Goal: Transaction & Acquisition: Purchase product/service

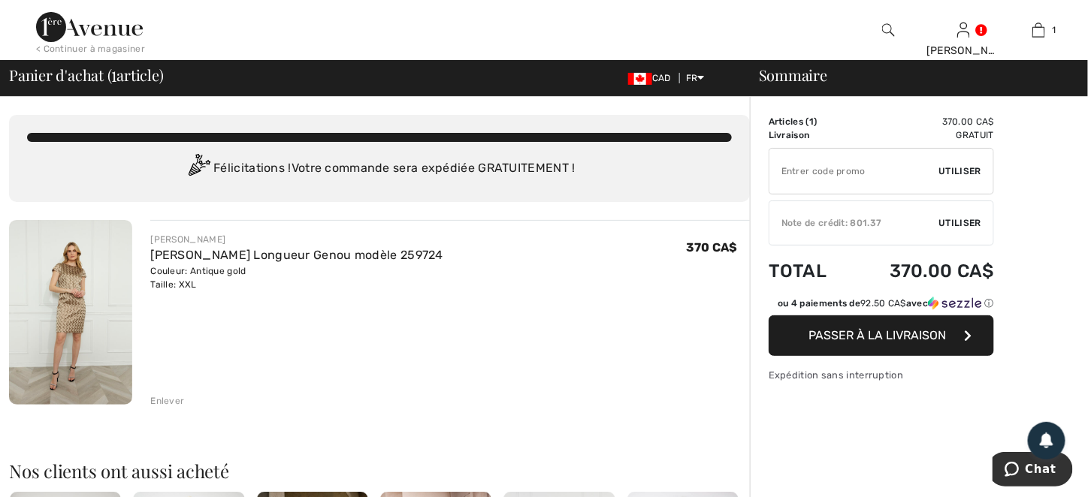
click at [855, 334] on span "Passer à la livraison" at bounding box center [877, 335] width 137 height 14
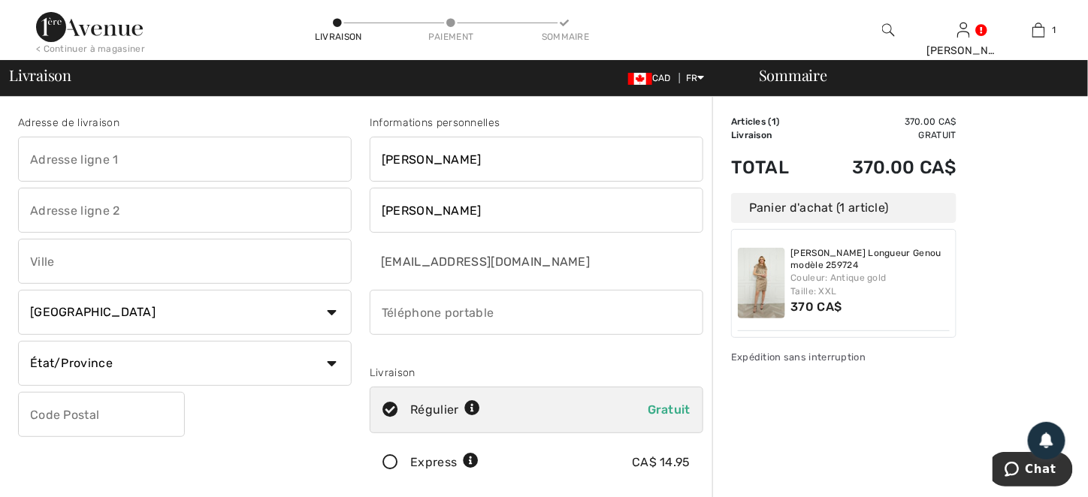
click at [103, 165] on input "text" at bounding box center [185, 159] width 334 height 45
type input "689 Des Cornouillers St"
type input "Boucherville"
select select "QC"
type input "J4B 8W1"
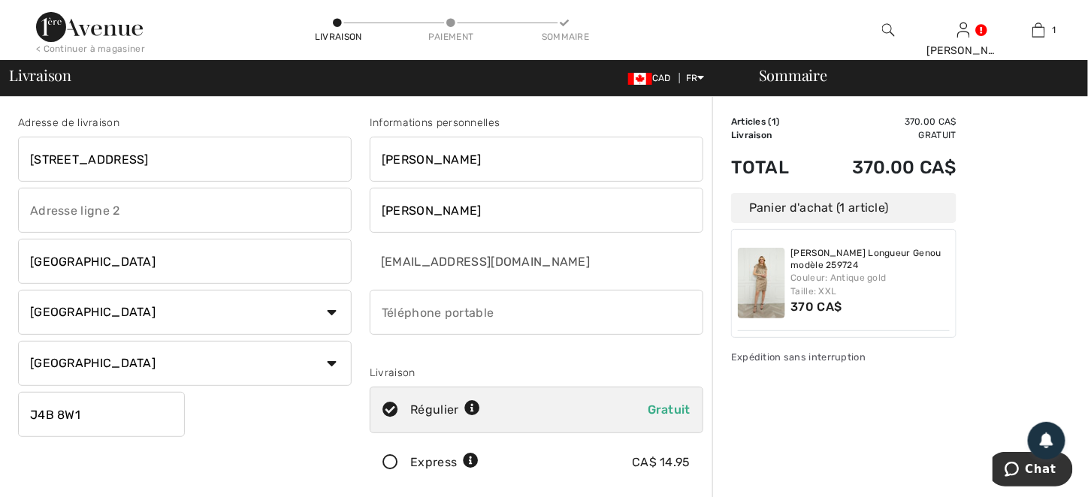
type input "5143863533"
type input "J4B8W1"
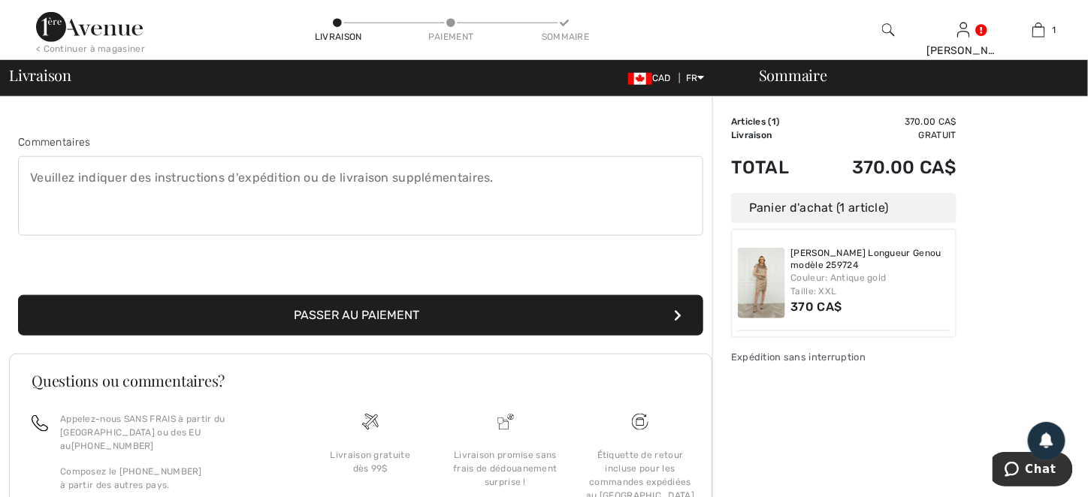
scroll to position [225, 0]
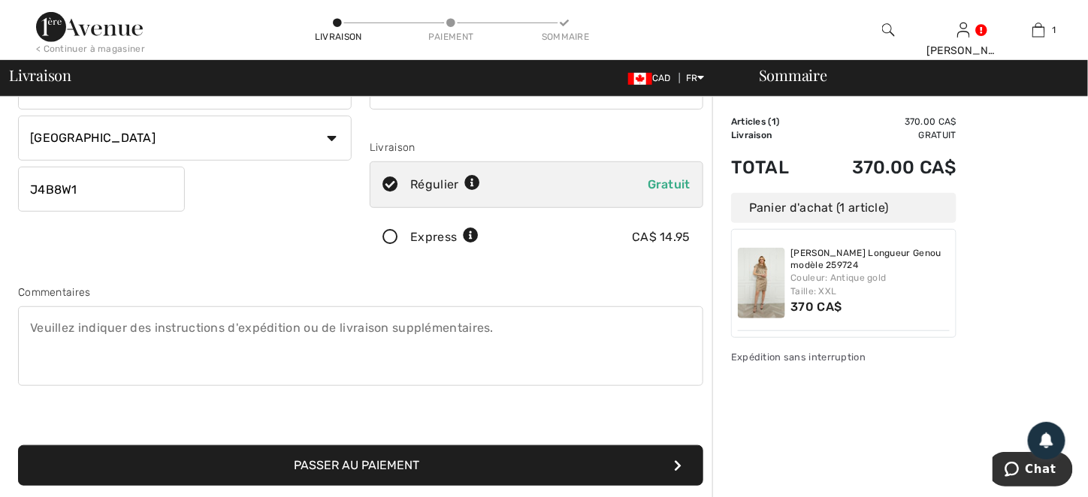
drag, startPoint x: 559, startPoint y: 450, endPoint x: 470, endPoint y: 261, distance: 208.7
click at [470, 261] on div "Informations personnelles Joëlle Lambert jlambert@brossardhyundai.com Livraison…" at bounding box center [537, 78] width 352 height 377
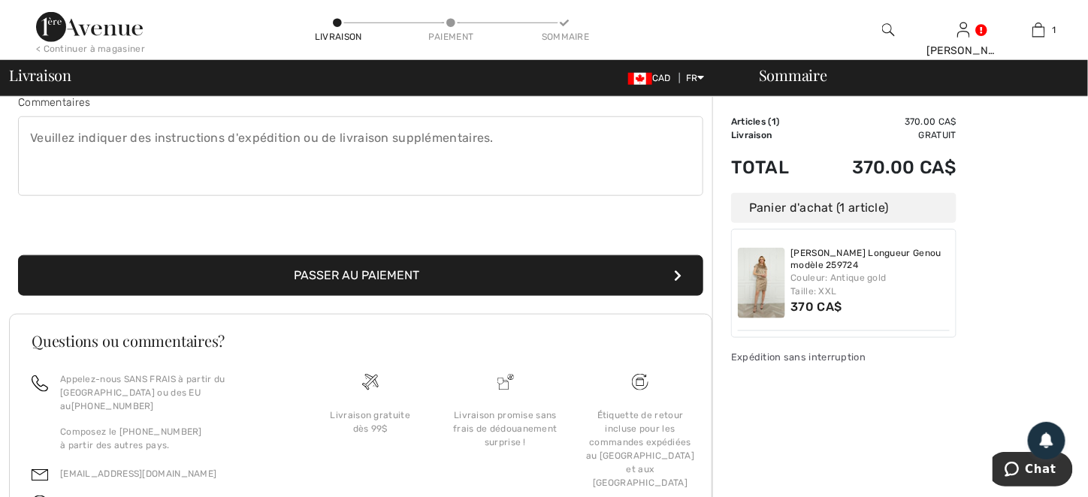
scroll to position [265, 0]
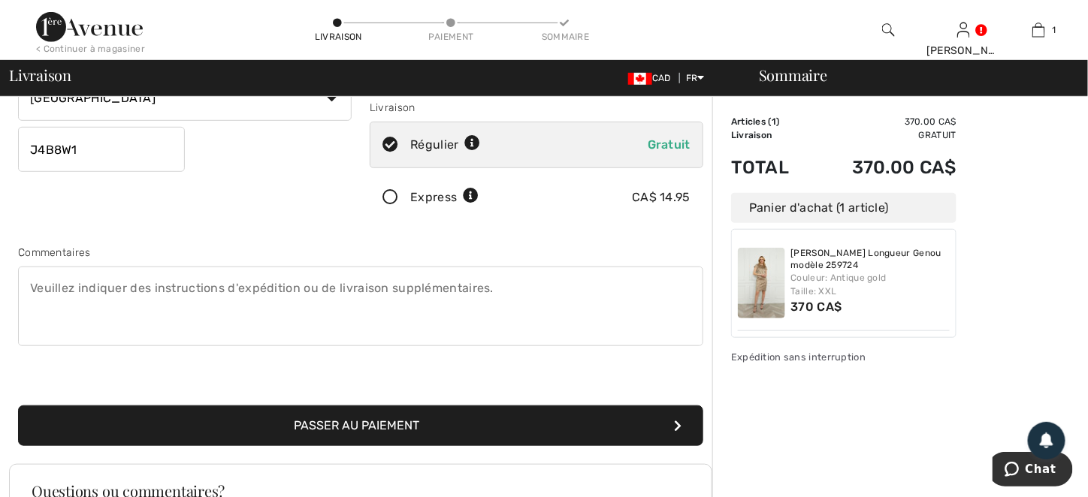
click at [373, 415] on button "Passer au paiement" at bounding box center [360, 426] width 685 height 41
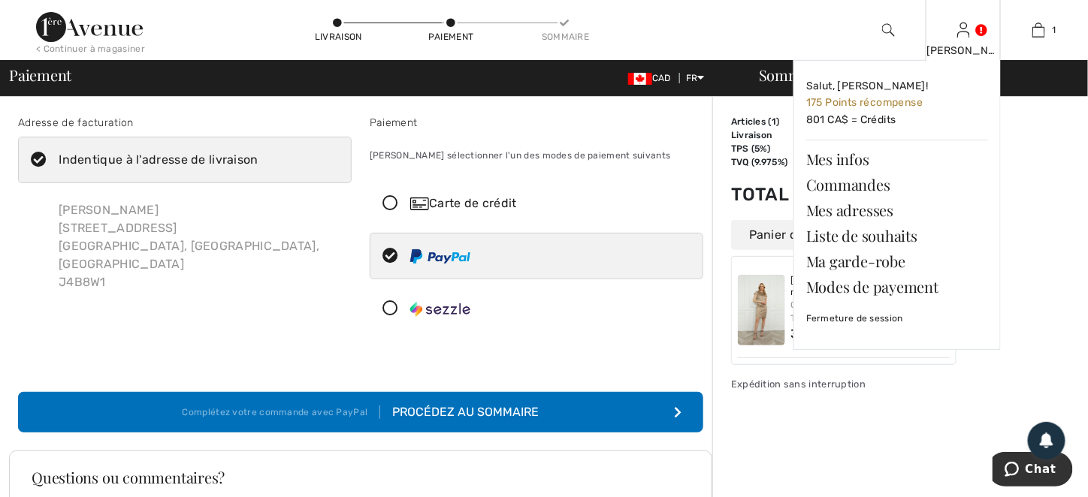
click at [967, 37] on img at bounding box center [963, 30] width 13 height 18
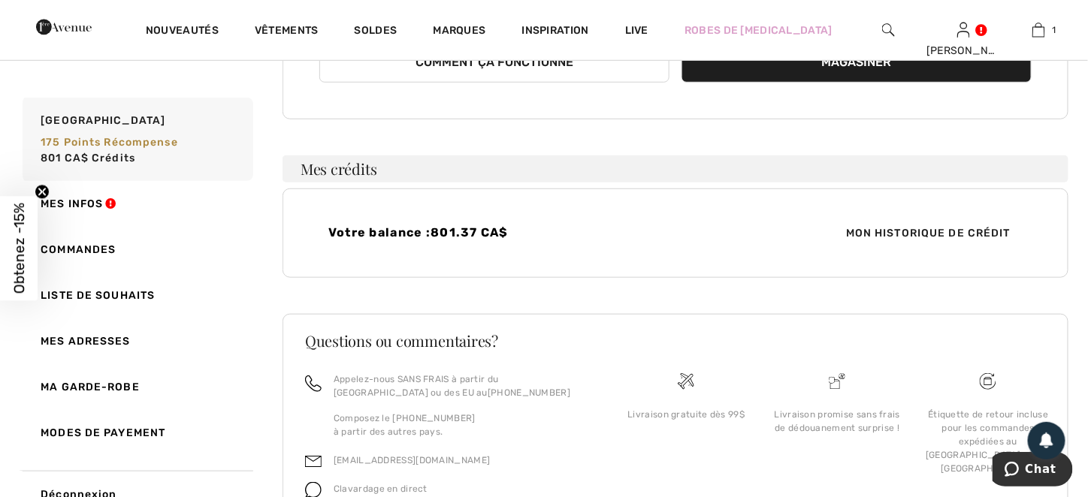
scroll to position [376, 0]
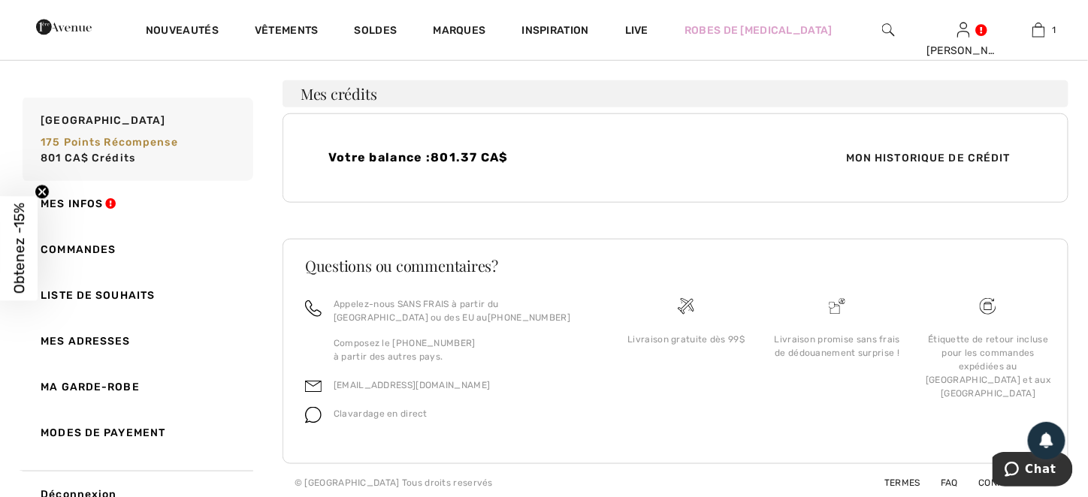
click at [914, 152] on span "Mon historique de crédit" at bounding box center [928, 158] width 189 height 16
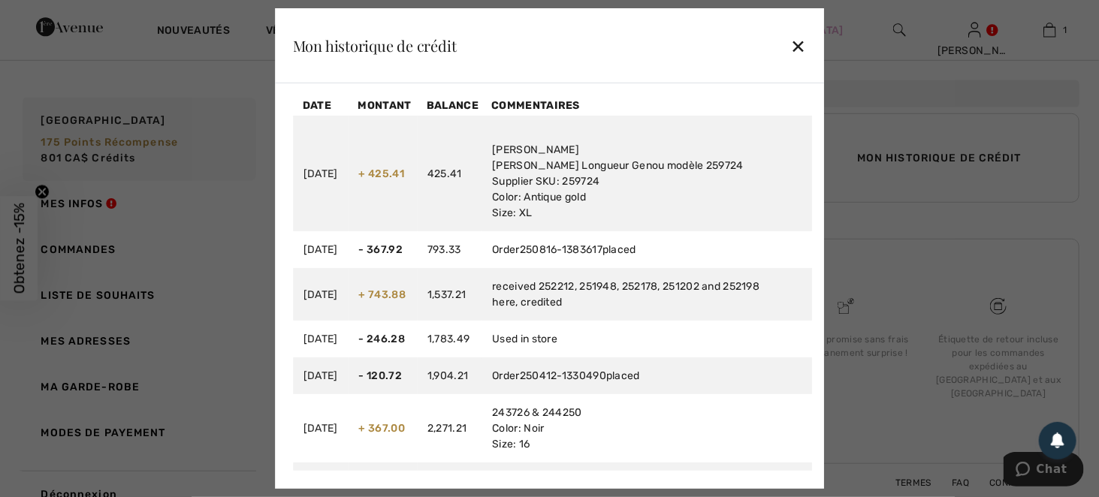
click at [801, 46] on div "✕" at bounding box center [798, 46] width 16 height 32
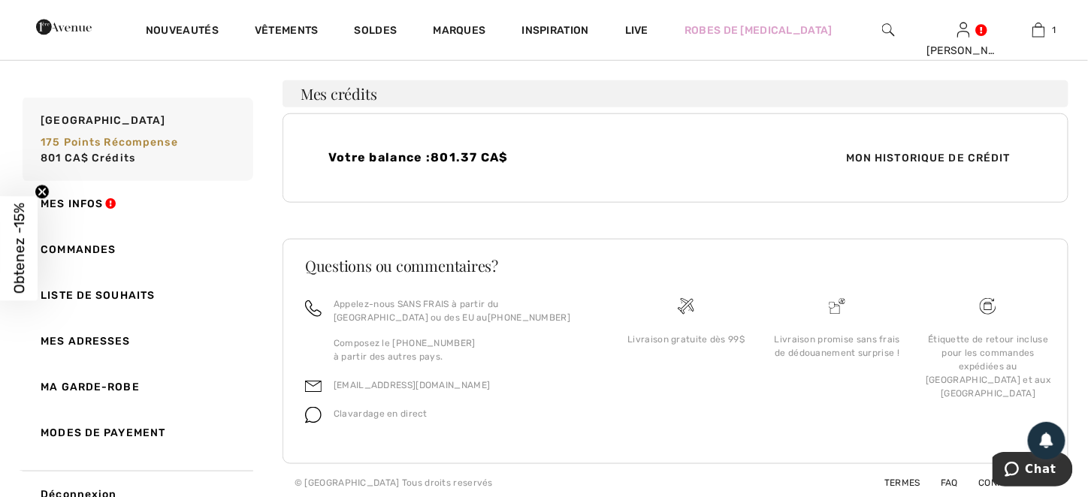
click at [74, 253] on link "Commandes" at bounding box center [137, 250] width 234 height 46
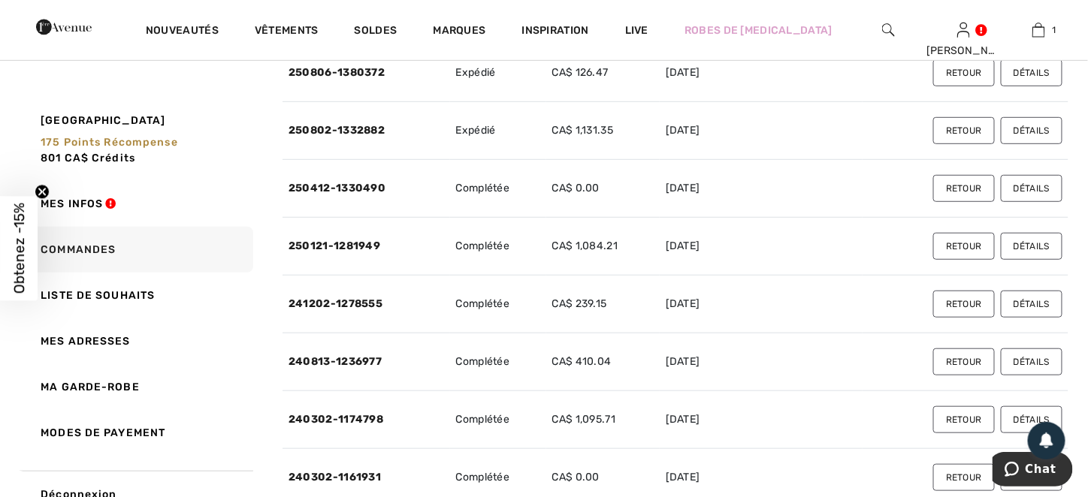
scroll to position [0, 0]
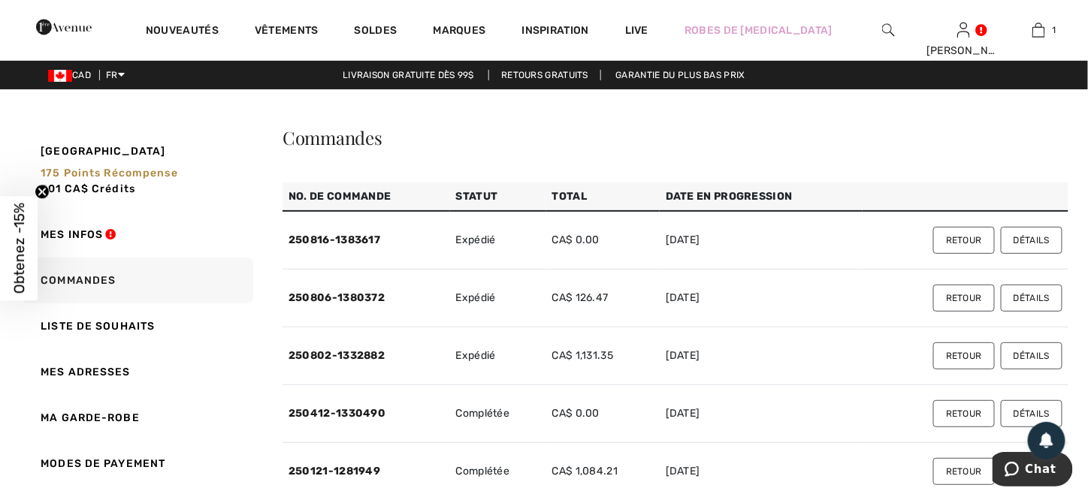
click at [1032, 355] on button "Détails" at bounding box center [1032, 356] width 62 height 27
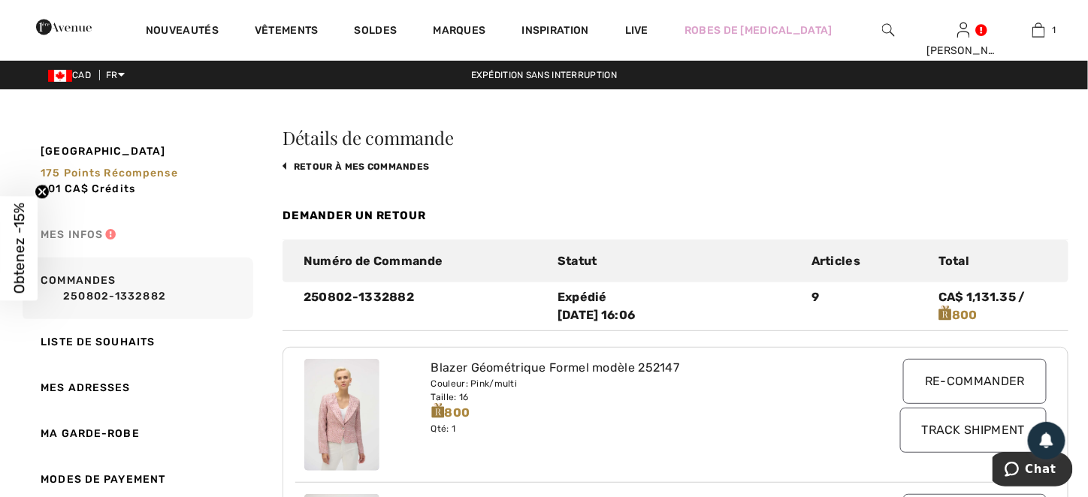
click at [86, 229] on link "Mes infos" at bounding box center [137, 235] width 234 height 46
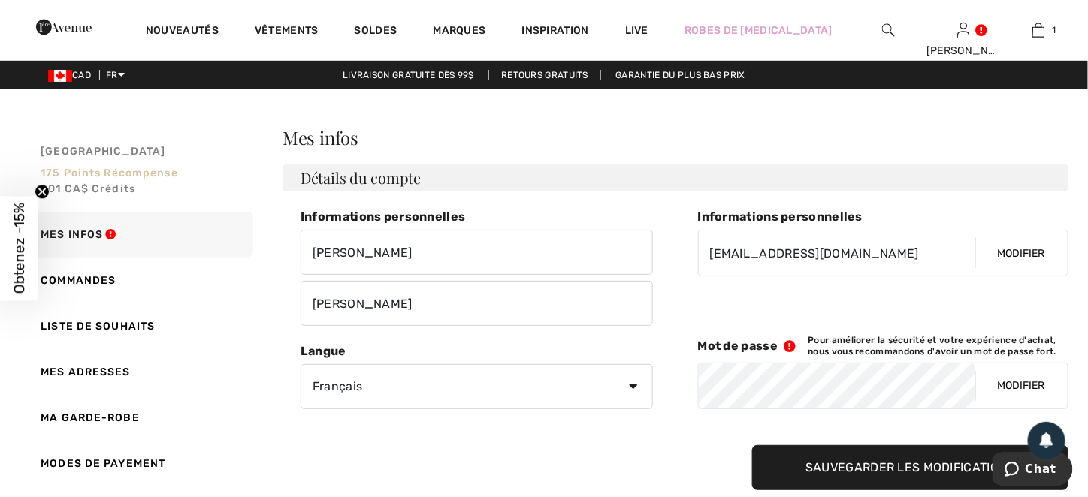
click at [97, 162] on link "Mon Avenue 175 Points récompense 801 CA$ Crédits" at bounding box center [137, 169] width 234 height 83
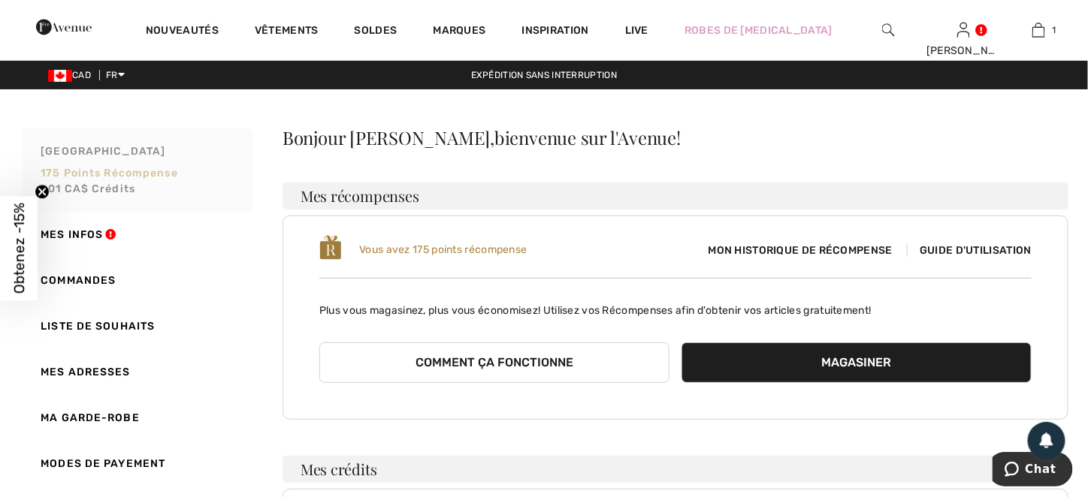
click at [107, 186] on span "801 CA$ Crédits" at bounding box center [88, 189] width 95 height 13
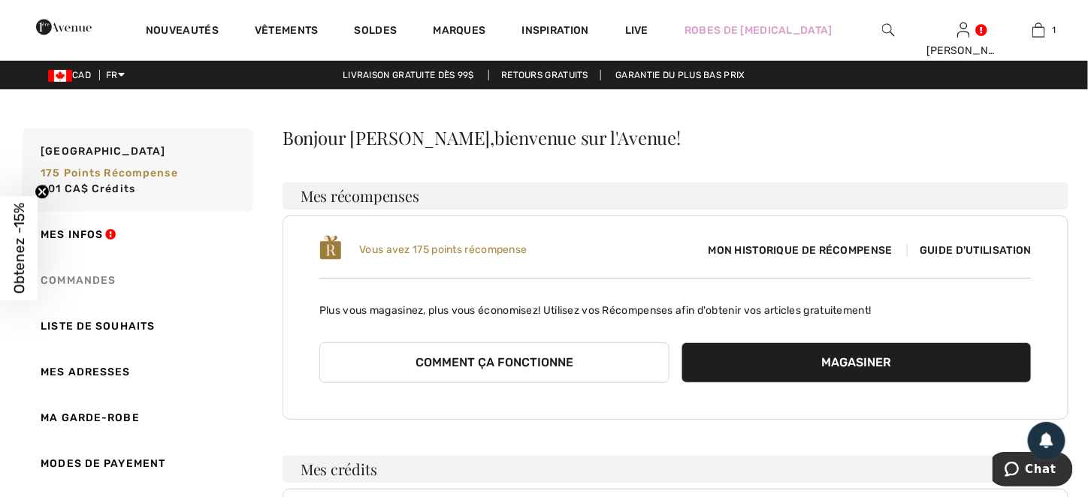
click at [95, 285] on link "Commandes" at bounding box center [137, 281] width 234 height 46
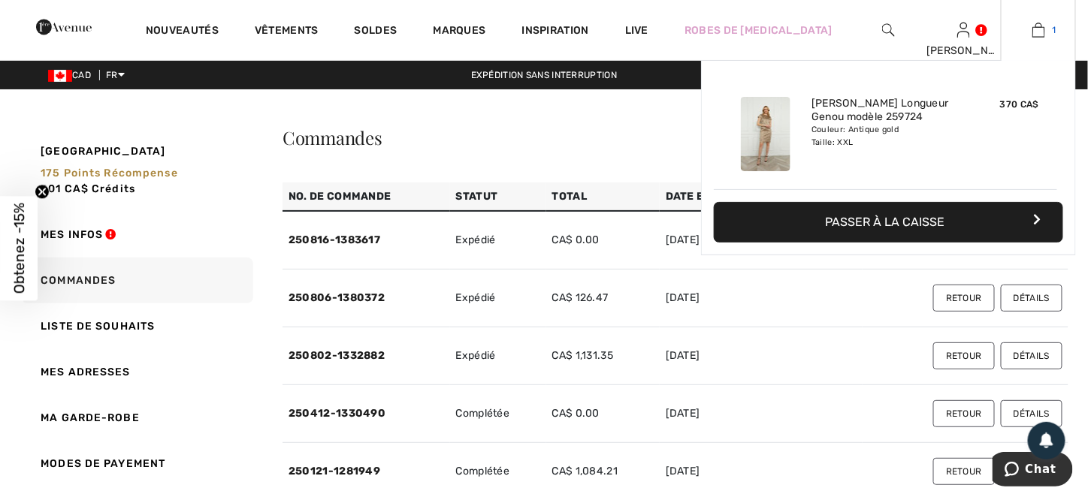
click at [1039, 34] on img at bounding box center [1038, 30] width 13 height 18
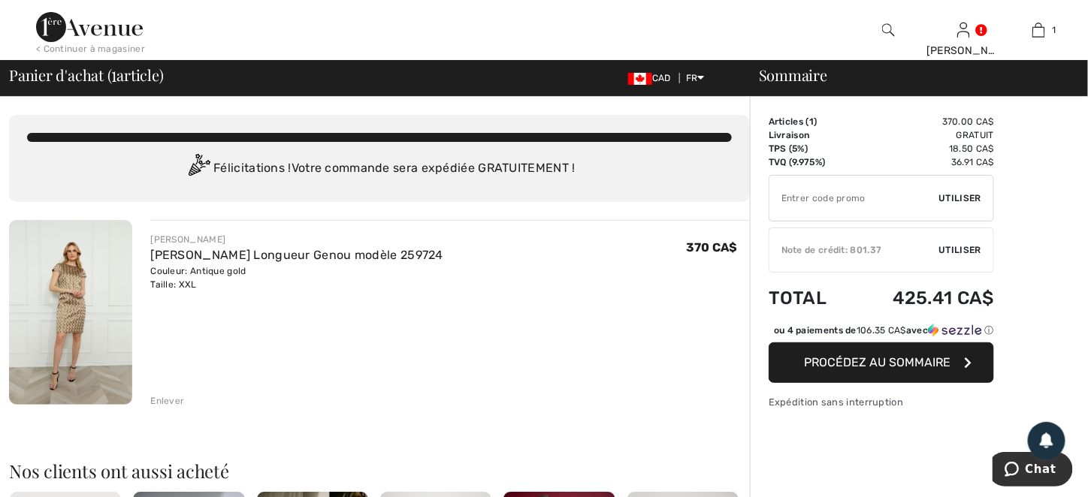
click at [971, 244] on span "Utiliser" at bounding box center [960, 250] width 42 height 14
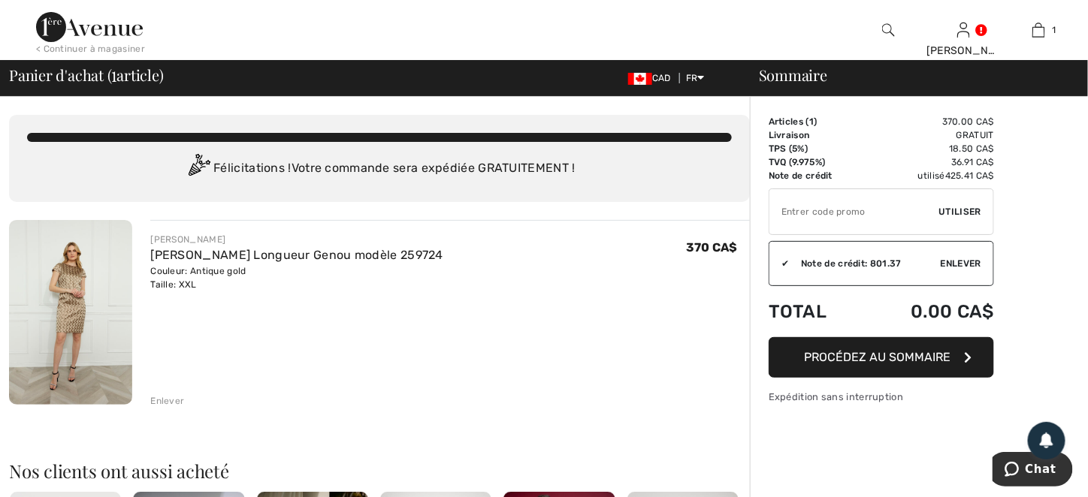
click at [909, 355] on span "Procédez au sommaire" at bounding box center [878, 357] width 146 height 14
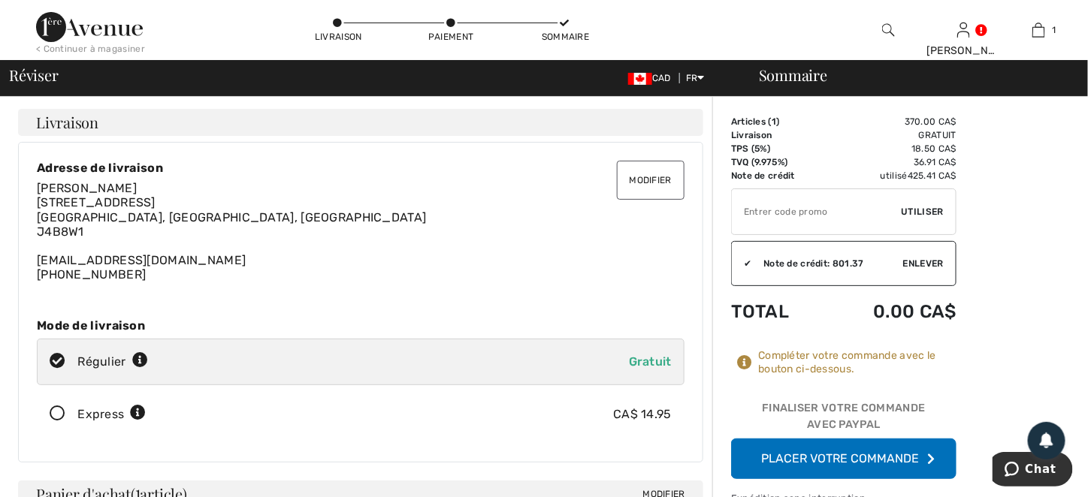
click at [666, 183] on button "Modifier" at bounding box center [651, 180] width 68 height 39
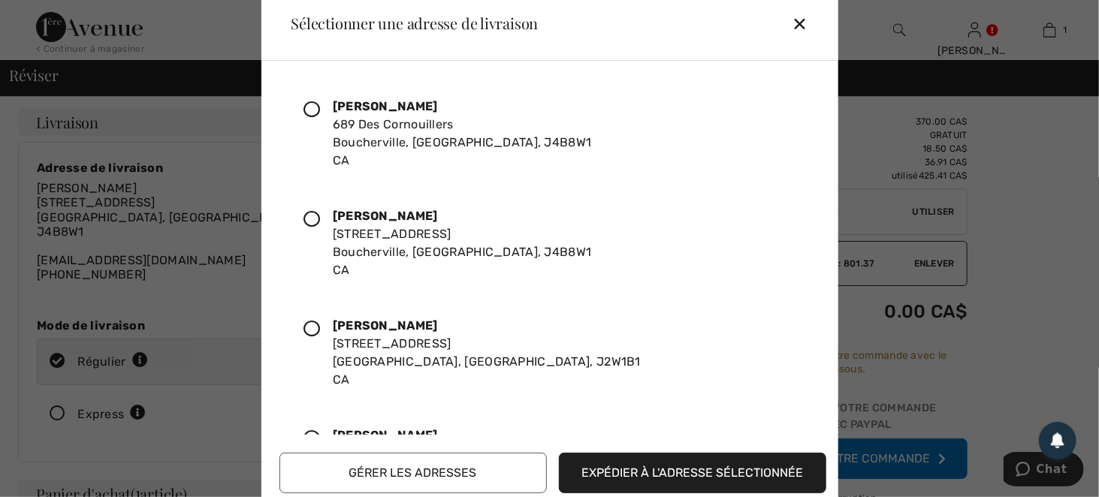
drag, startPoint x: 391, startPoint y: 234, endPoint x: 401, endPoint y: 242, distance: 12.3
click at [391, 234] on div "Liette Lambert 689 Rue Des Cornouillers Boucherville, QC, J4B8W1 CA" at bounding box center [462, 243] width 259 height 72
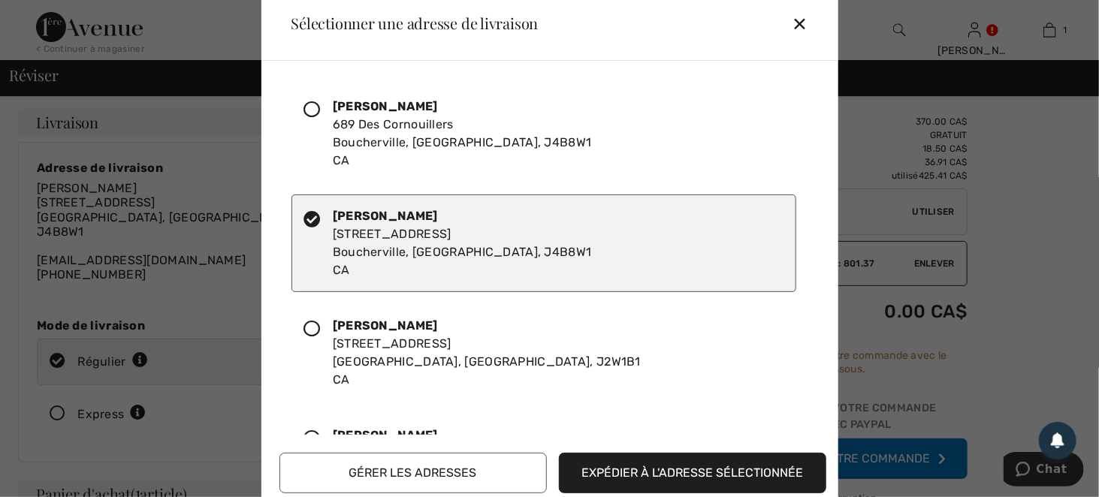
click at [654, 467] on button "Expédier à l'adresse sélectionnée" at bounding box center [692, 473] width 267 height 41
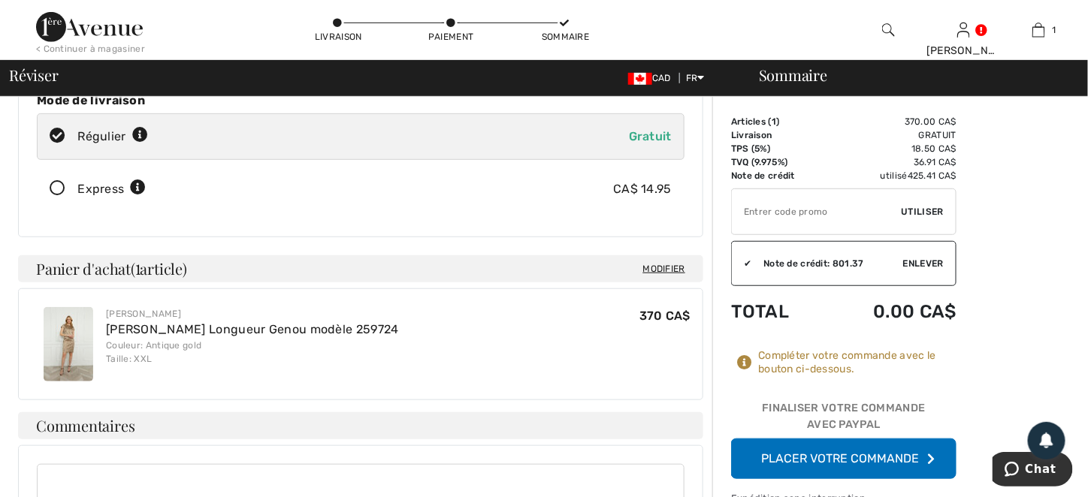
scroll to position [581, 0]
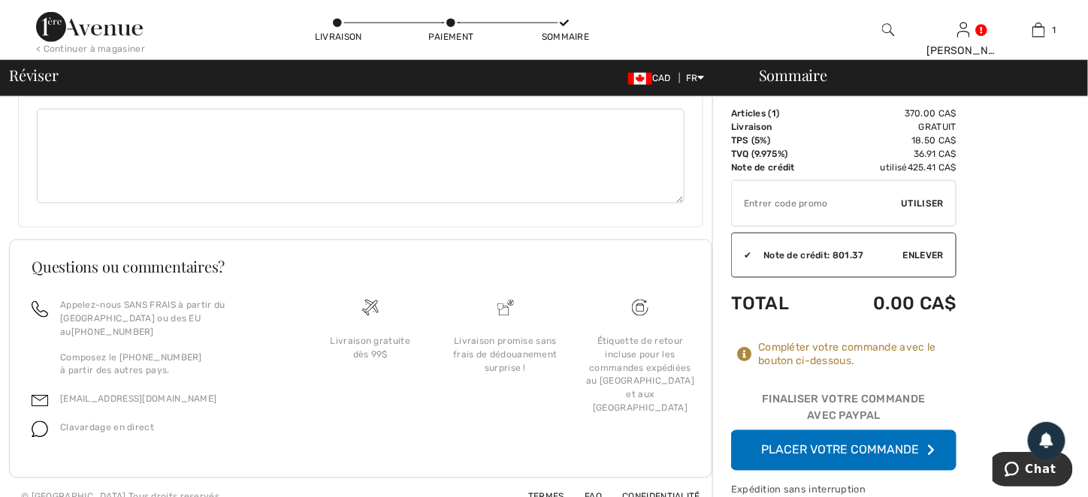
click at [877, 431] on button "Placer votre commande" at bounding box center [843, 451] width 225 height 41
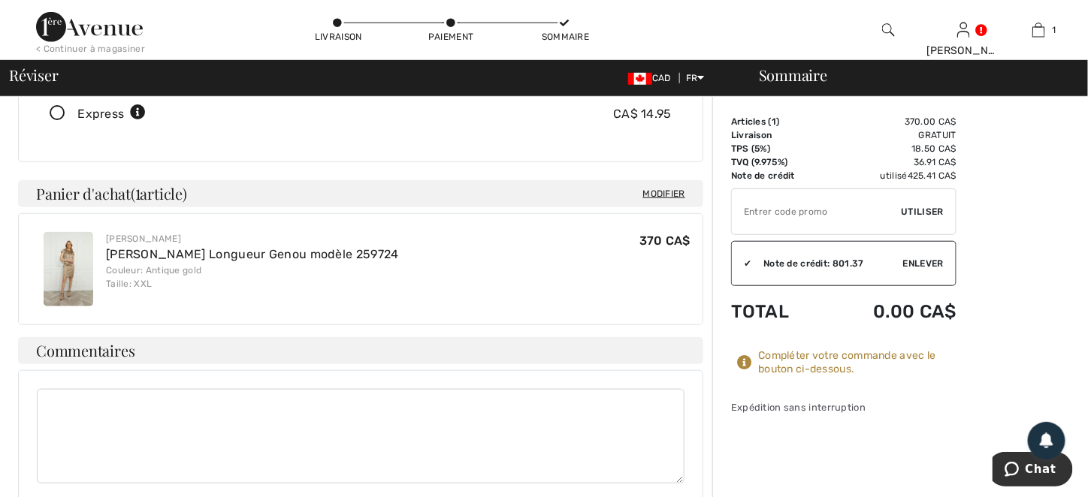
scroll to position [0, 0]
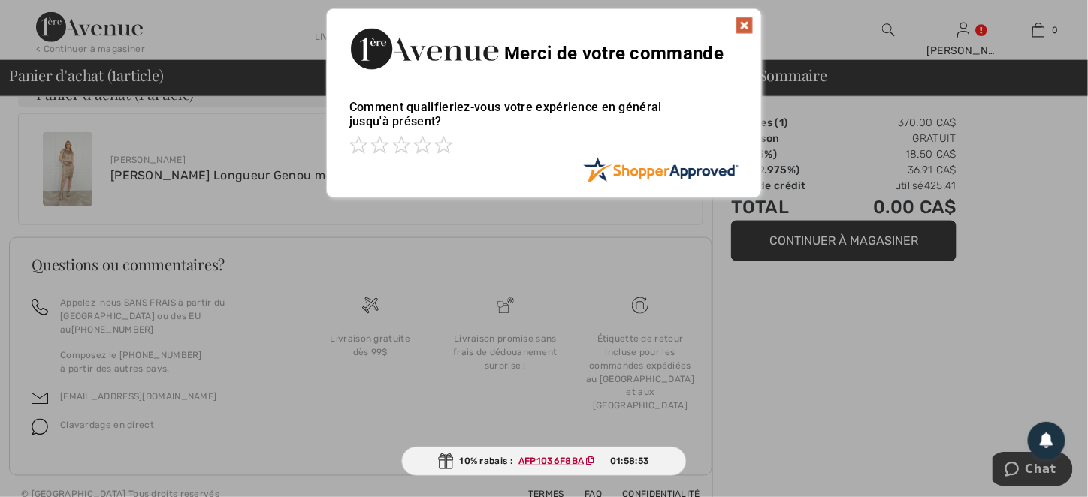
click at [746, 23] on img at bounding box center [744, 26] width 18 height 18
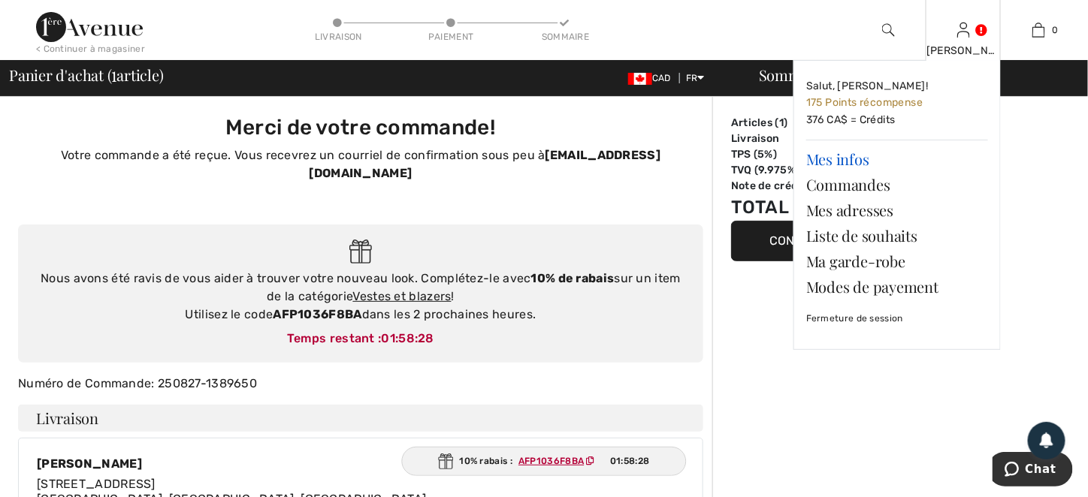
click at [829, 157] on link "Mes infos" at bounding box center [897, 159] width 182 height 26
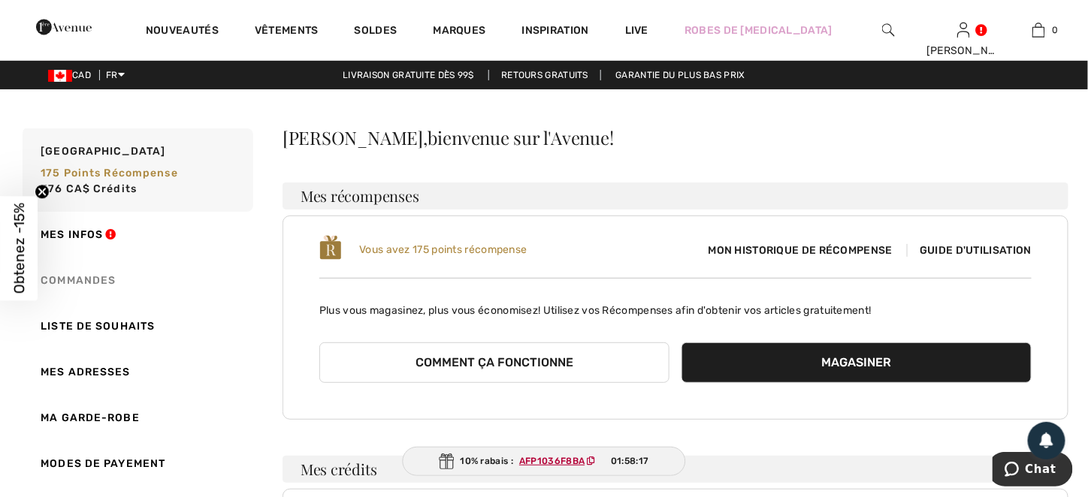
click at [86, 279] on link "Commandes" at bounding box center [137, 281] width 234 height 46
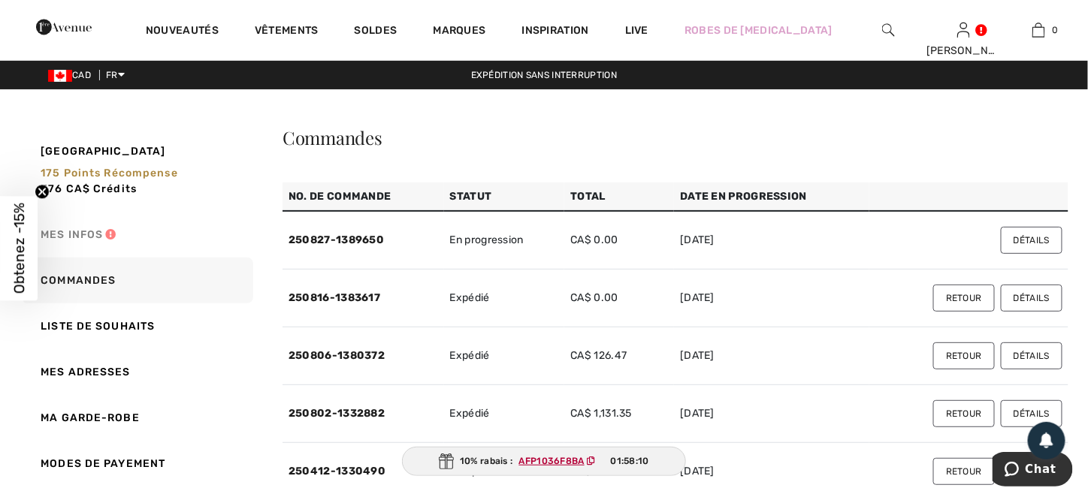
click at [97, 234] on link "Mes infos" at bounding box center [137, 235] width 234 height 46
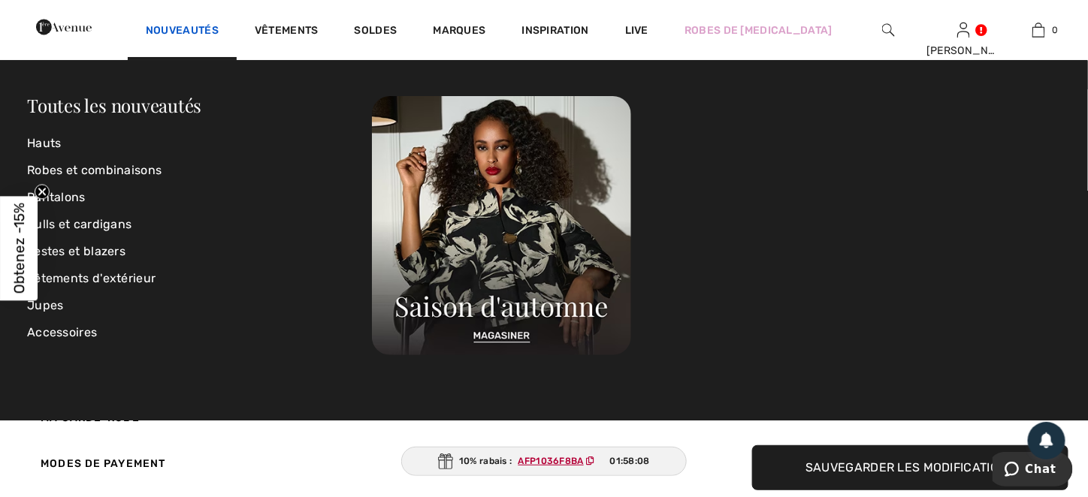
click at [217, 30] on link "Nouveautés" at bounding box center [182, 32] width 73 height 16
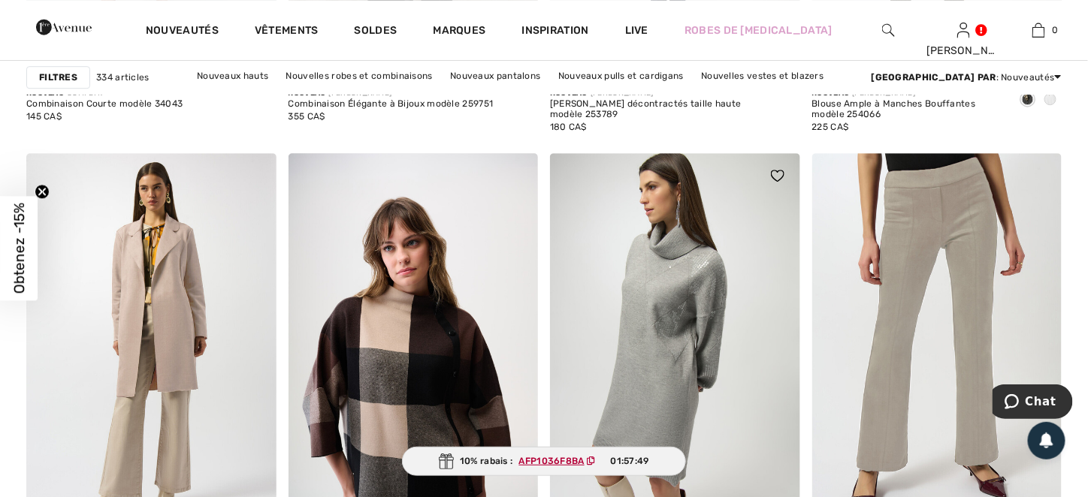
scroll to position [1502, 0]
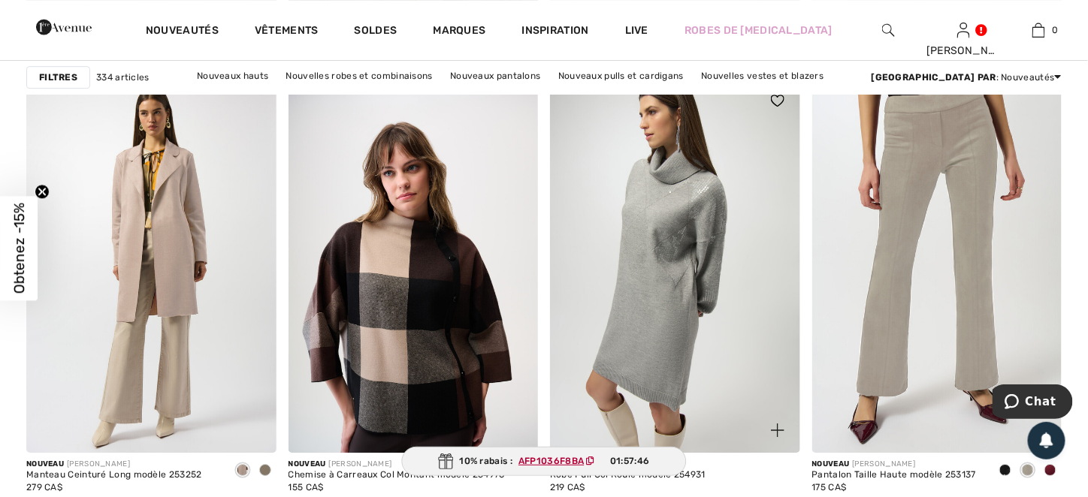
click at [691, 252] on img at bounding box center [675, 265] width 250 height 375
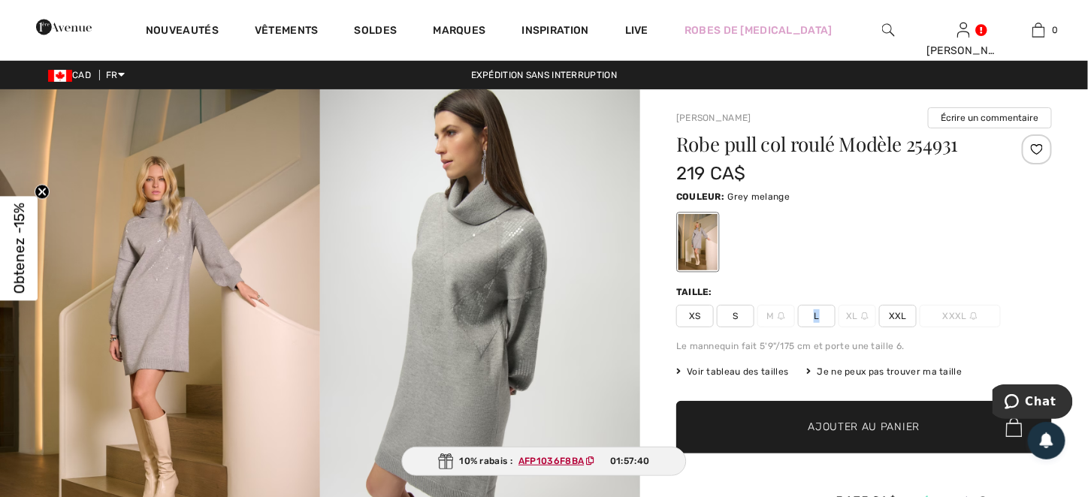
click at [817, 316] on span "L" at bounding box center [817, 316] width 38 height 23
click at [759, 367] on span "Voir tableau des tailles" at bounding box center [732, 372] width 113 height 14
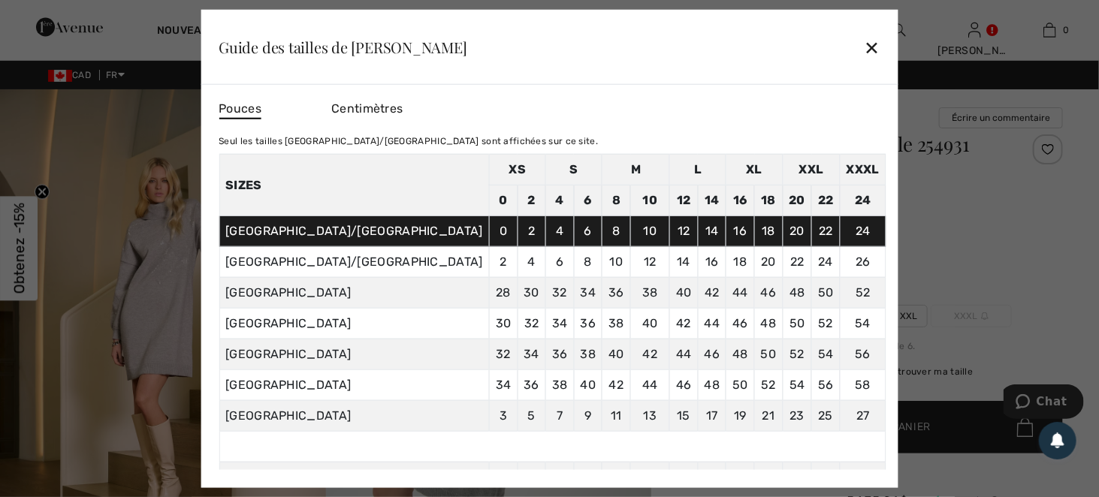
click at [864, 48] on div "✕" at bounding box center [872, 48] width 16 height 32
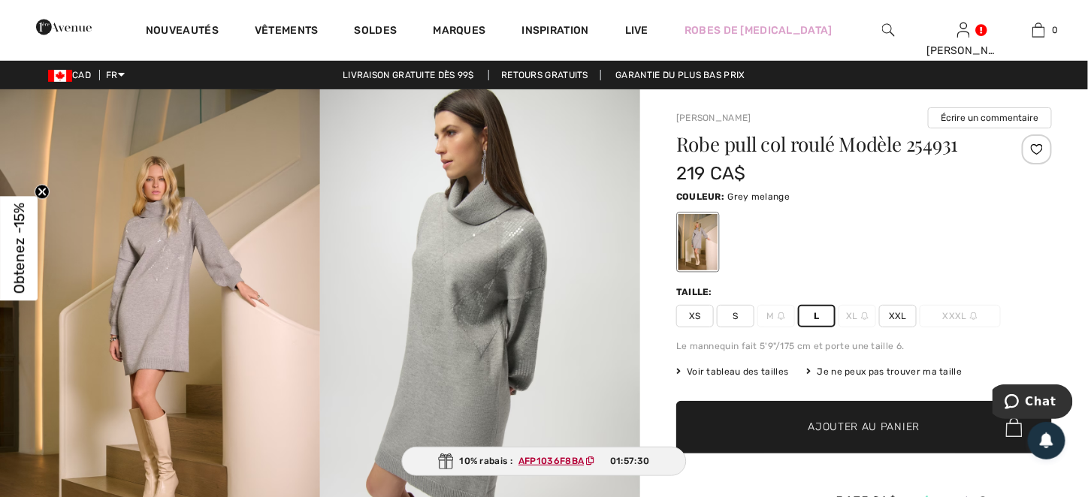
click at [841, 310] on span "XL" at bounding box center [857, 316] width 38 height 23
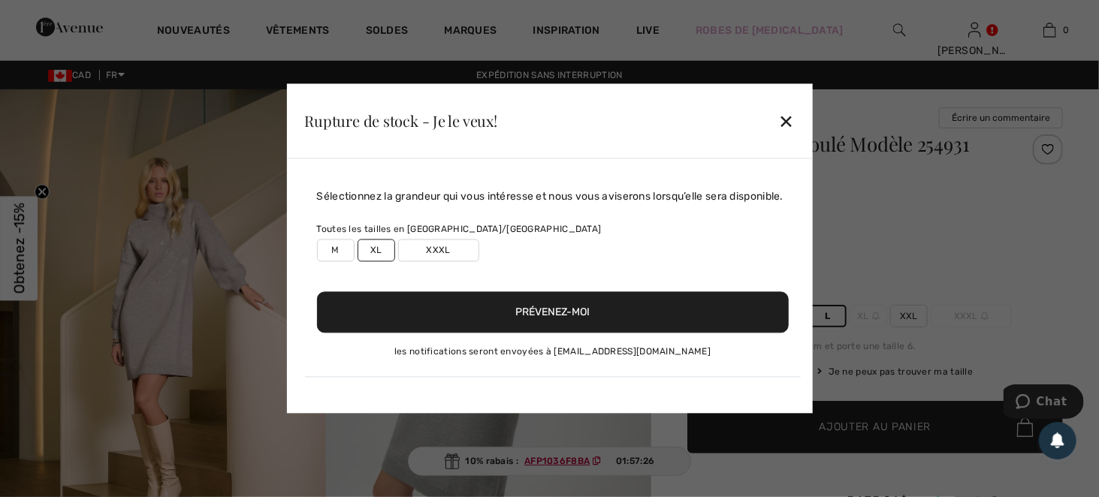
click at [488, 316] on button "Prévenez-moi" at bounding box center [553, 312] width 472 height 41
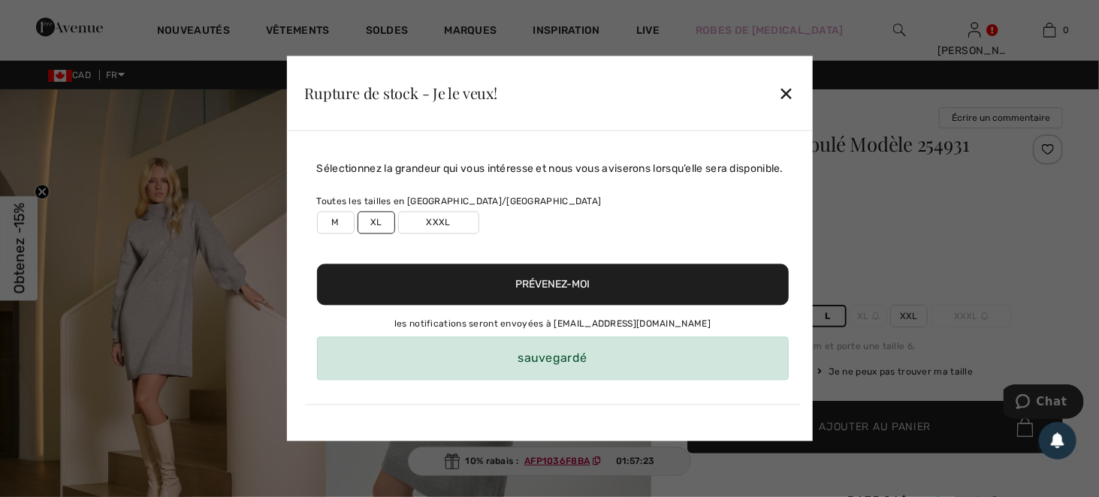
click at [789, 93] on div "✕" at bounding box center [786, 93] width 16 height 32
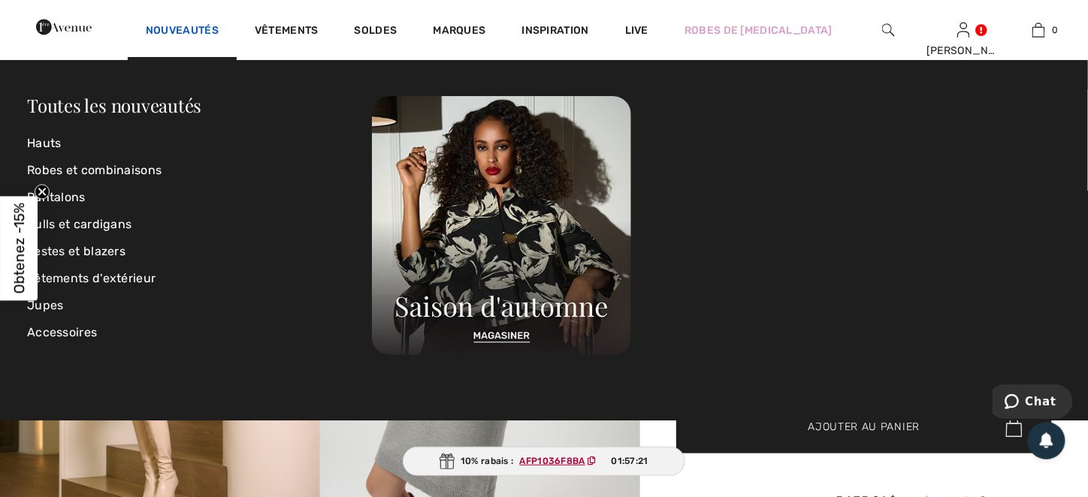
click at [219, 24] on link "Nouveautés" at bounding box center [182, 32] width 73 height 16
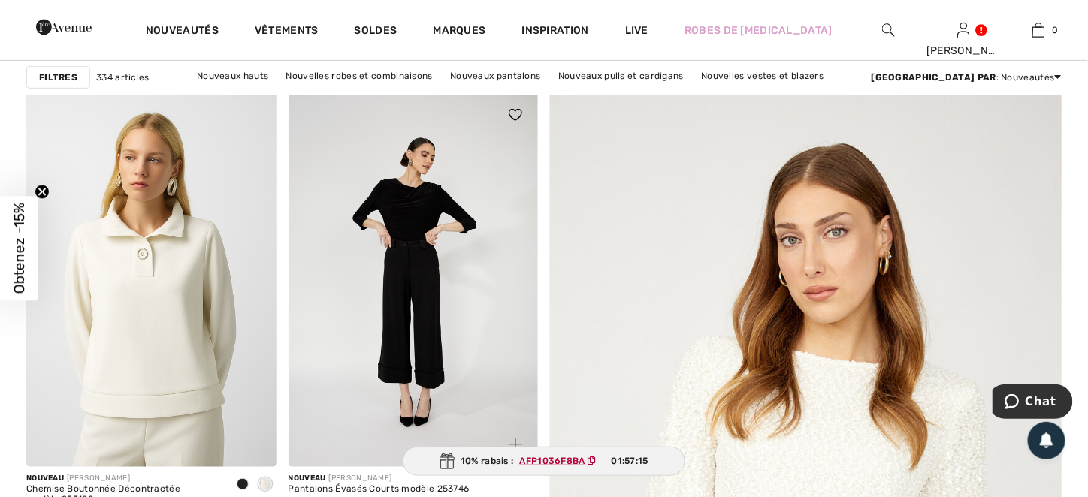
scroll to position [300, 0]
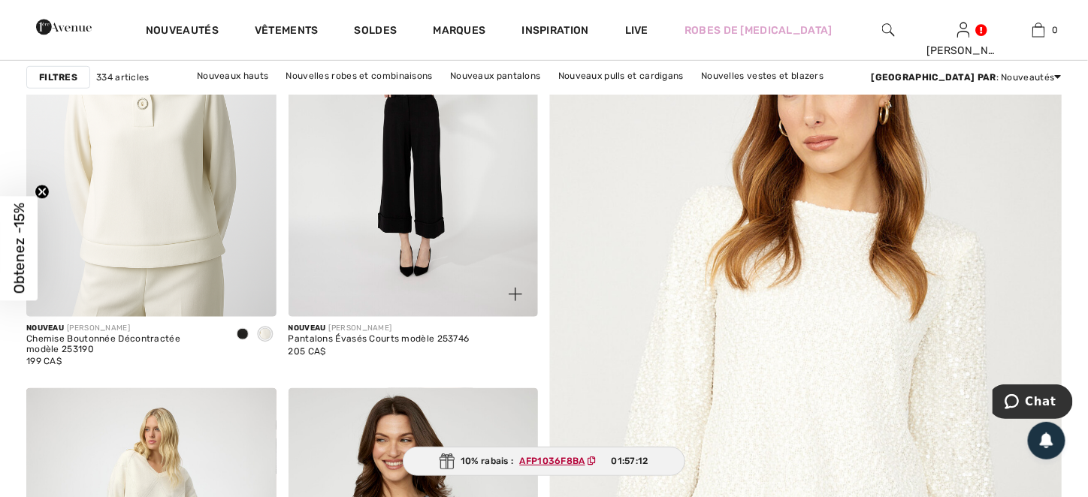
click at [400, 203] on img at bounding box center [413, 129] width 250 height 375
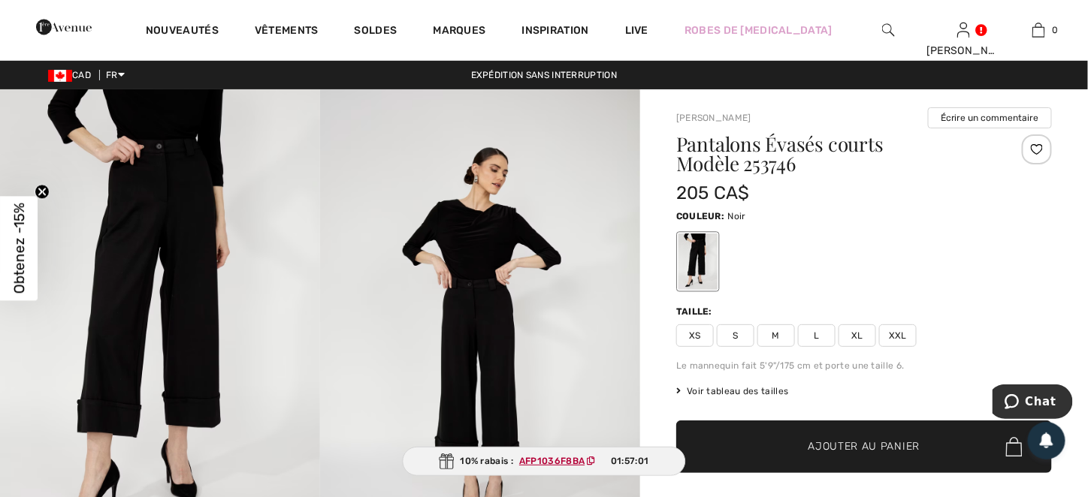
click at [506, 330] on img at bounding box center [480, 329] width 320 height 480
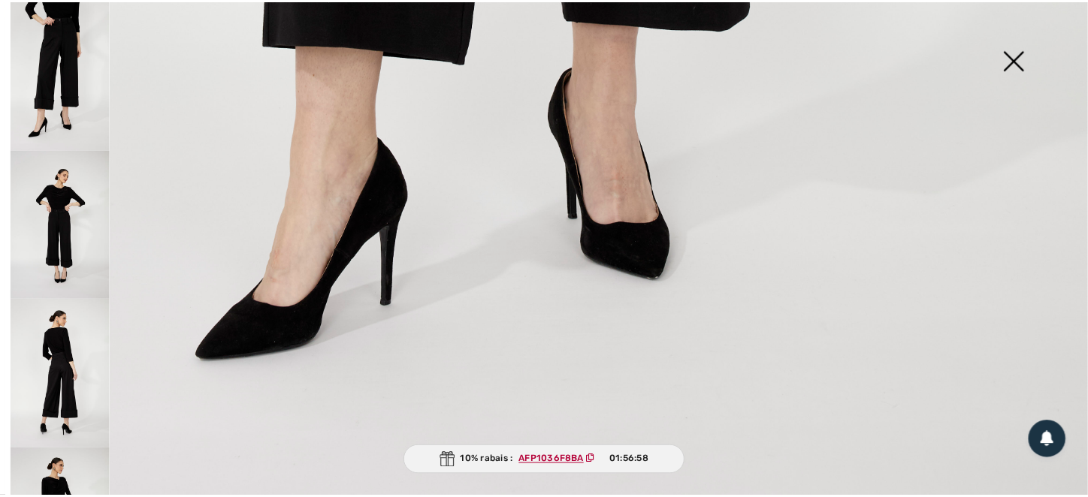
scroll to position [834, 0]
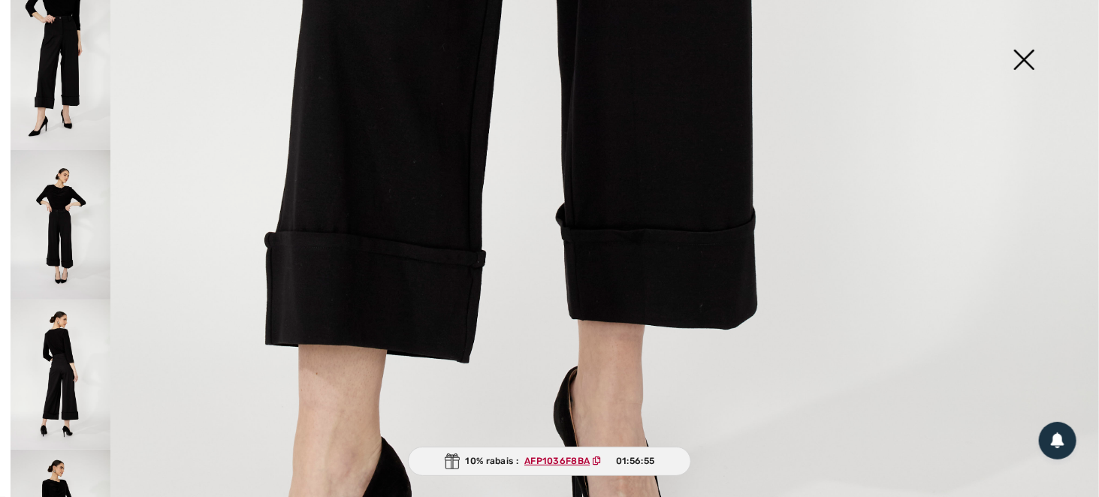
click at [1028, 65] on img at bounding box center [1023, 61] width 75 height 77
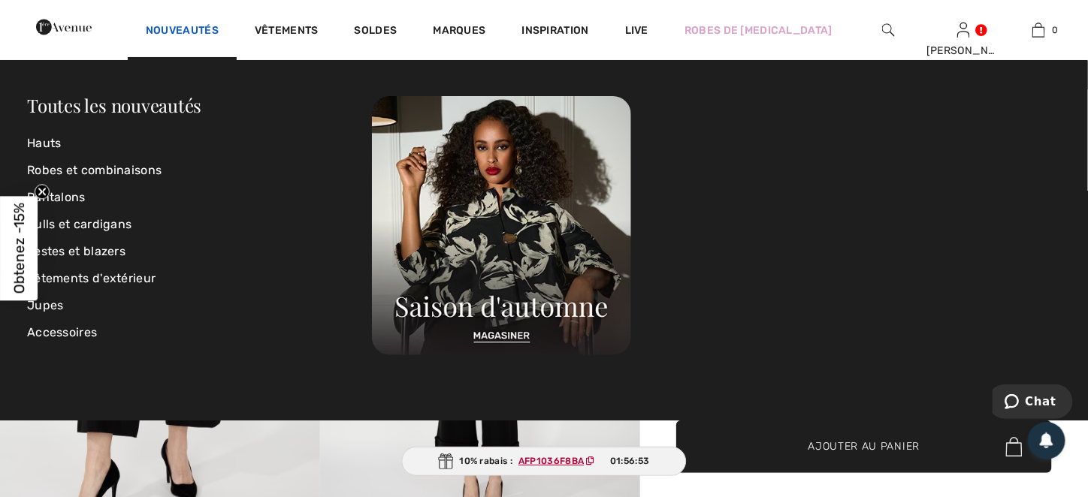
click at [219, 38] on link "Nouveautés" at bounding box center [182, 32] width 73 height 16
click at [61, 145] on link "Hauts" at bounding box center [199, 143] width 345 height 27
click at [61, 163] on link "Robes et combinaisons" at bounding box center [199, 170] width 345 height 27
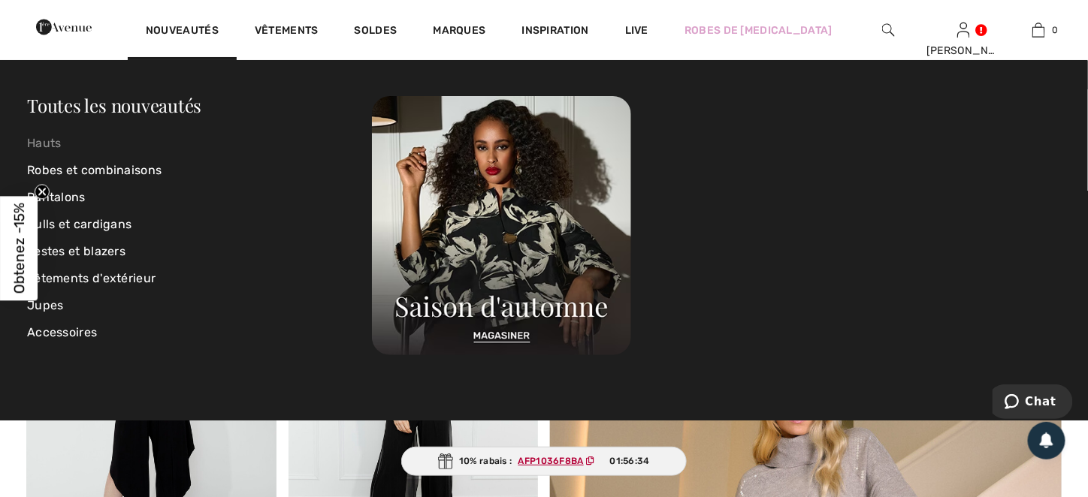
click at [45, 147] on link "Hauts" at bounding box center [199, 143] width 345 height 27
click at [83, 169] on link "Robes et combinaisons" at bounding box center [199, 170] width 345 height 27
click at [84, 168] on link "Robes et combinaisons" at bounding box center [199, 170] width 345 height 27
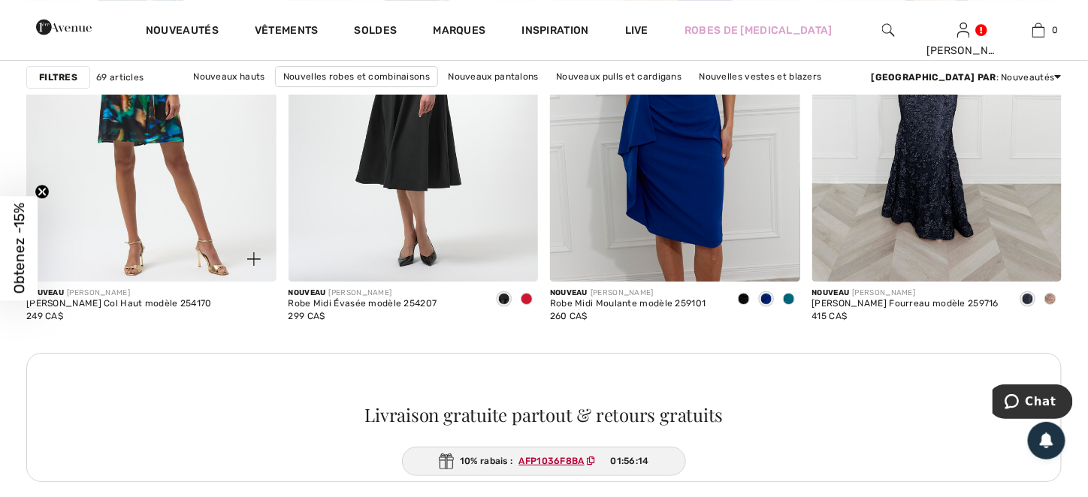
scroll to position [1578, 0]
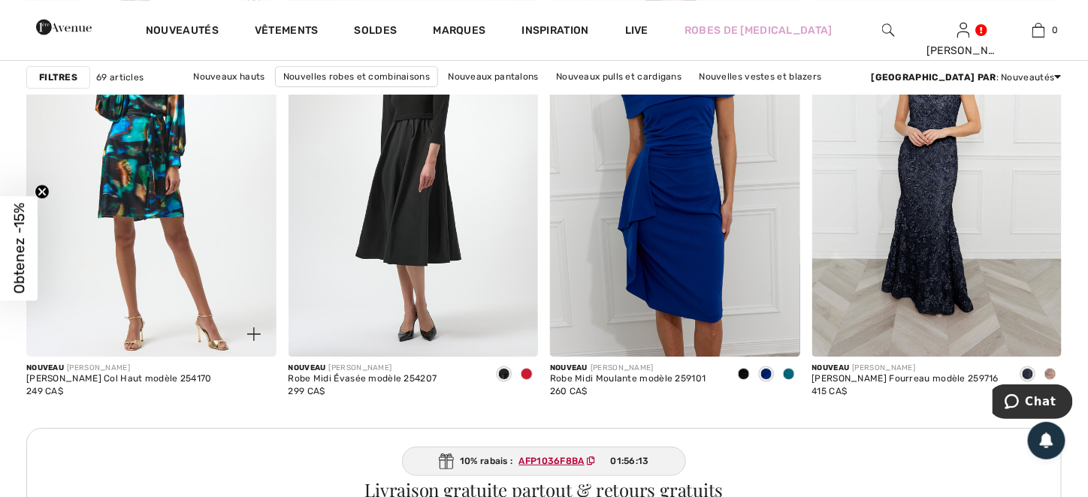
click at [146, 193] on img at bounding box center [151, 169] width 250 height 375
click at [129, 230] on img at bounding box center [151, 169] width 250 height 375
click at [195, 228] on img at bounding box center [151, 169] width 250 height 375
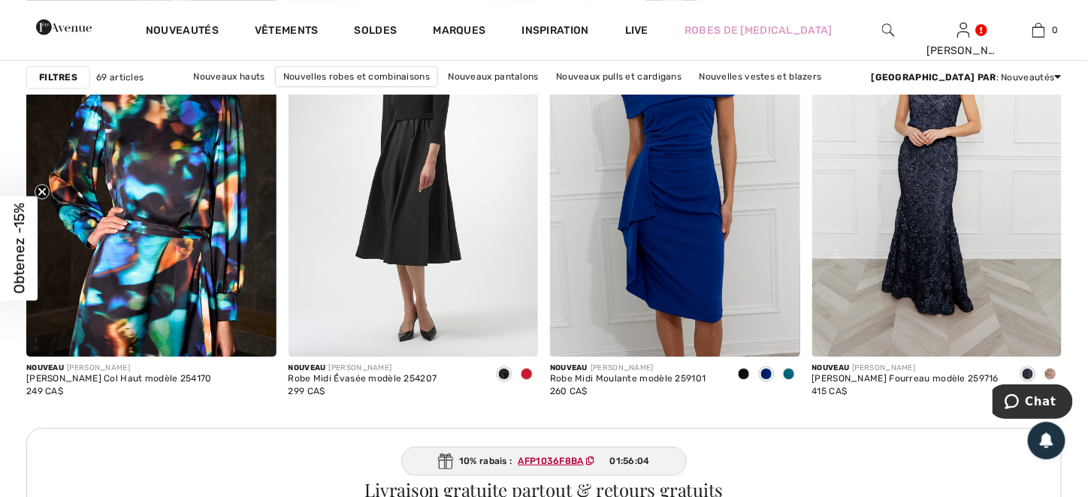
click at [245, 324] on span at bounding box center [254, 334] width 30 height 30
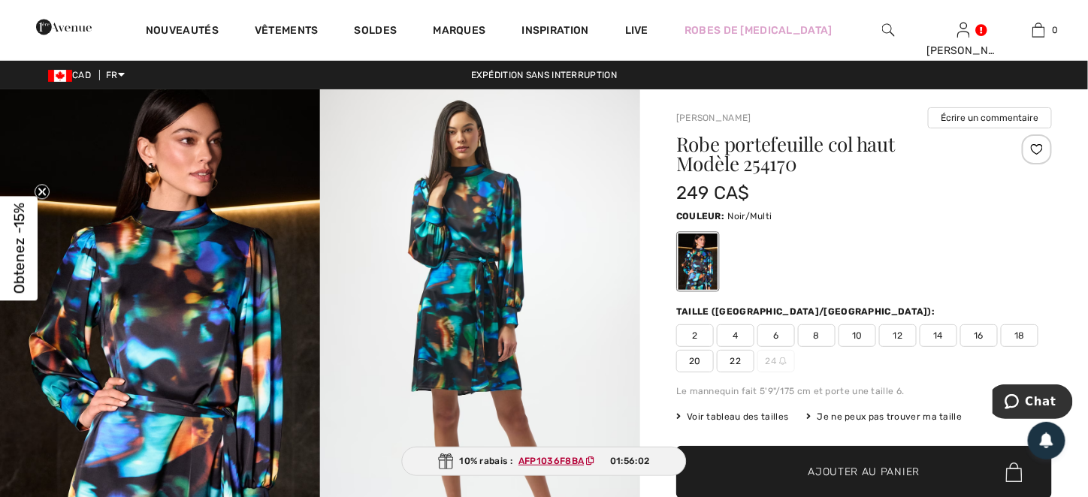
click at [989, 339] on span "16" at bounding box center [979, 336] width 38 height 23
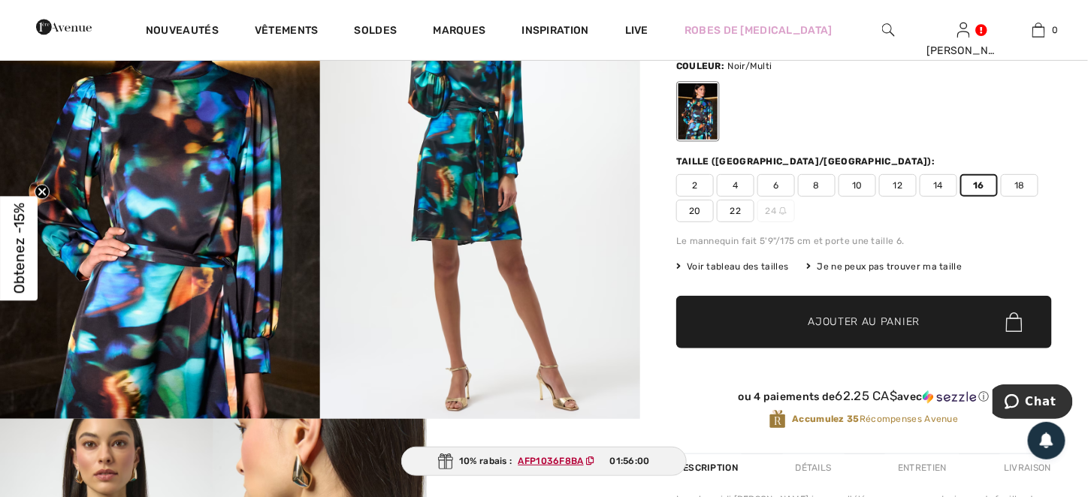
scroll to position [225, 0]
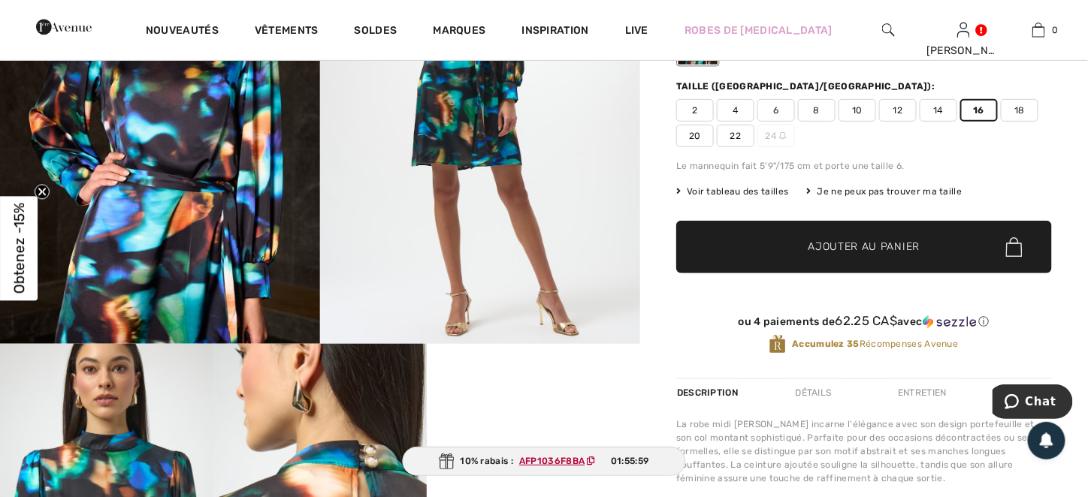
click at [843, 237] on span "✔ Ajouté au panier Ajouter au panier" at bounding box center [864, 247] width 376 height 53
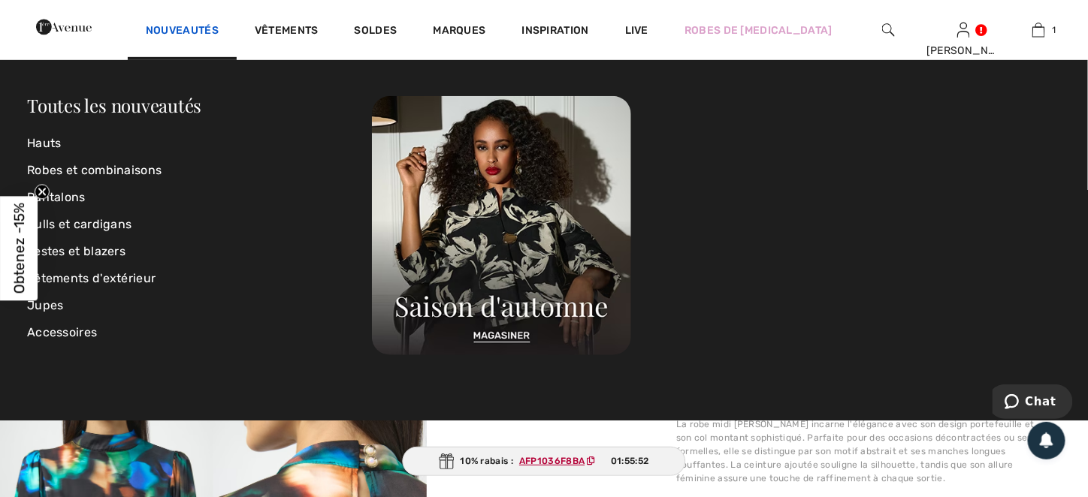
click at [219, 32] on link "Nouveautés" at bounding box center [182, 32] width 73 height 16
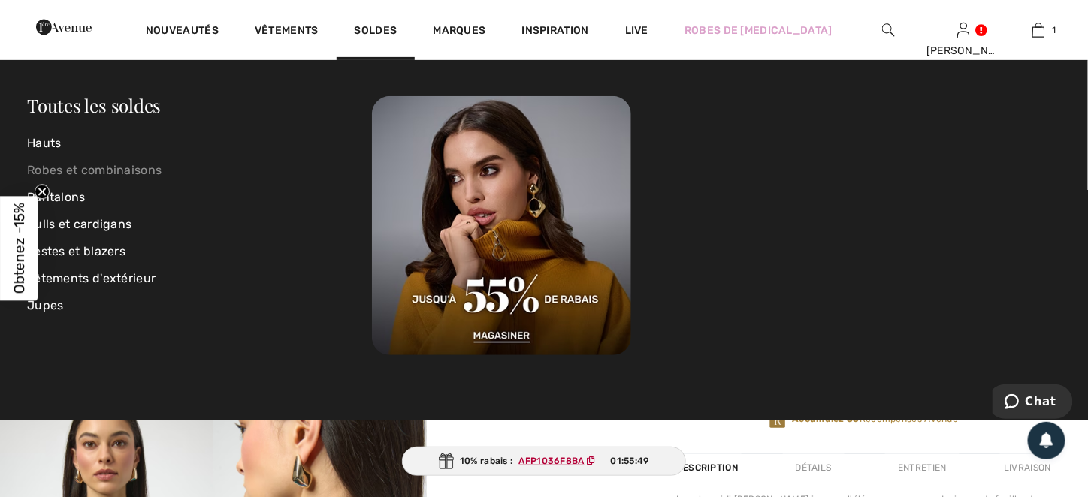
click at [130, 170] on link "Robes et combinaisons" at bounding box center [199, 170] width 345 height 27
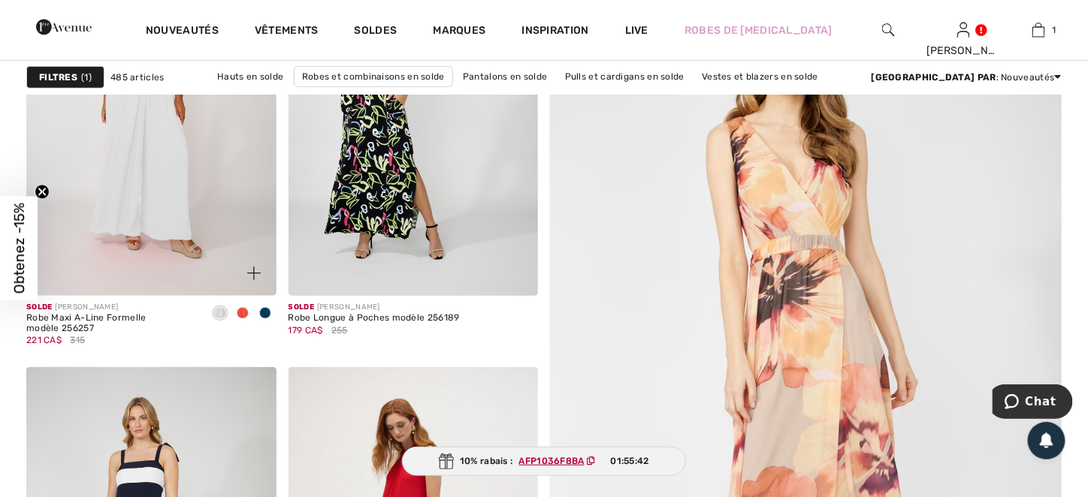
scroll to position [376, 0]
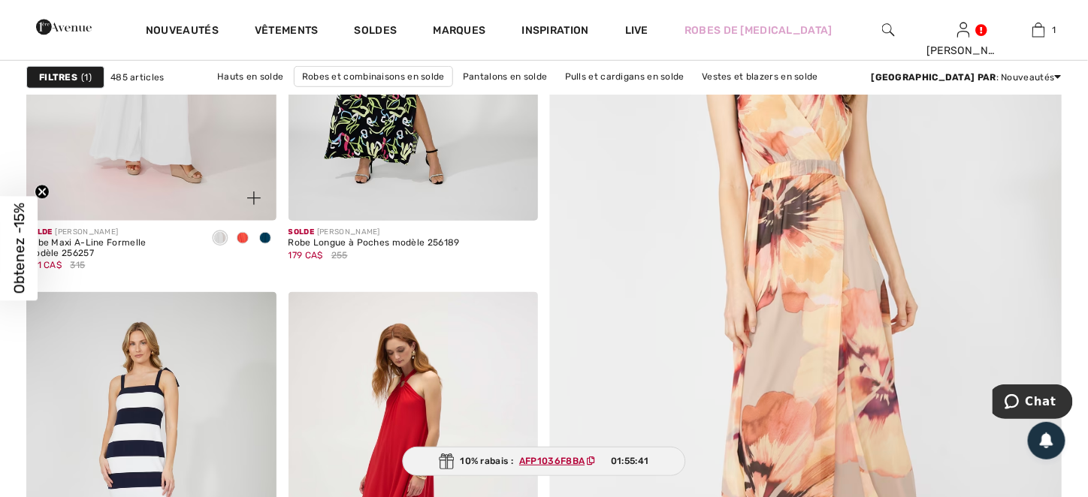
click at [117, 143] on img at bounding box center [151, 33] width 250 height 375
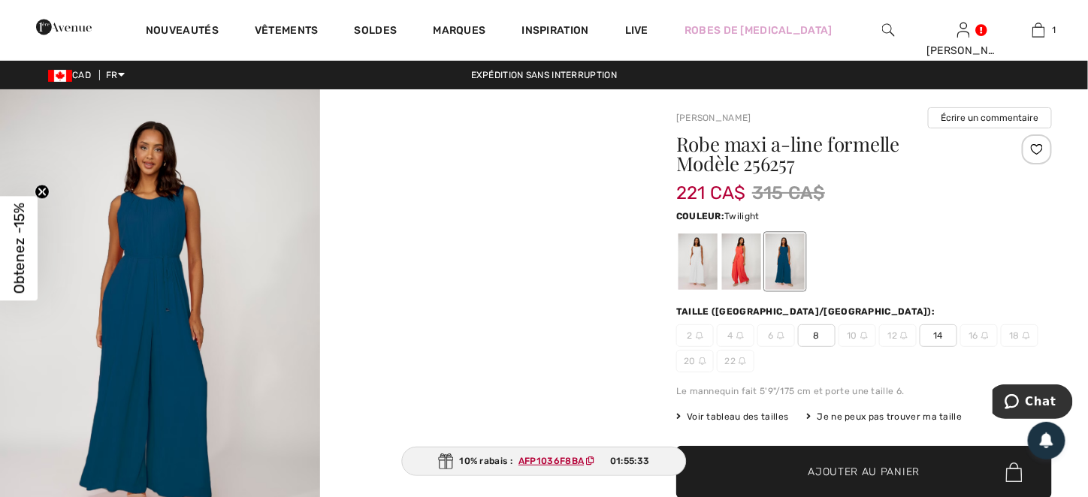
scroll to position [75, 0]
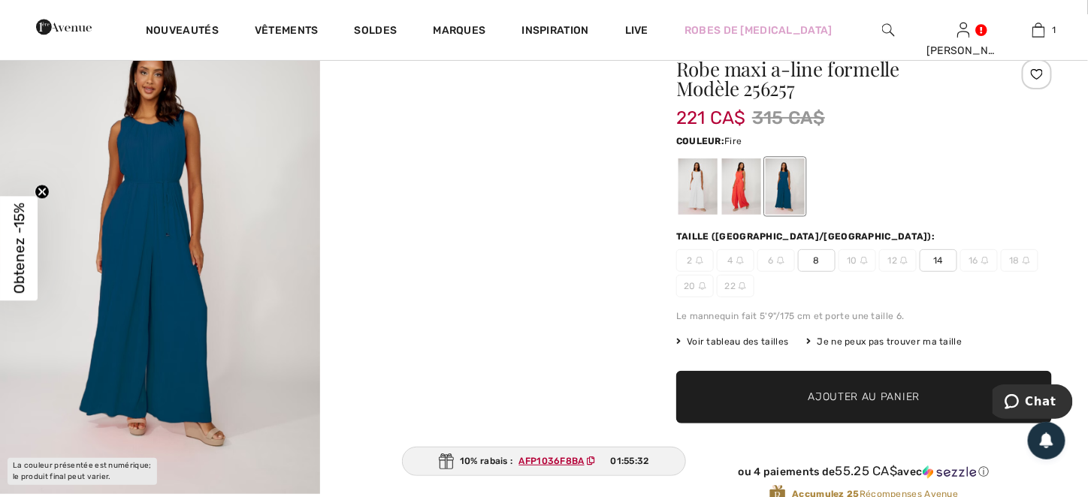
click at [739, 182] on div at bounding box center [741, 187] width 39 height 56
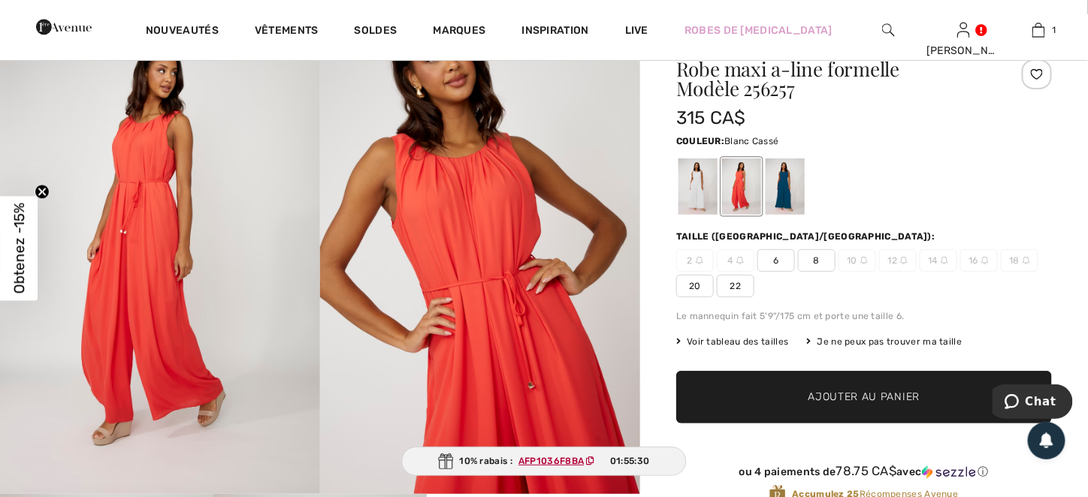
click at [698, 192] on div at bounding box center [697, 187] width 39 height 56
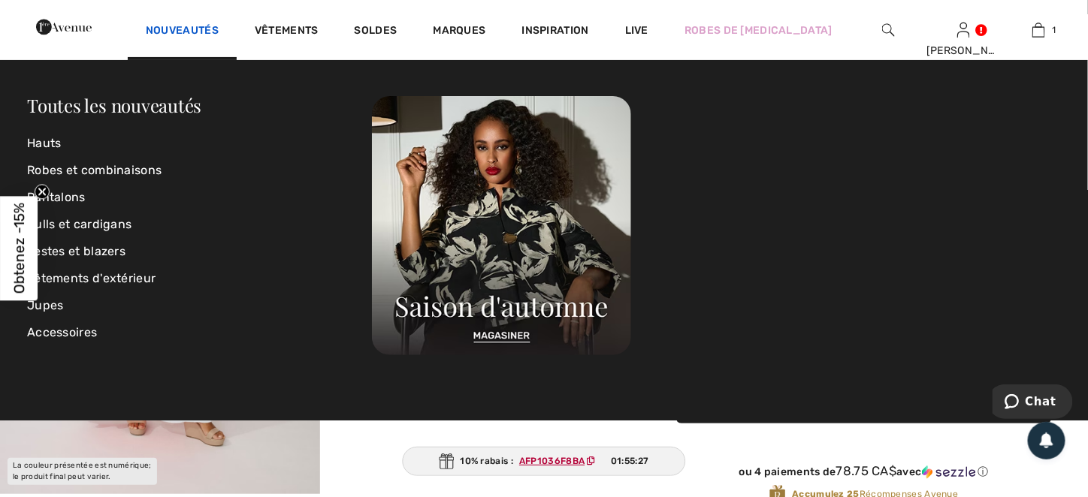
click at [219, 30] on link "Nouveautés" at bounding box center [182, 32] width 73 height 16
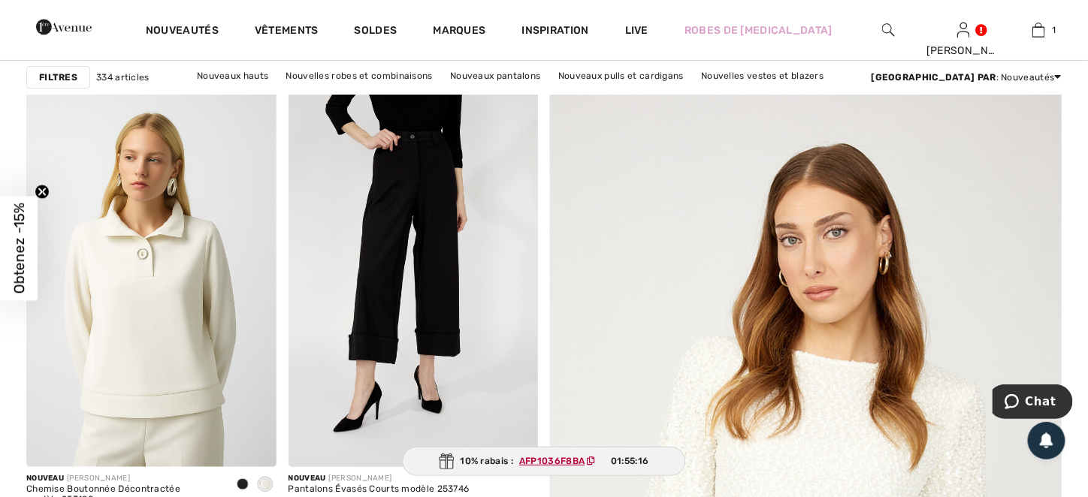
scroll to position [376, 0]
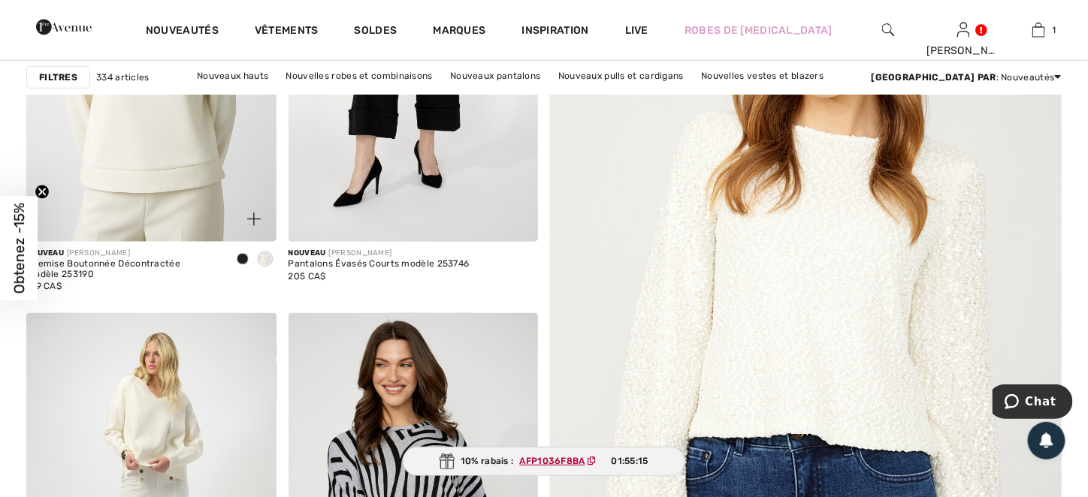
click at [249, 264] on div at bounding box center [242, 260] width 23 height 25
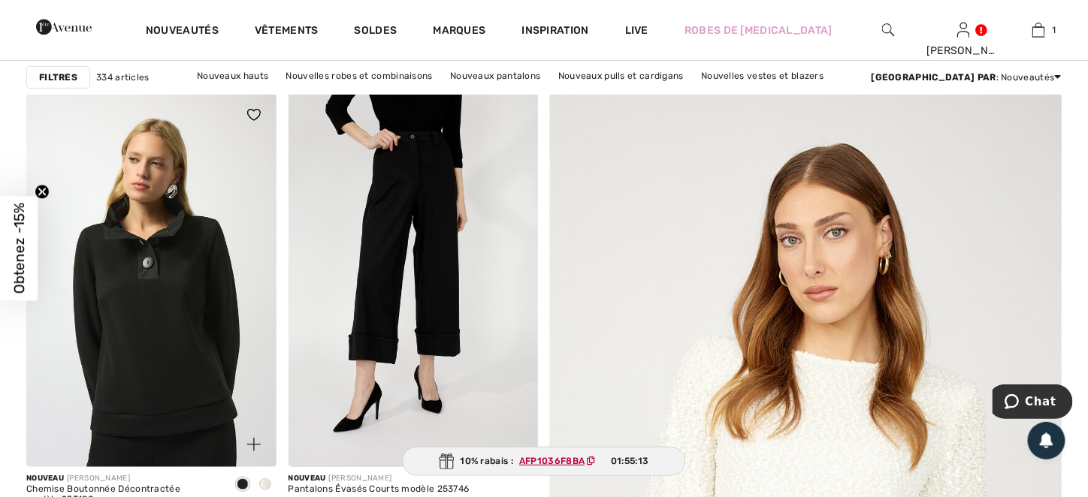
scroll to position [75, 0]
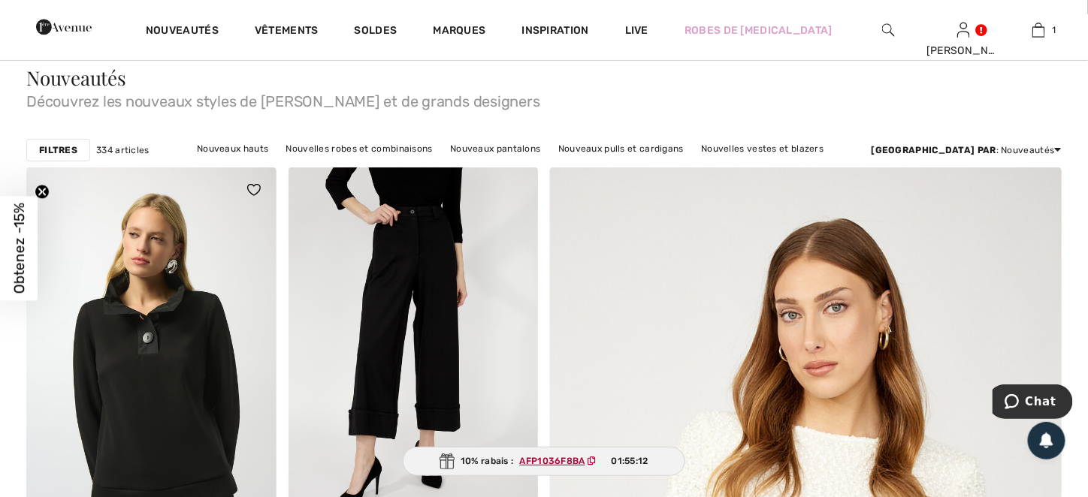
click at [198, 342] on img at bounding box center [151, 355] width 250 height 375
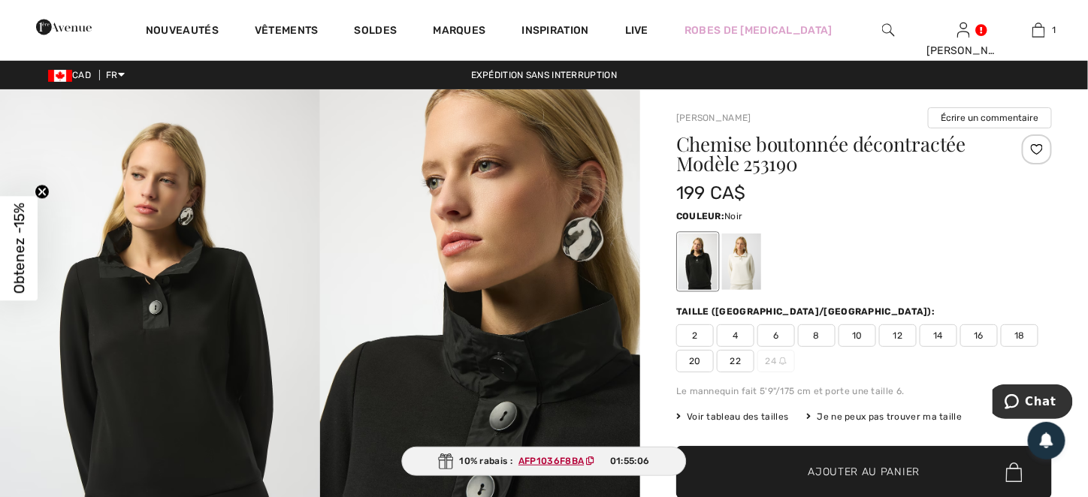
scroll to position [225, 0]
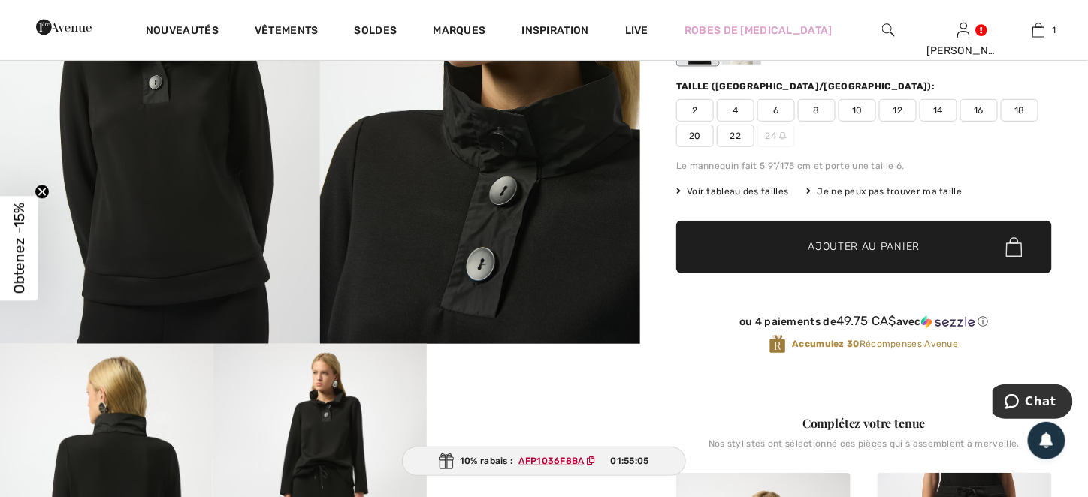
click at [978, 110] on span "16" at bounding box center [979, 110] width 38 height 23
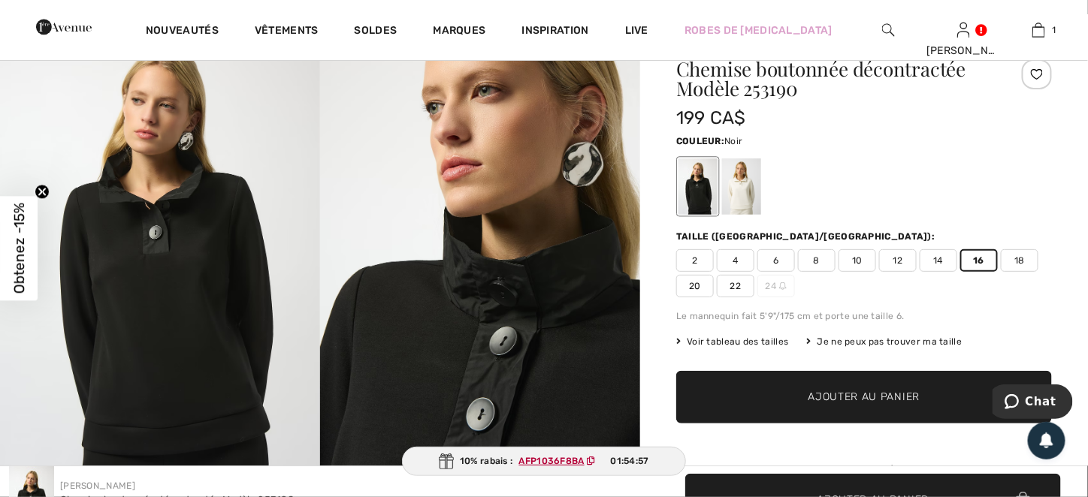
scroll to position [0, 0]
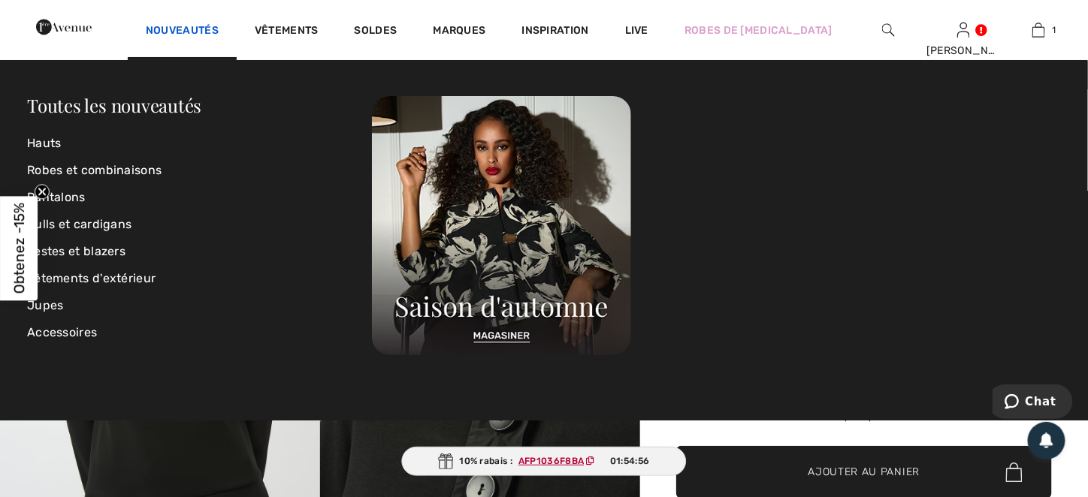
click at [219, 32] on link "Nouveautés" at bounding box center [182, 32] width 73 height 16
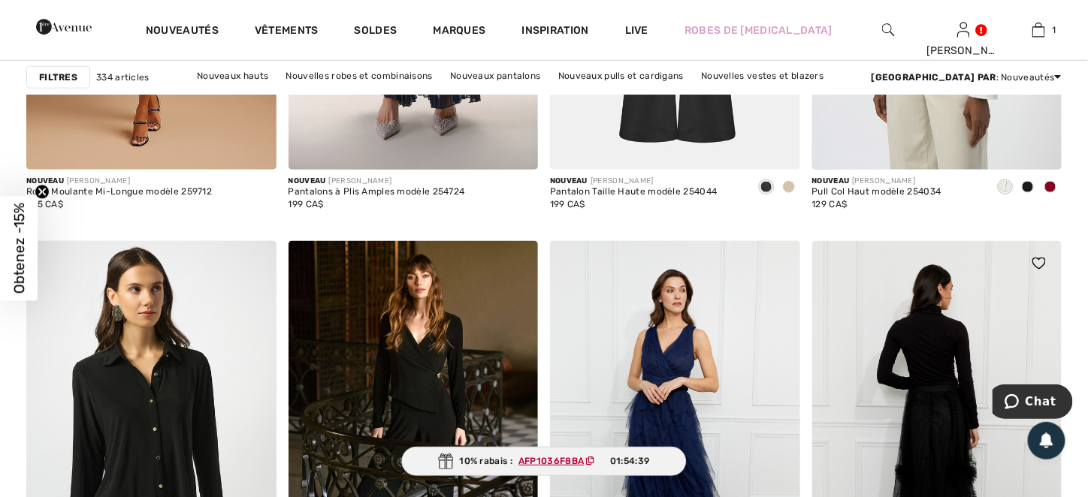
scroll to position [2329, 0]
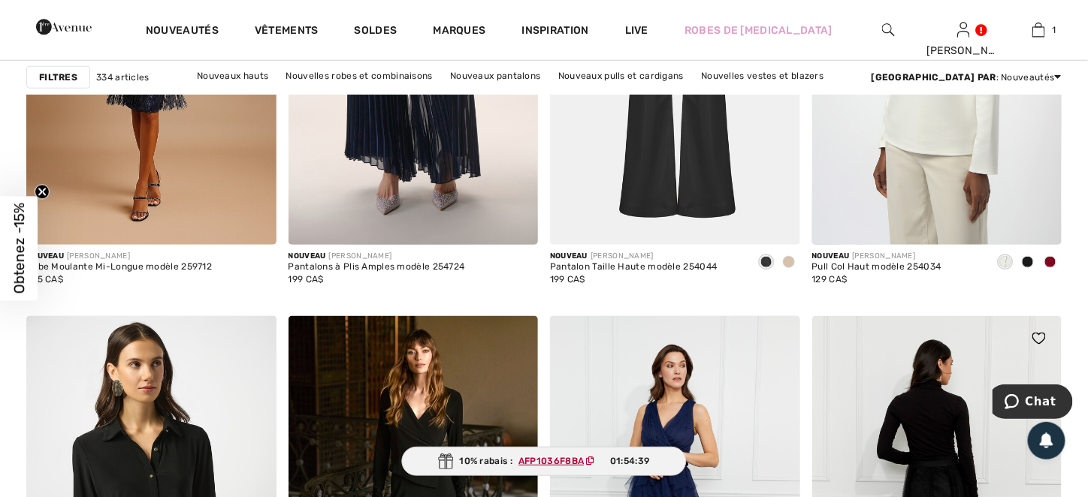
click at [927, 415] on img at bounding box center [937, 503] width 250 height 375
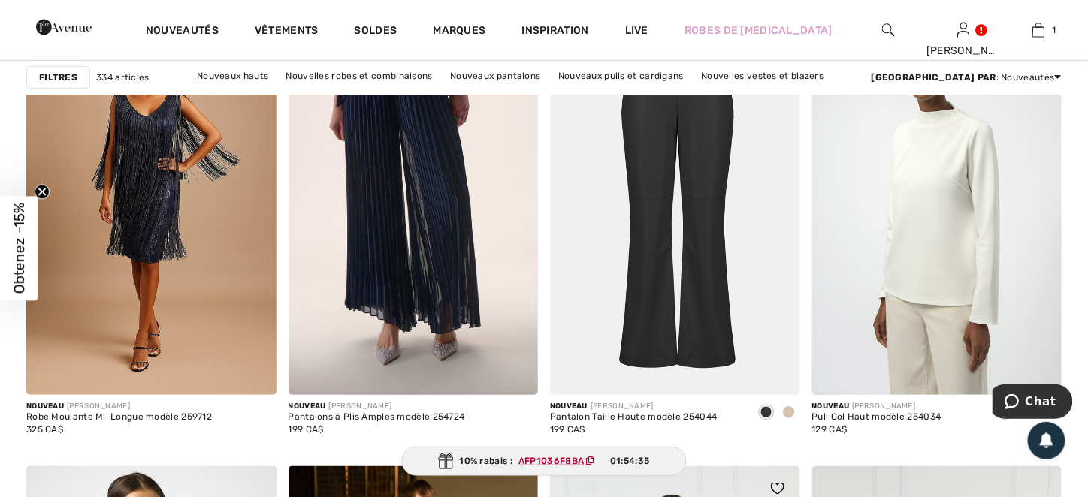
scroll to position [2629, 0]
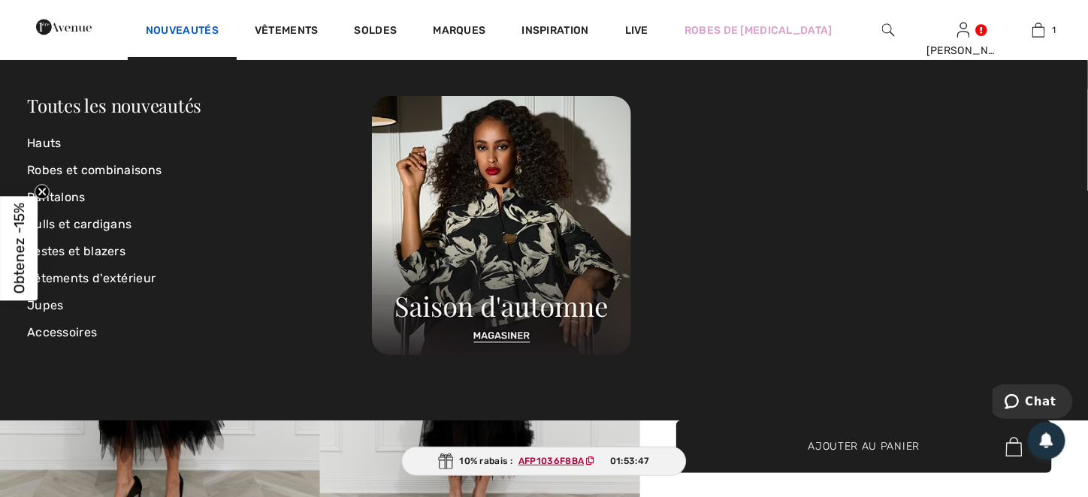
click at [219, 27] on link "Nouveautés" at bounding box center [182, 32] width 73 height 16
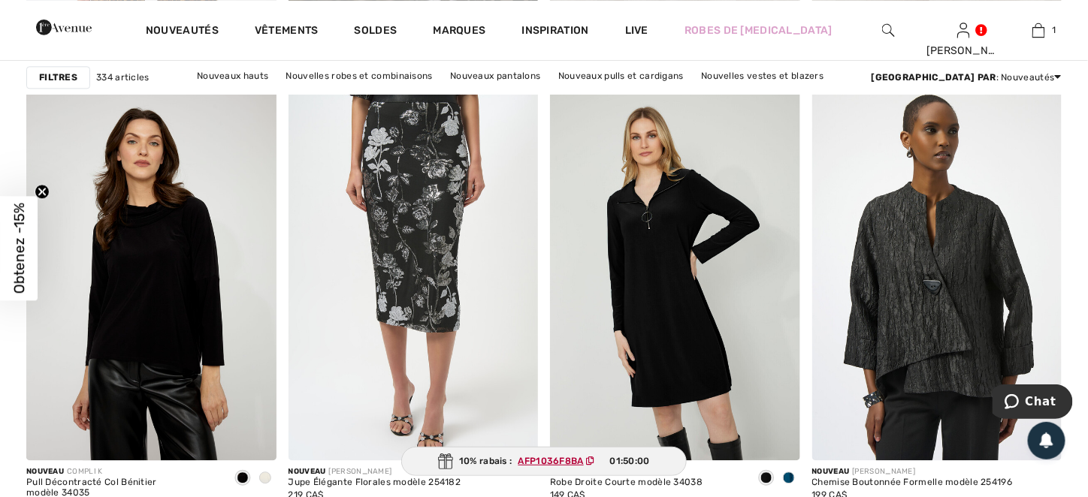
scroll to position [3080, 0]
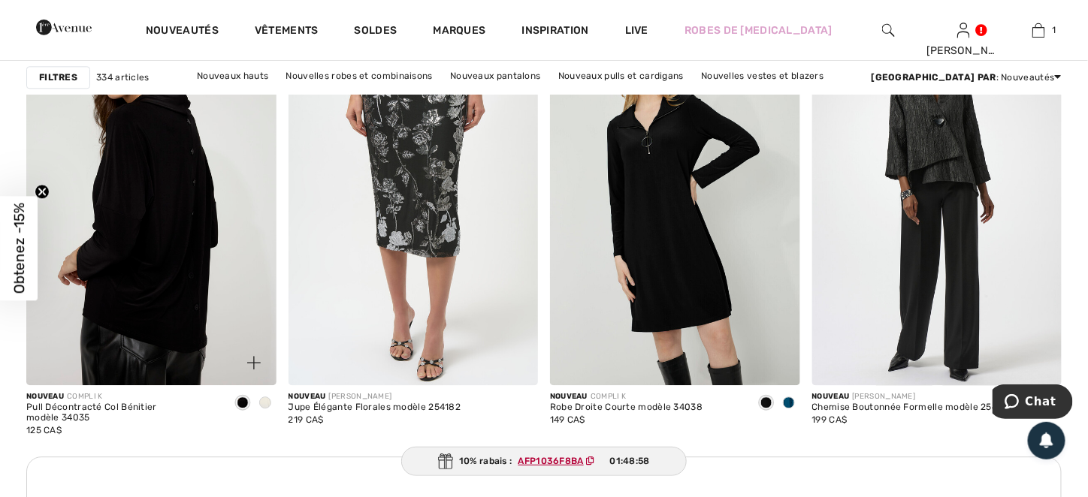
drag, startPoint x: 238, startPoint y: 240, endPoint x: 270, endPoint y: 368, distance: 132.5
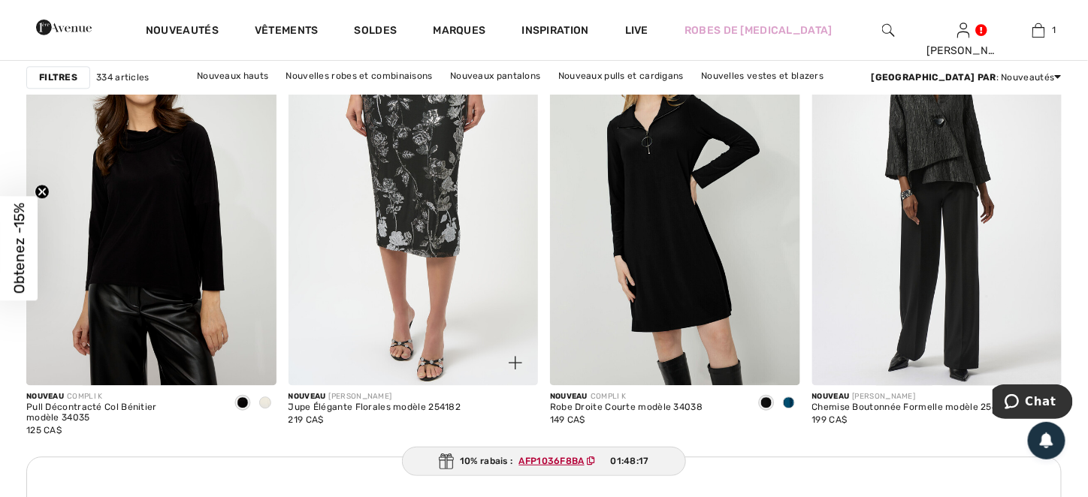
drag, startPoint x: 270, startPoint y: 368, endPoint x: 378, endPoint y: 399, distance: 111.8
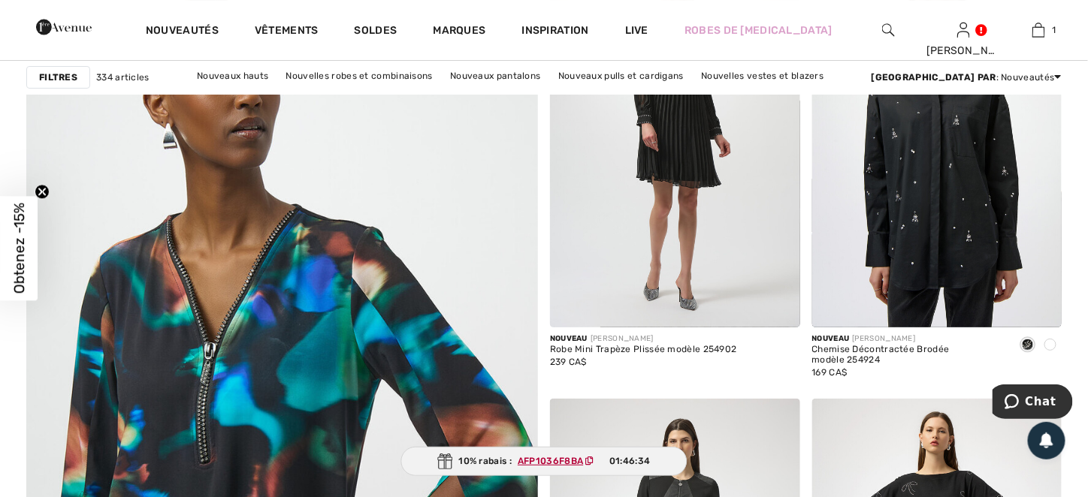
scroll to position [3681, 0]
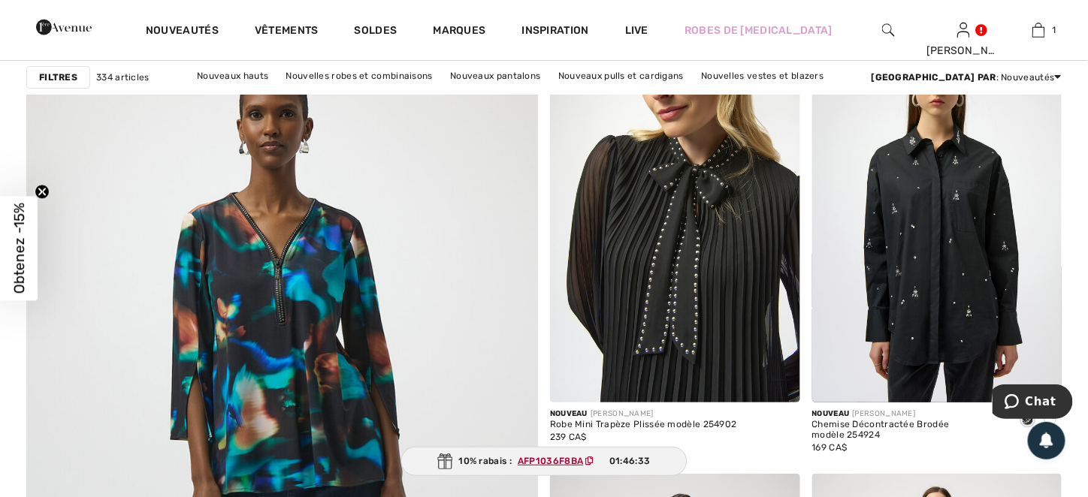
click at [667, 225] on img at bounding box center [675, 215] width 250 height 375
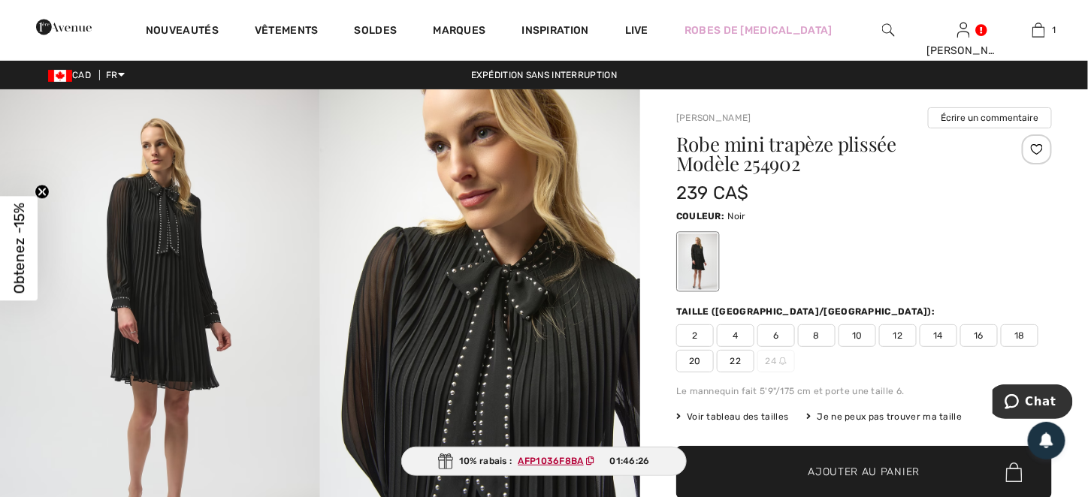
click at [981, 334] on span "16" at bounding box center [979, 336] width 38 height 23
click at [809, 470] on span "Ajouter au panier" at bounding box center [864, 473] width 112 height 16
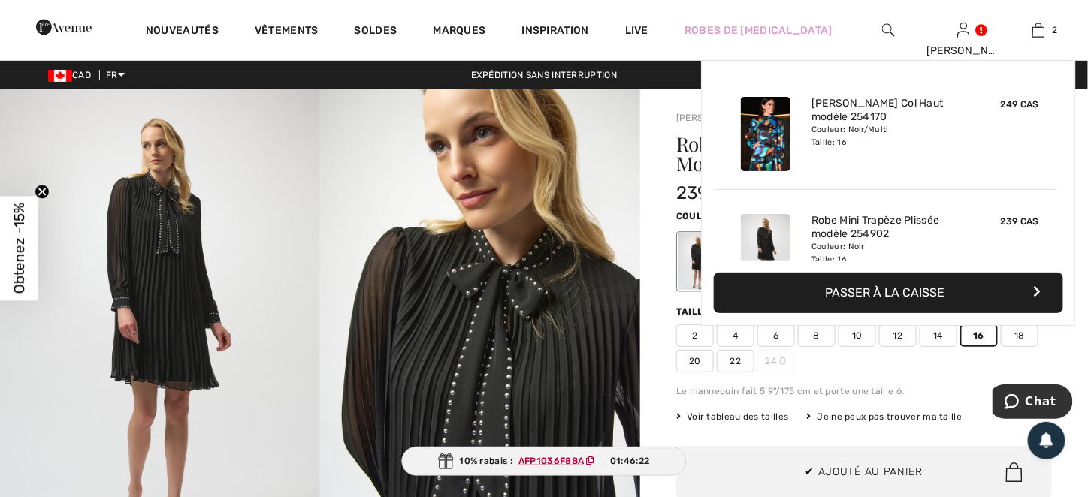
scroll to position [46, 0]
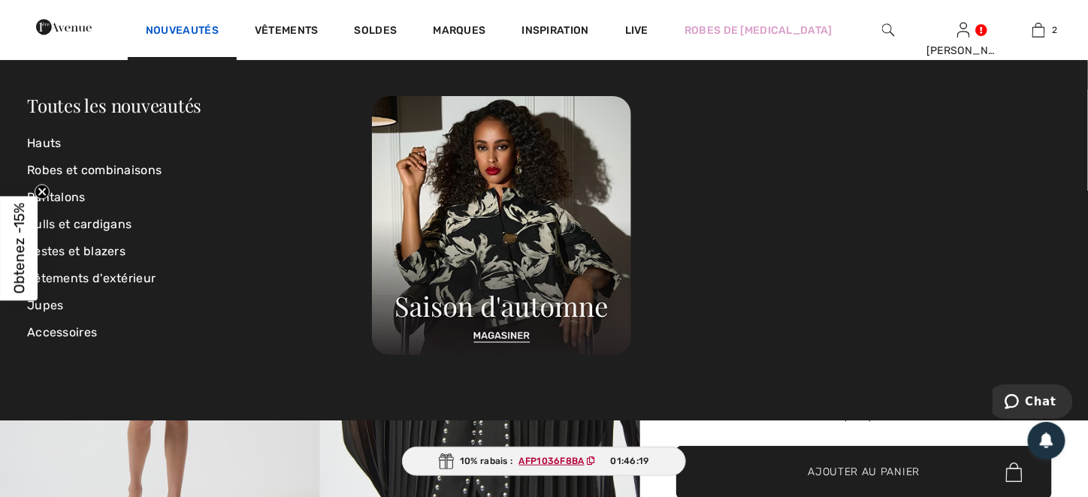
click at [219, 25] on link "Nouveautés" at bounding box center [182, 32] width 73 height 16
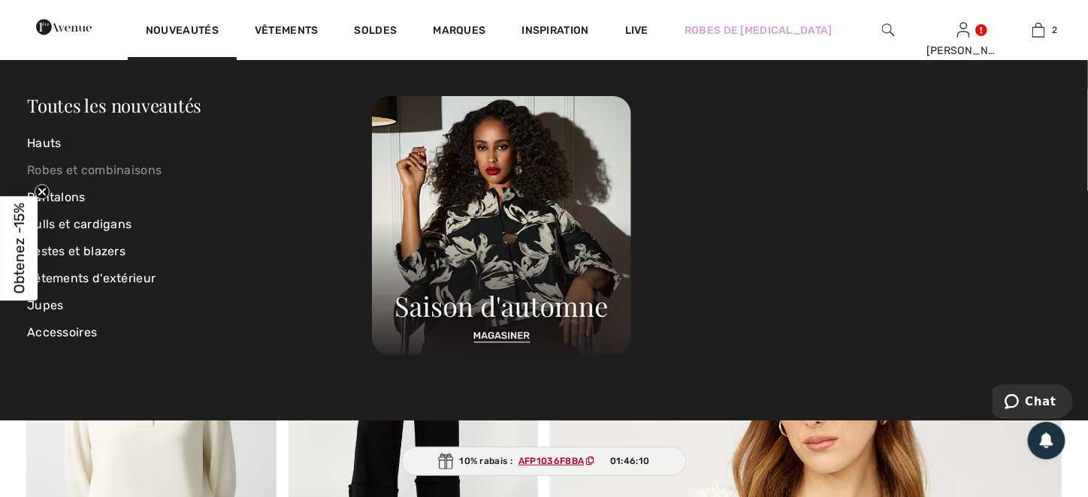
click at [57, 175] on link "Robes et combinaisons" at bounding box center [199, 170] width 345 height 27
click at [91, 168] on link "Robes et combinaisons" at bounding box center [199, 170] width 345 height 27
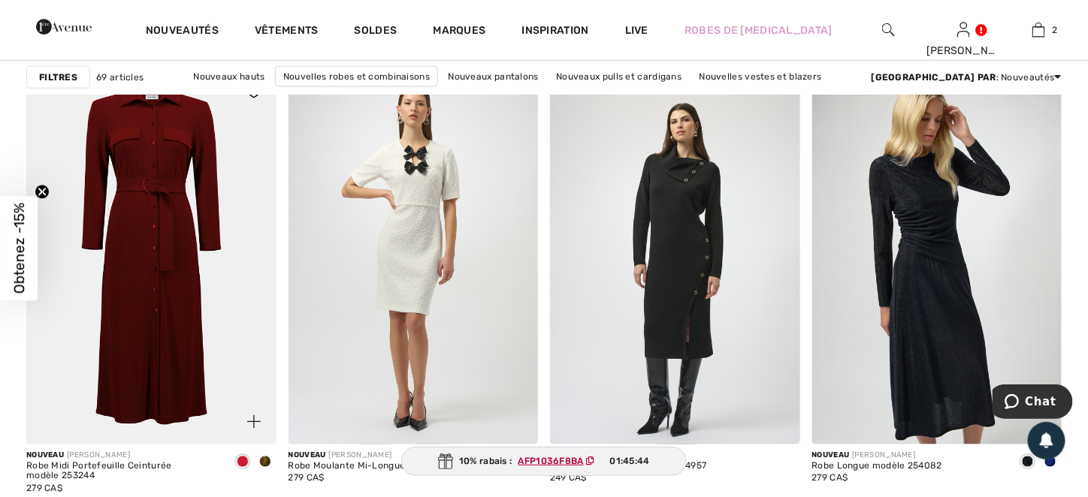
scroll to position [2704, 0]
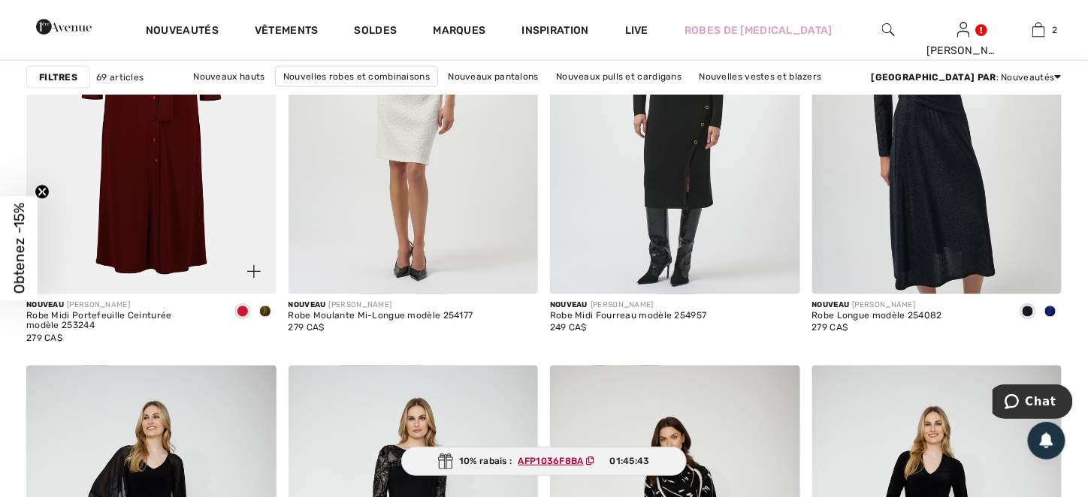
click at [265, 310] on span at bounding box center [265, 312] width 12 height 12
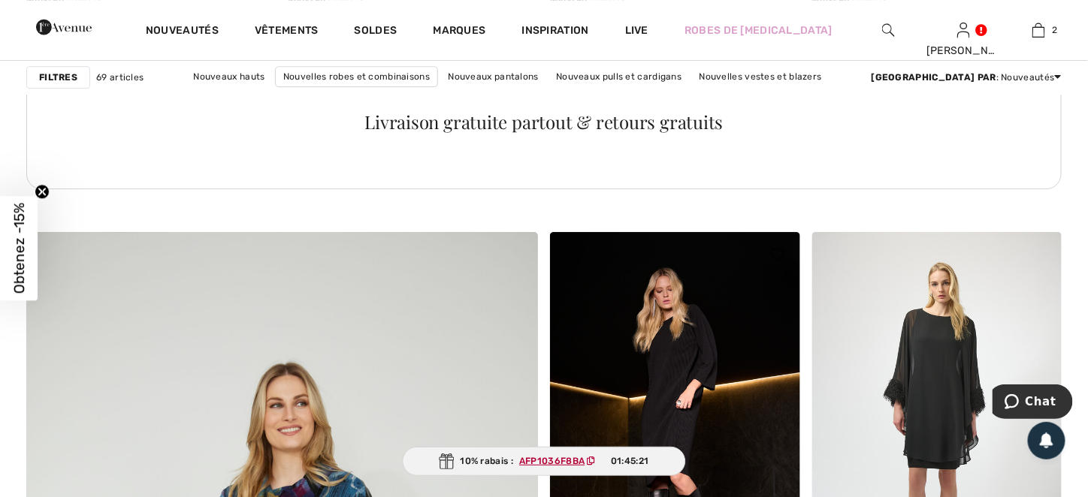
scroll to position [3531, 0]
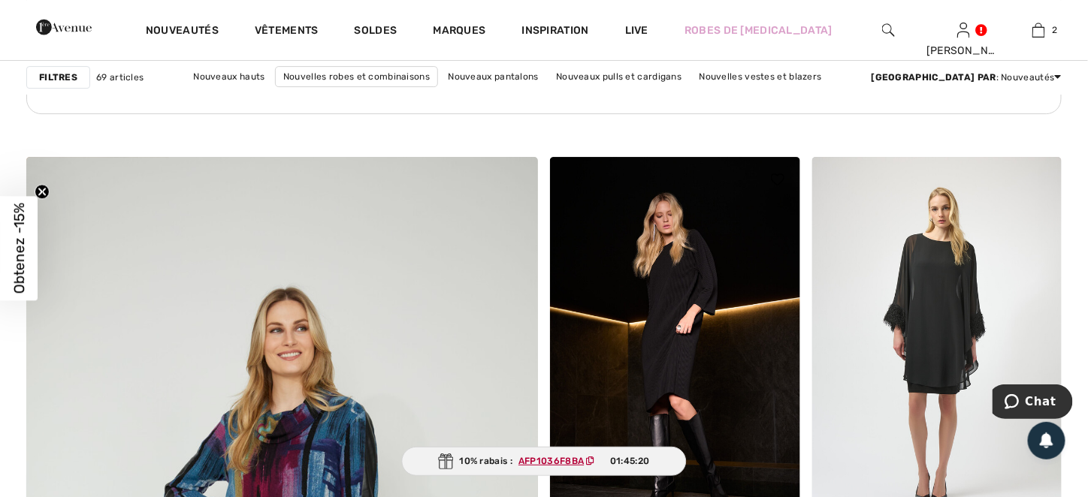
click at [671, 306] on img at bounding box center [675, 344] width 250 height 375
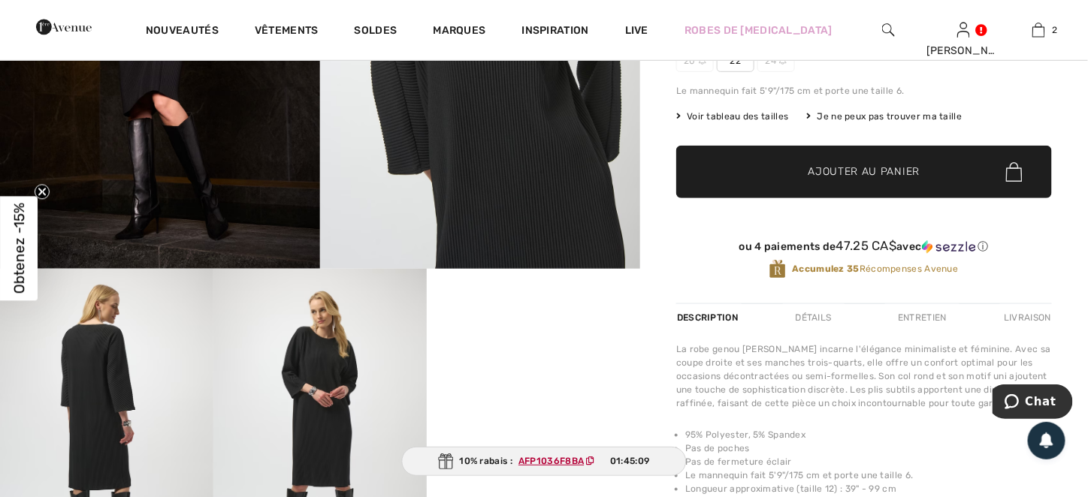
scroll to position [225, 0]
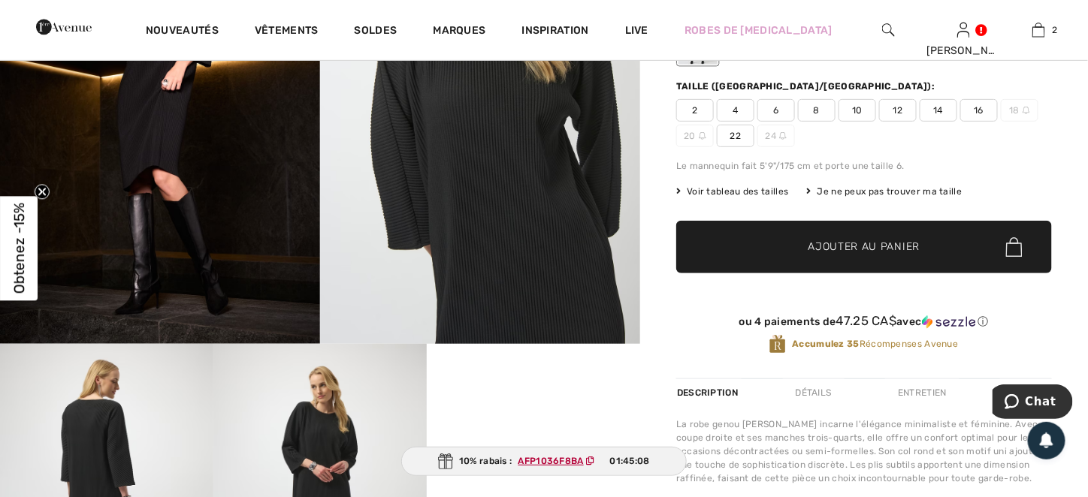
click at [982, 113] on span "16" at bounding box center [979, 110] width 38 height 23
click at [880, 241] on span "Ajouter au panier" at bounding box center [864, 248] width 112 height 16
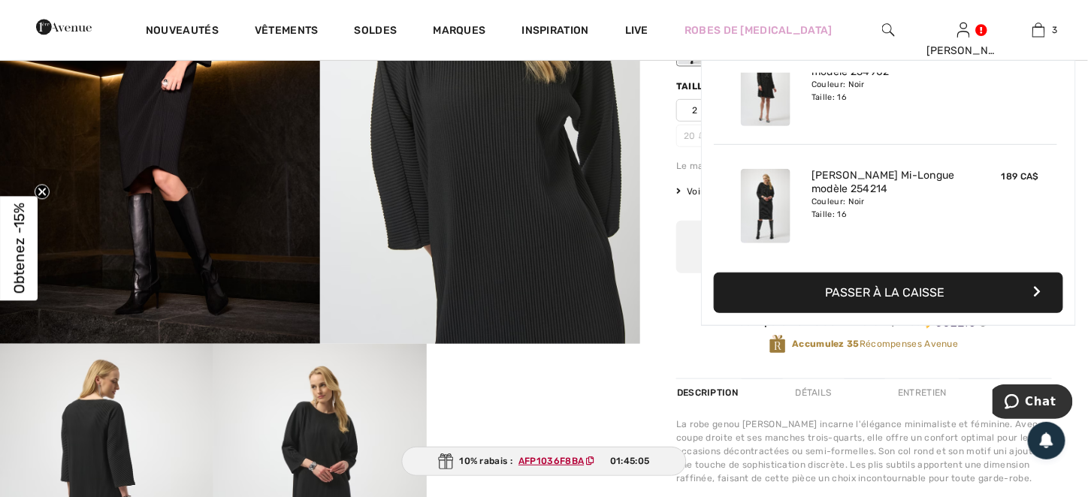
scroll to position [150, 0]
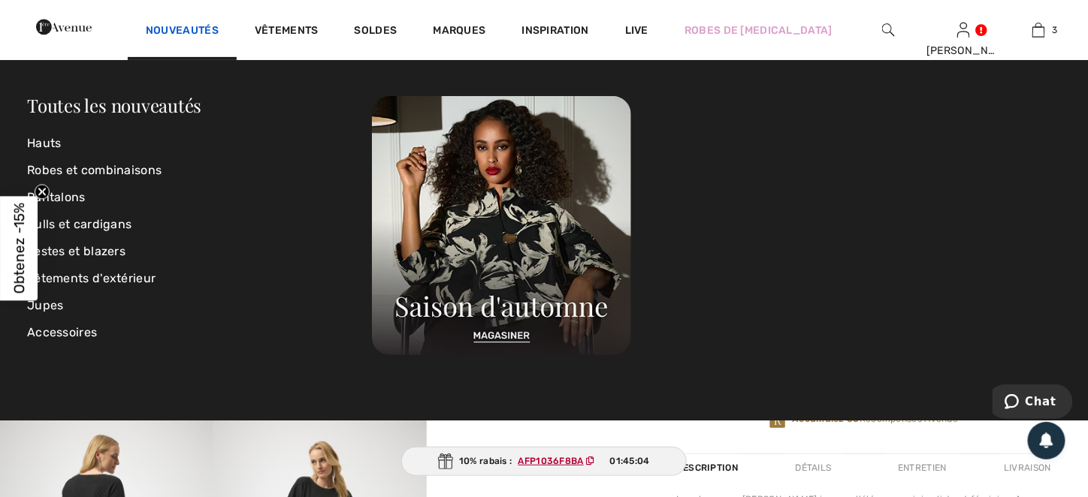
click at [219, 31] on link "Nouveautés" at bounding box center [182, 32] width 73 height 16
click at [56, 165] on link "Robes et combinaisons" at bounding box center [199, 170] width 345 height 27
click at [90, 170] on link "Robes et combinaisons" at bounding box center [199, 170] width 345 height 27
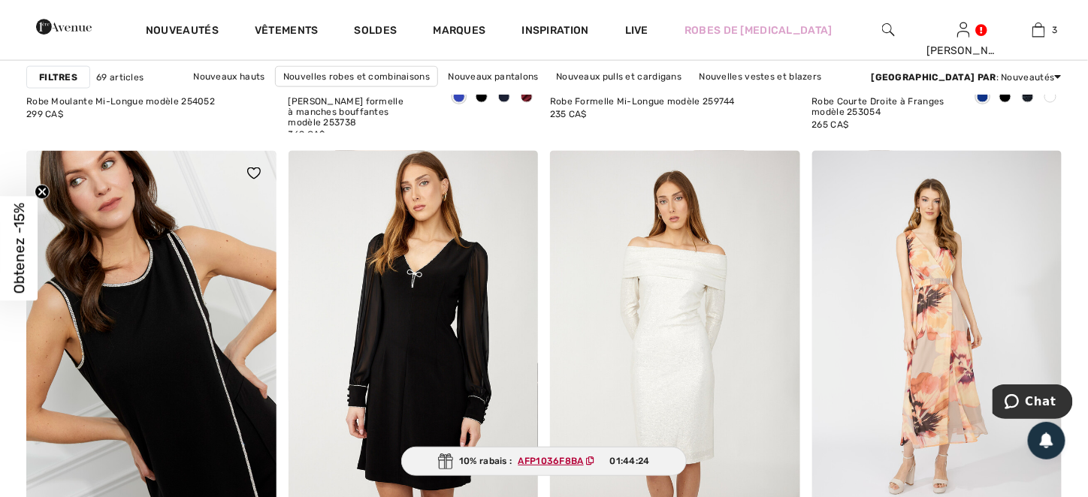
scroll to position [6536, 0]
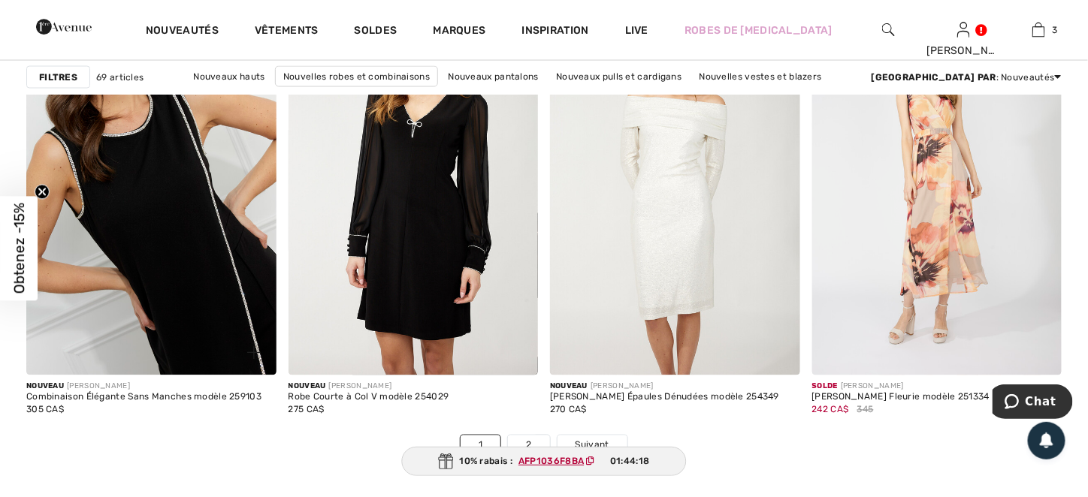
click at [204, 239] on img at bounding box center [151, 188] width 250 height 375
click at [179, 222] on img at bounding box center [151, 188] width 250 height 375
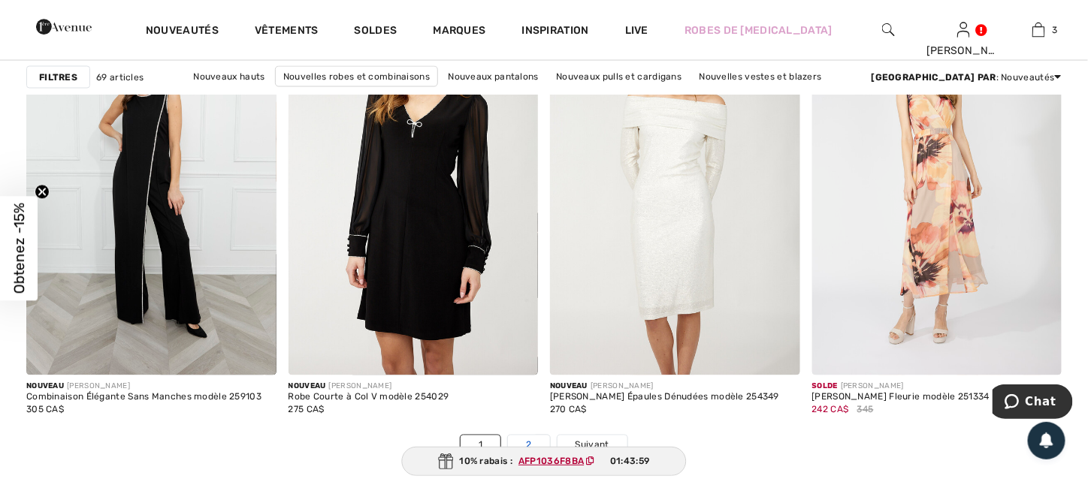
click at [527, 439] on link "2" at bounding box center [528, 446] width 41 height 20
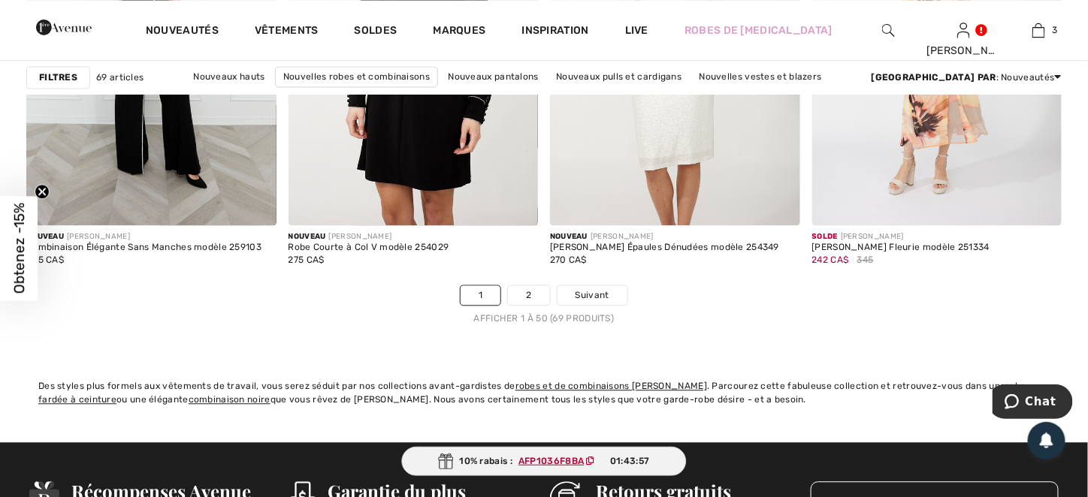
scroll to position [6836, 0]
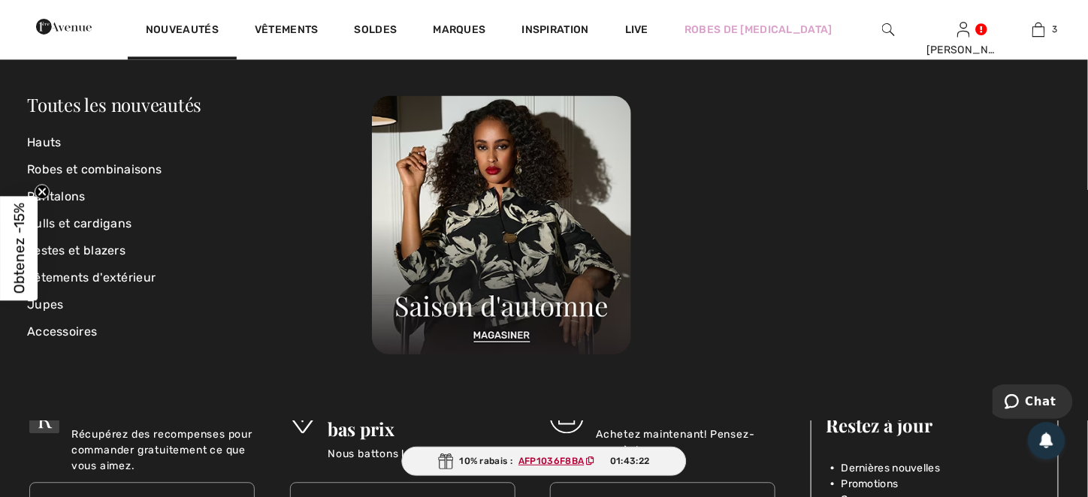
scroll to position [2704, 0]
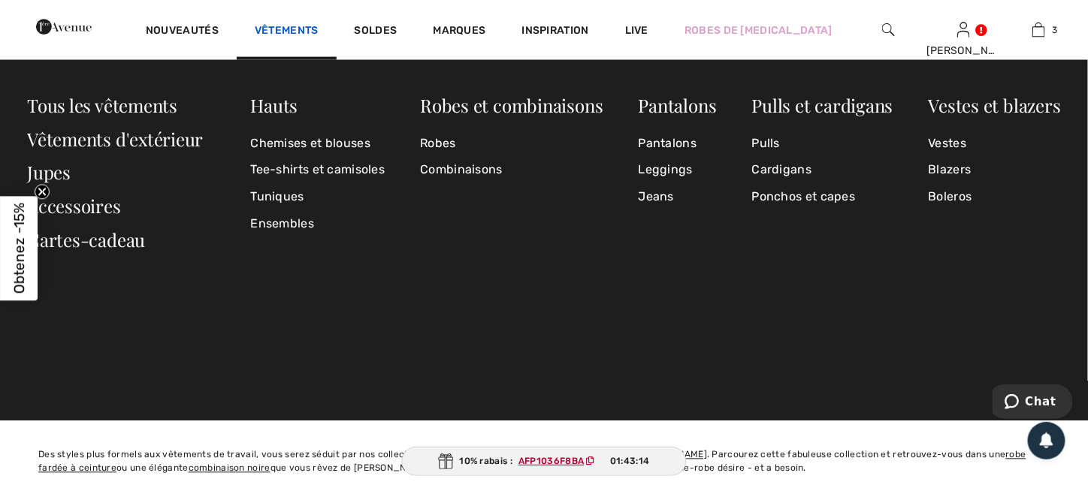
click at [319, 36] on link "Vêtements" at bounding box center [287, 32] width 64 height 16
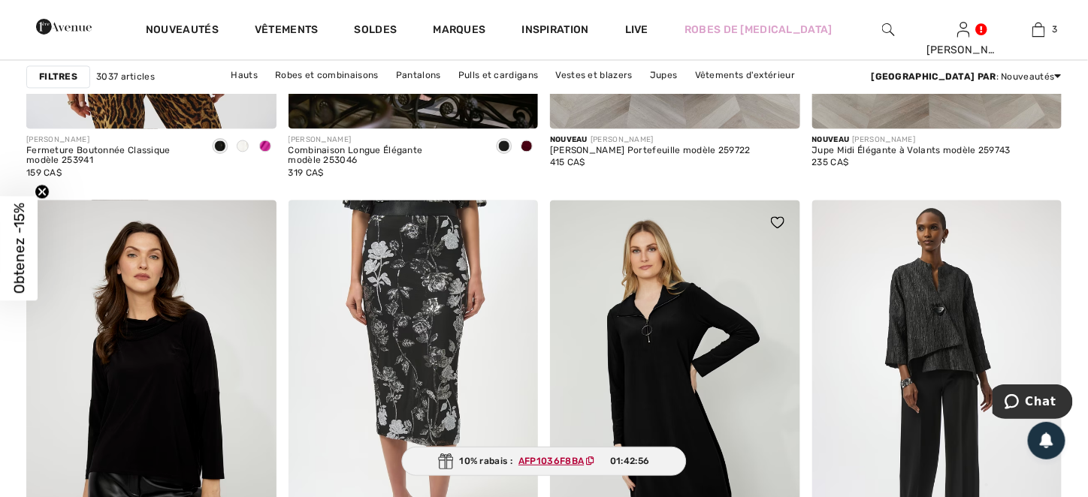
scroll to position [2930, 0]
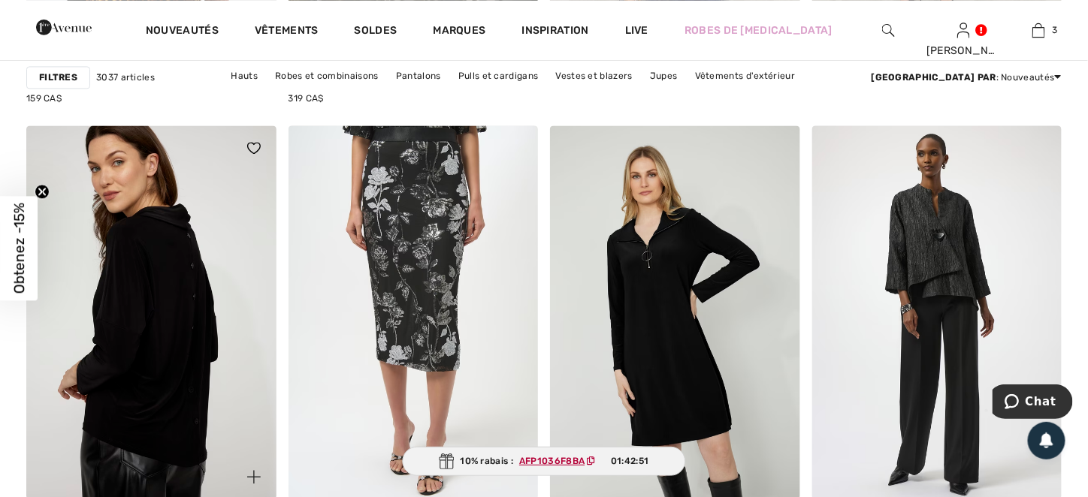
click at [147, 355] on img at bounding box center [151, 312] width 250 height 375
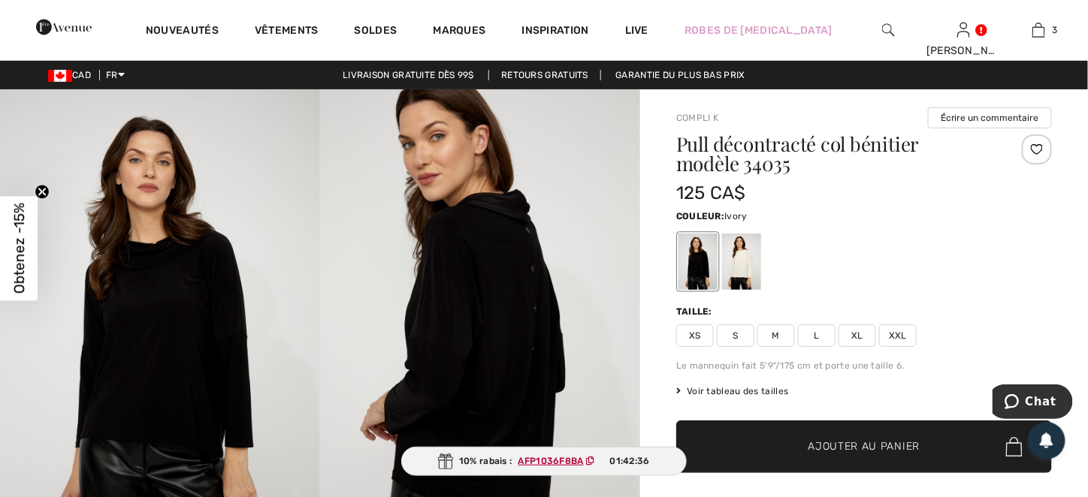
click at [744, 267] on div at bounding box center [741, 262] width 39 height 56
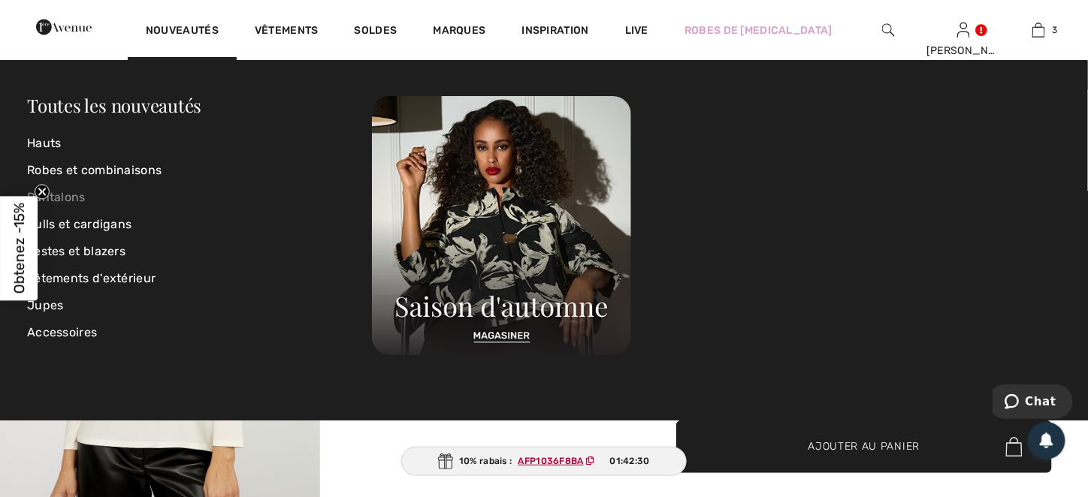
click at [75, 202] on link "Pantalons" at bounding box center [199, 197] width 345 height 27
click at [219, 33] on link "Nouveautés" at bounding box center [182, 32] width 73 height 16
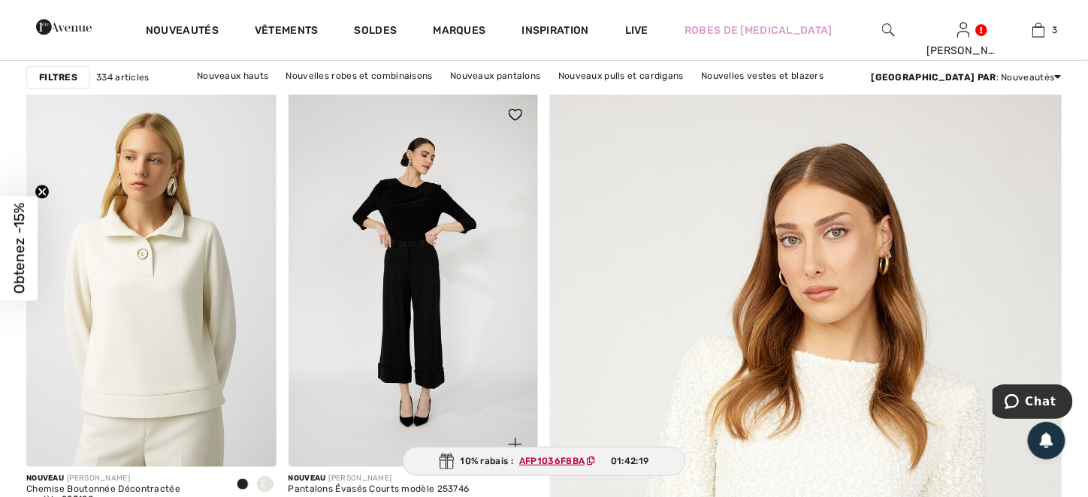
scroll to position [75, 0]
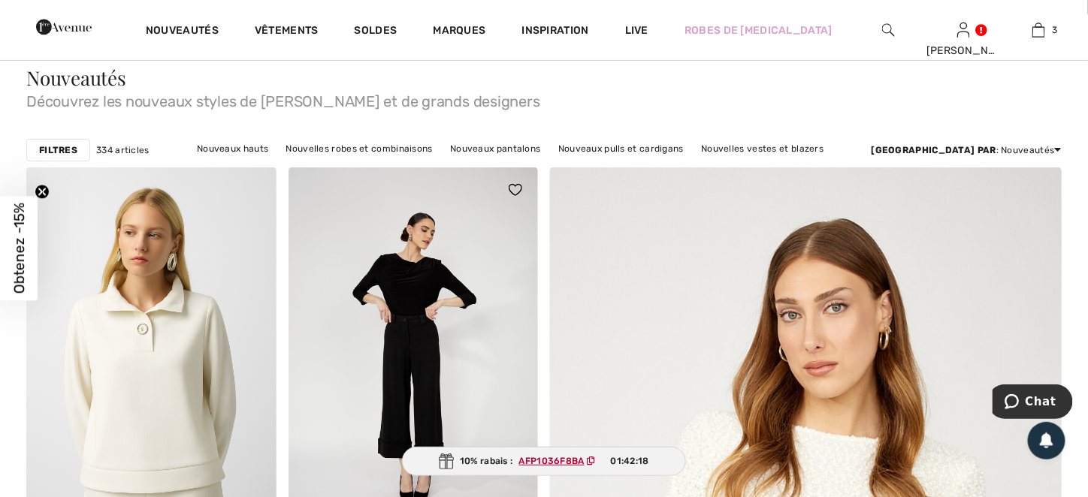
click at [416, 319] on img at bounding box center [413, 355] width 250 height 375
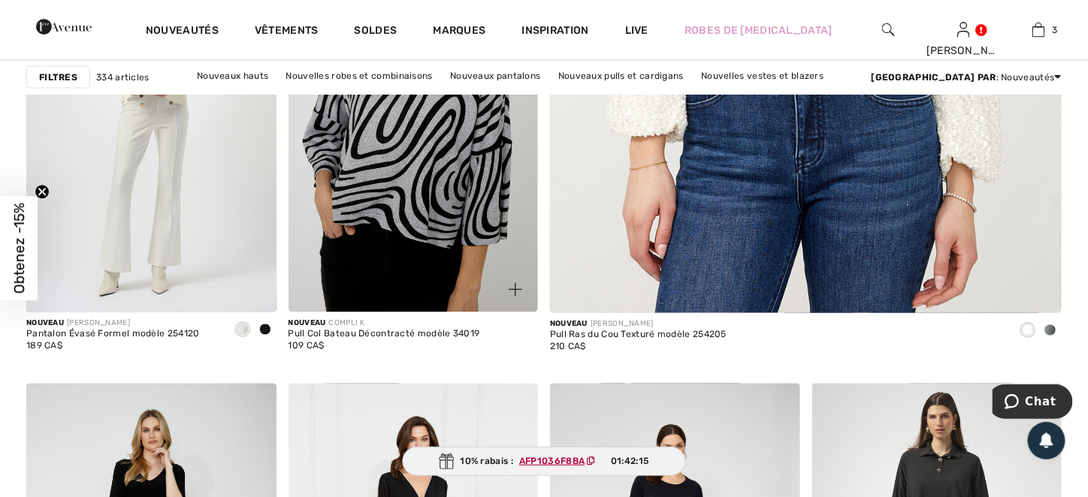
scroll to position [1052, 0]
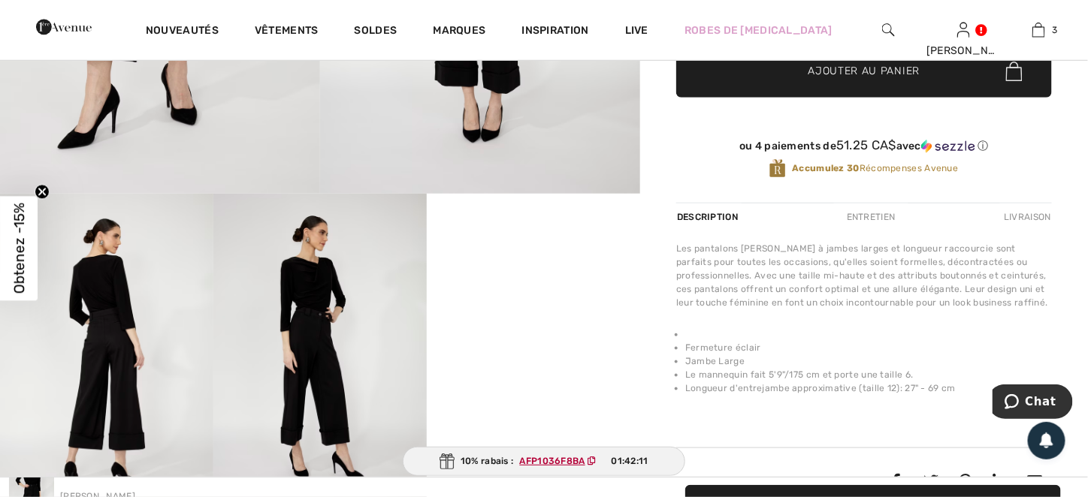
scroll to position [75, 0]
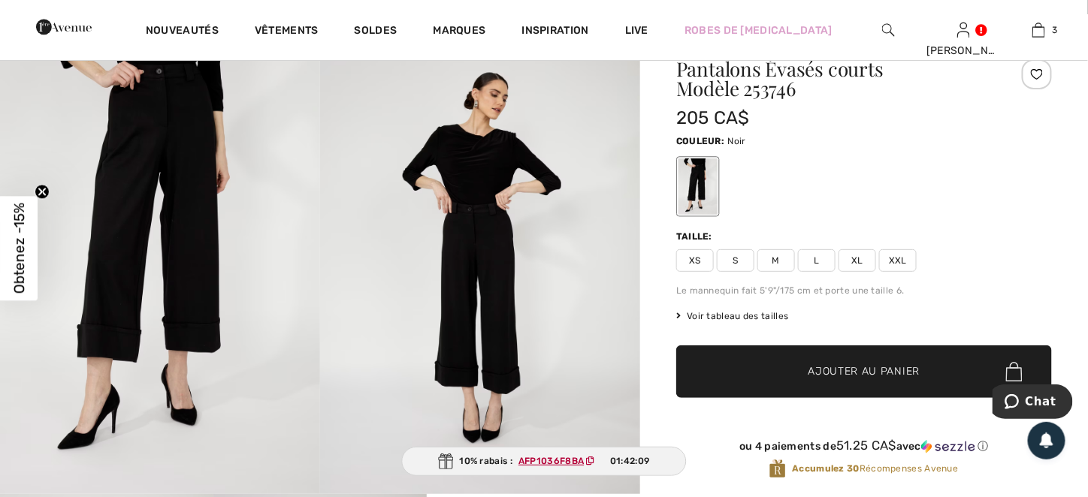
click at [859, 264] on span "XL" at bounding box center [857, 260] width 38 height 23
click at [823, 367] on span "Ajouter au panier" at bounding box center [864, 372] width 112 height 16
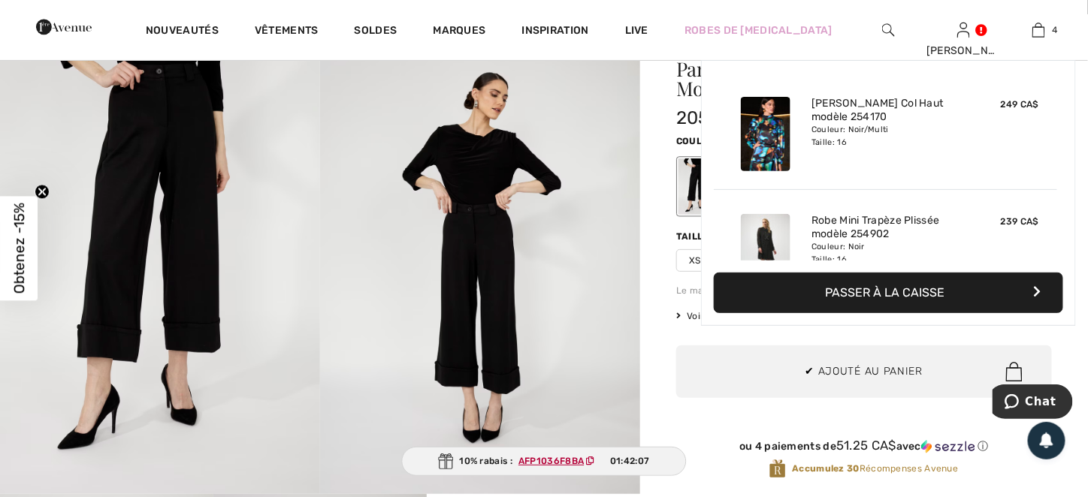
scroll to position [279, 0]
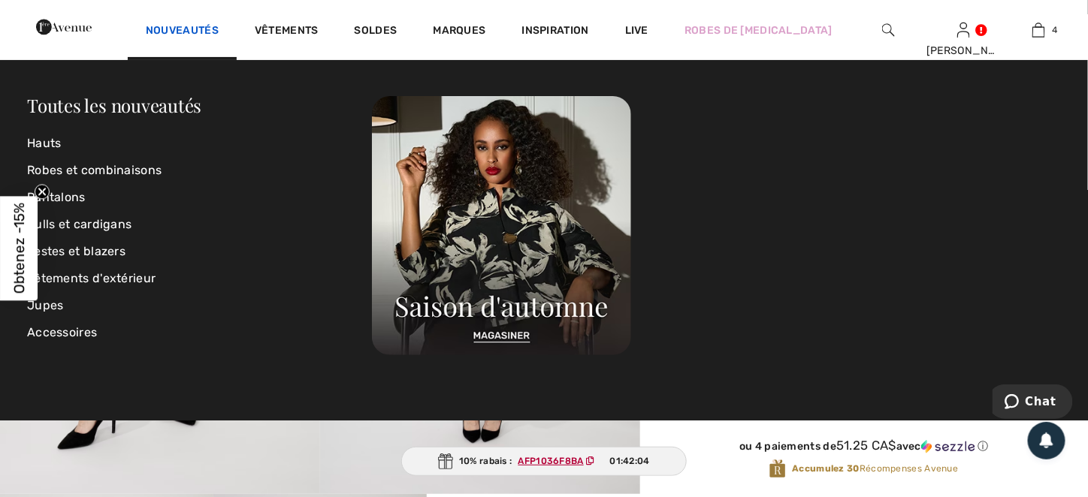
click at [219, 36] on link "Nouveautés" at bounding box center [182, 32] width 73 height 16
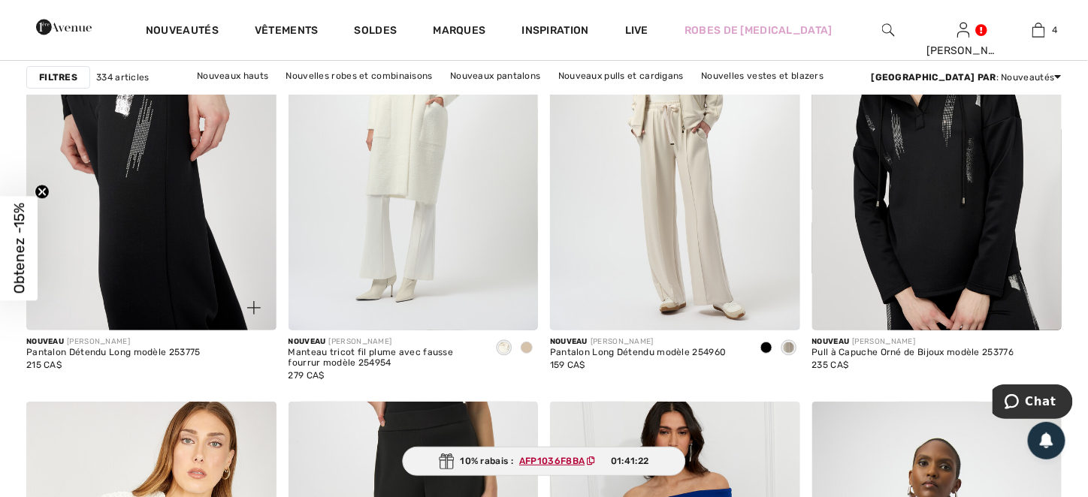
scroll to position [5559, 0]
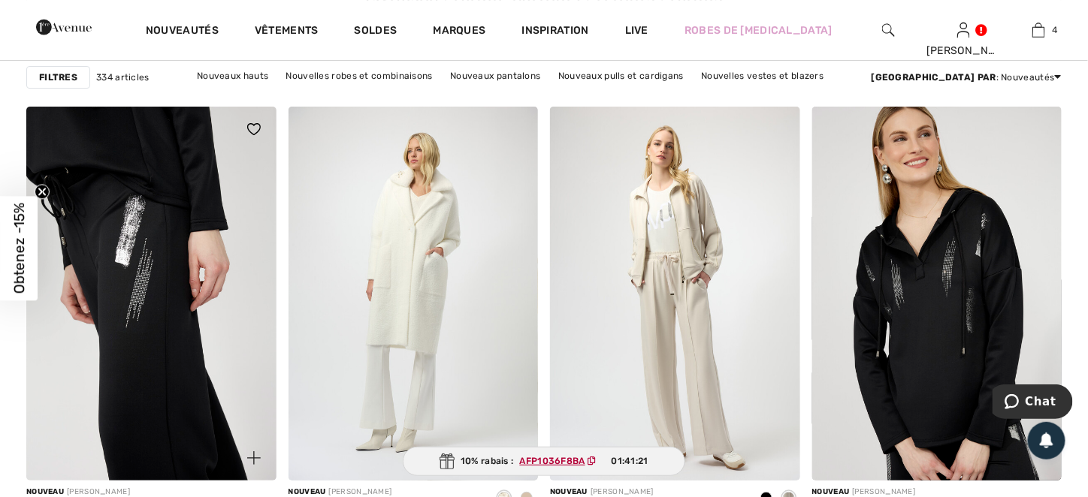
click at [96, 228] on img at bounding box center [151, 294] width 250 height 375
click at [161, 328] on img at bounding box center [151, 294] width 250 height 375
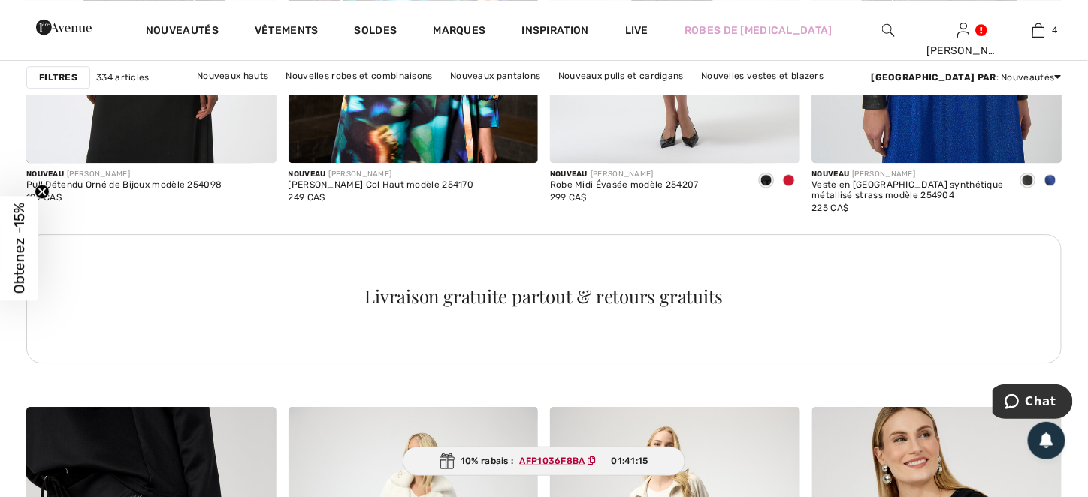
scroll to position [5183, 0]
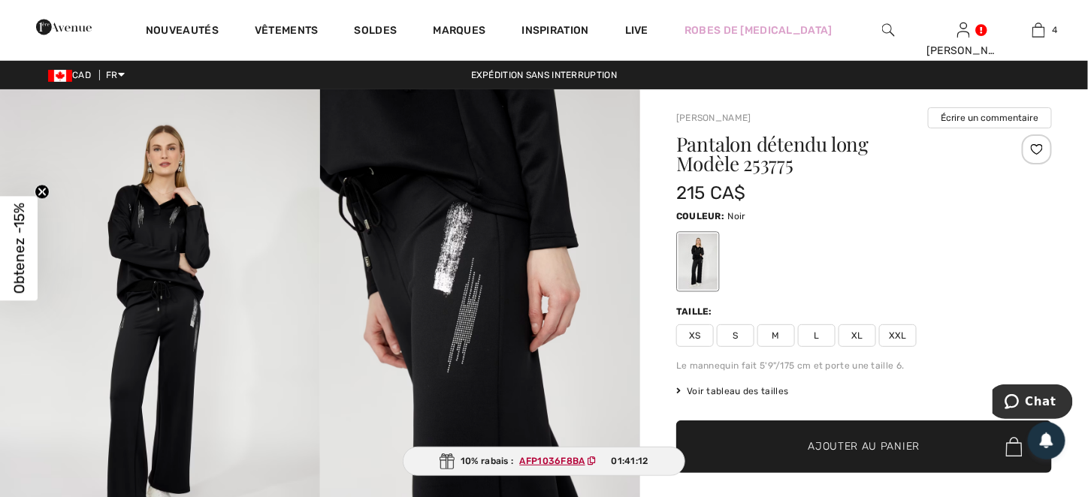
click at [857, 339] on span "XL" at bounding box center [857, 336] width 38 height 23
click at [823, 444] on span "Ajouter au panier" at bounding box center [864, 447] width 112 height 16
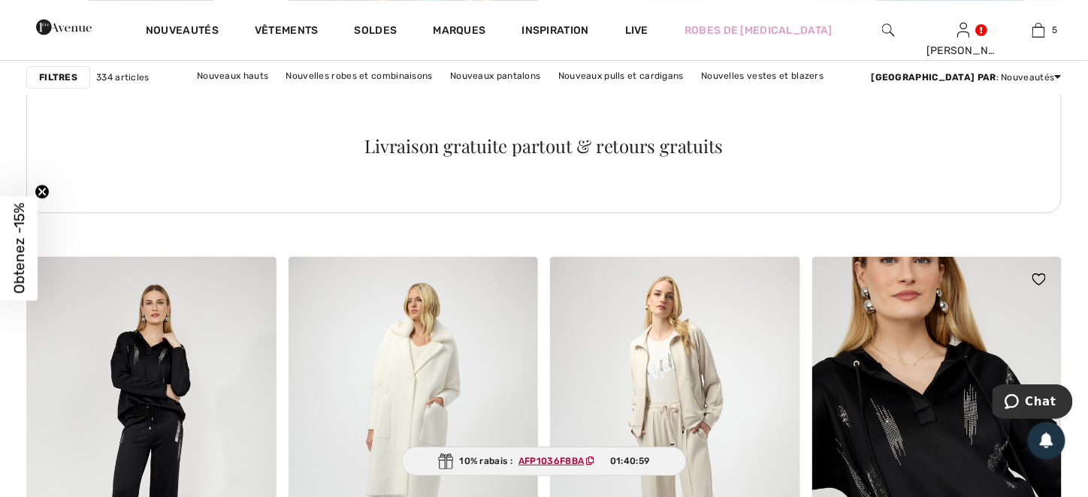
scroll to position [5334, 0]
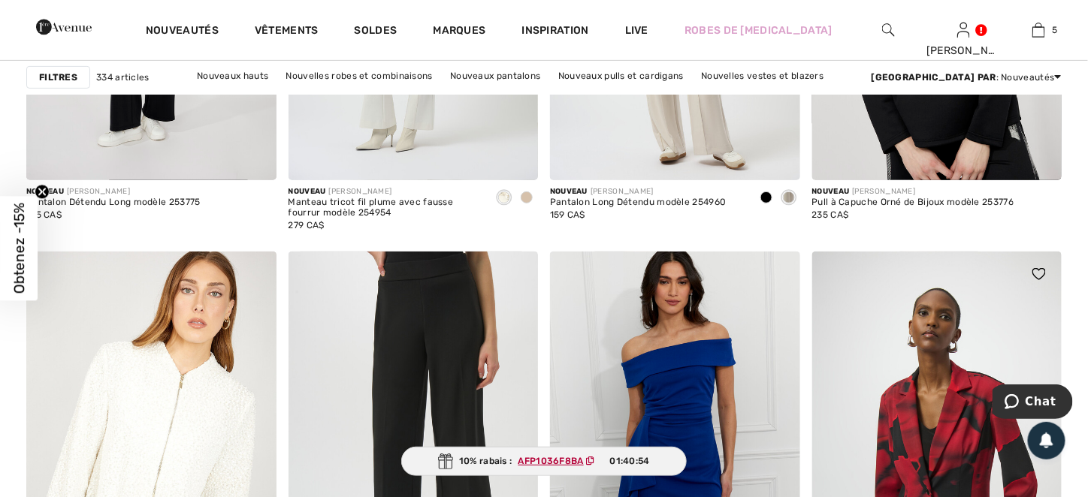
scroll to position [6010, 0]
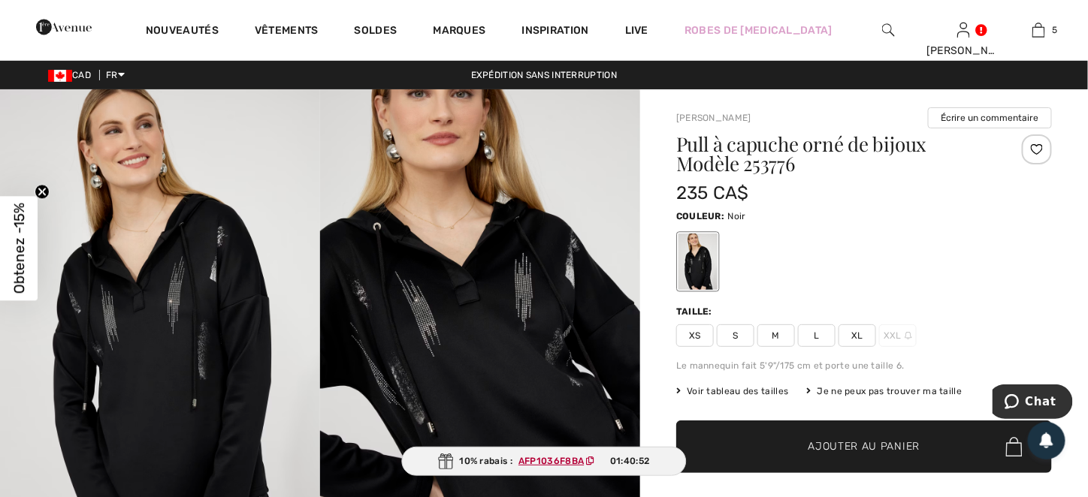
click at [863, 341] on span "XL" at bounding box center [857, 336] width 38 height 23
click at [836, 447] on span "Ajouter au panier" at bounding box center [864, 447] width 112 height 16
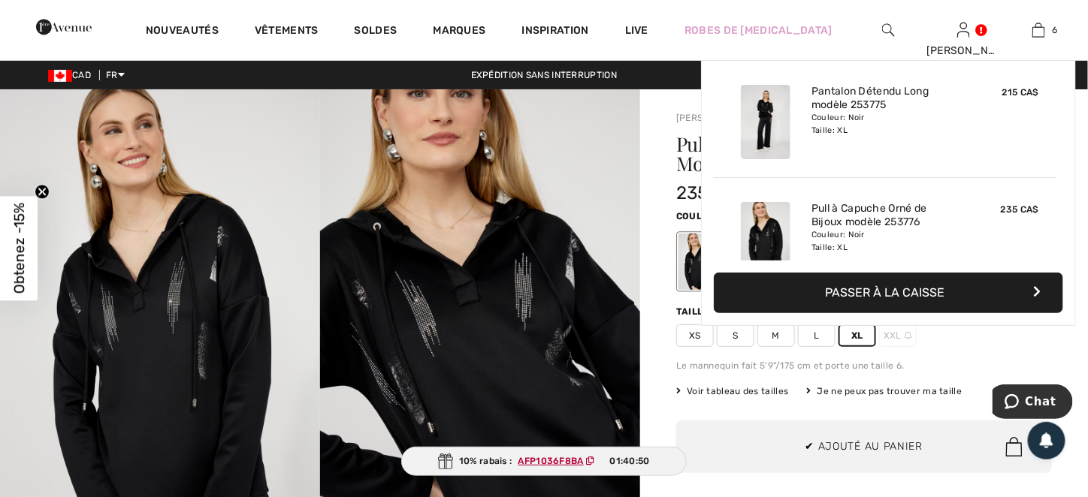
scroll to position [513, 0]
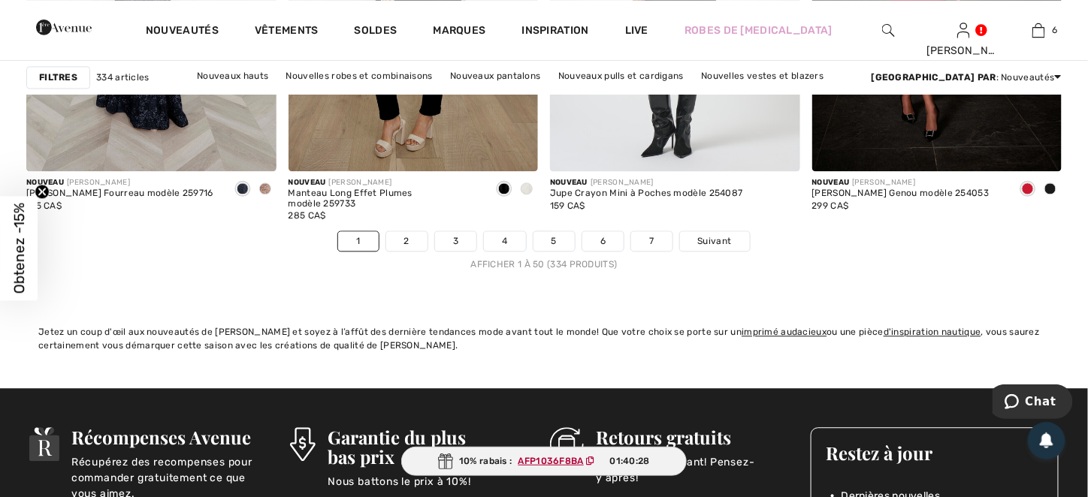
scroll to position [6836, 0]
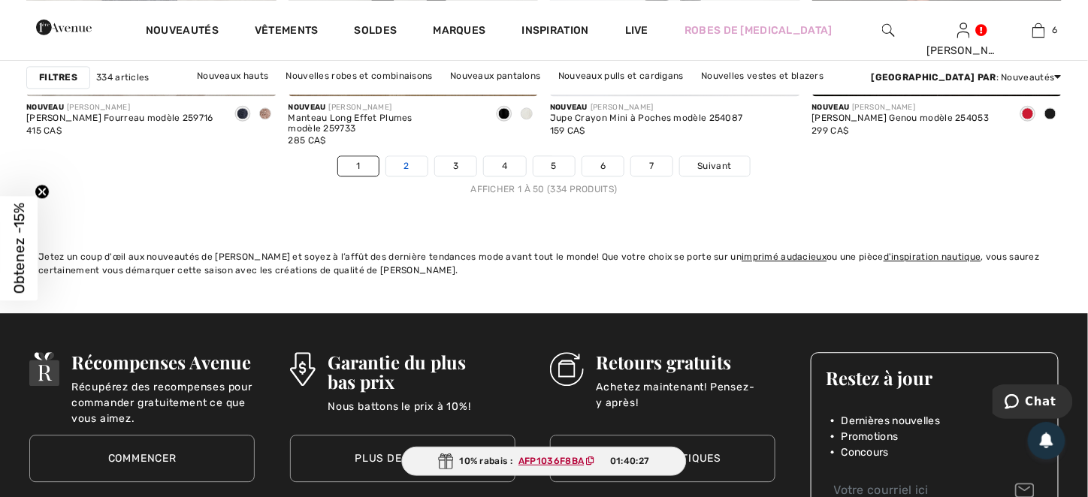
click at [410, 168] on link "2" at bounding box center [406, 166] width 41 height 20
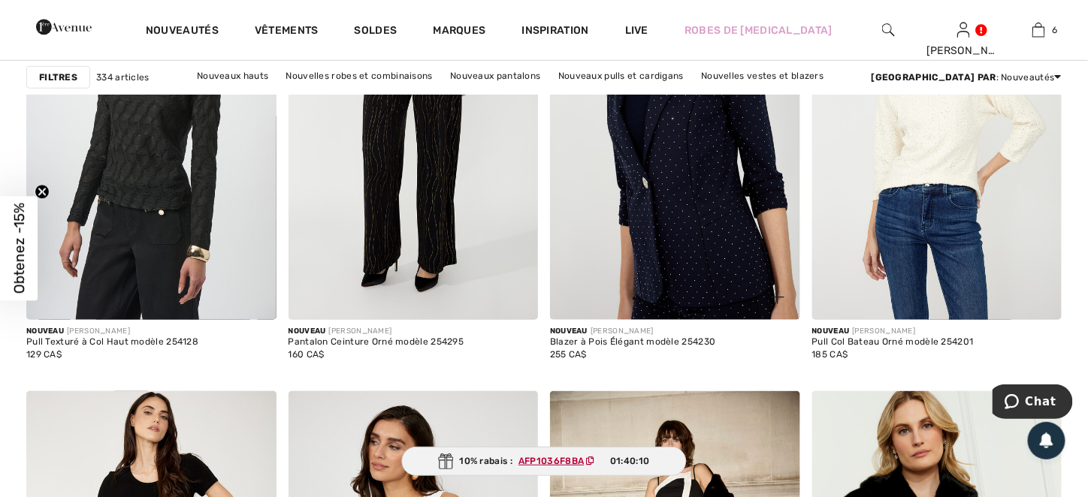
scroll to position [2179, 0]
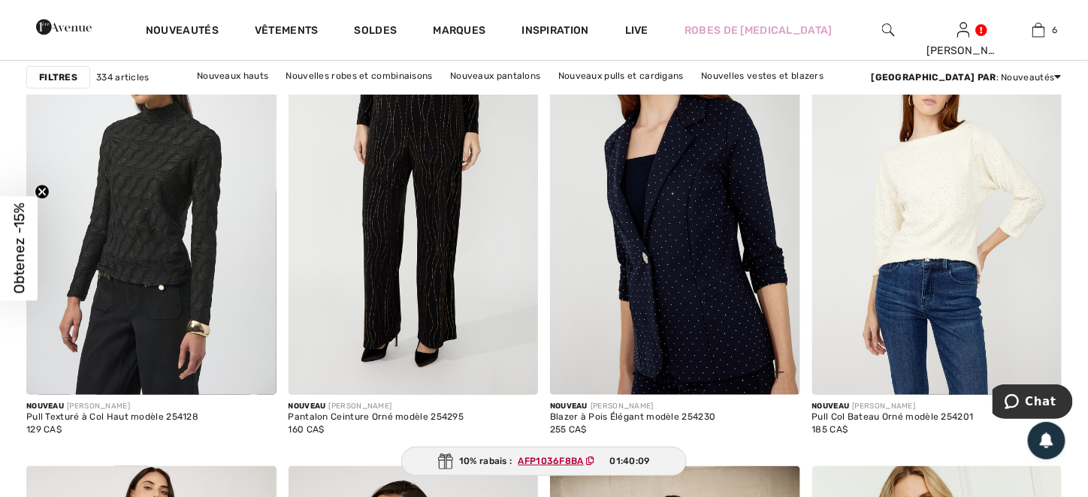
click at [672, 273] on img at bounding box center [675, 207] width 250 height 375
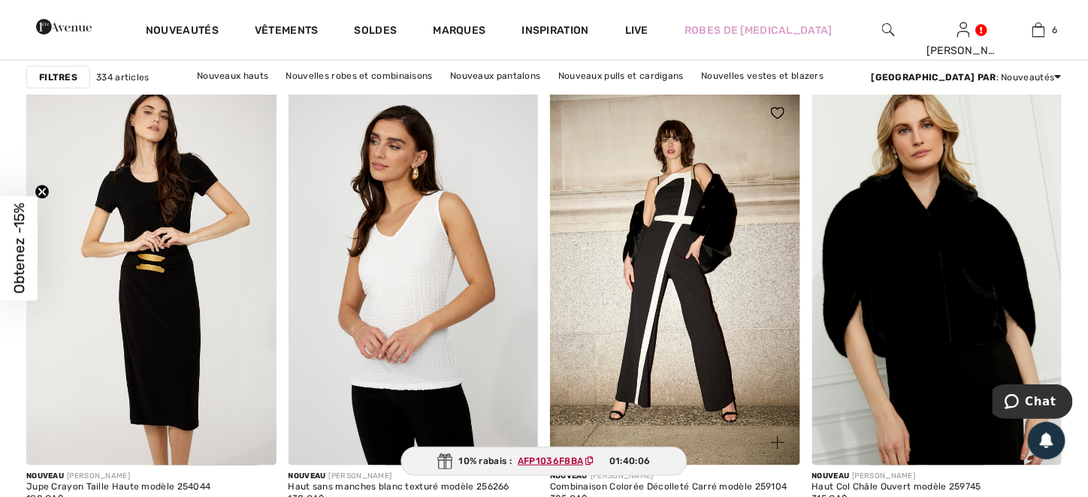
scroll to position [2629, 0]
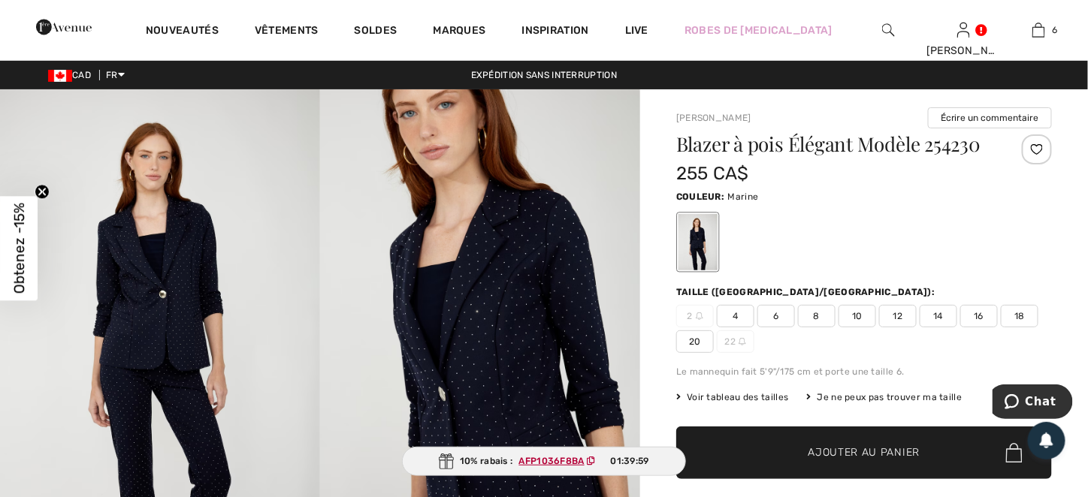
scroll to position [75, 0]
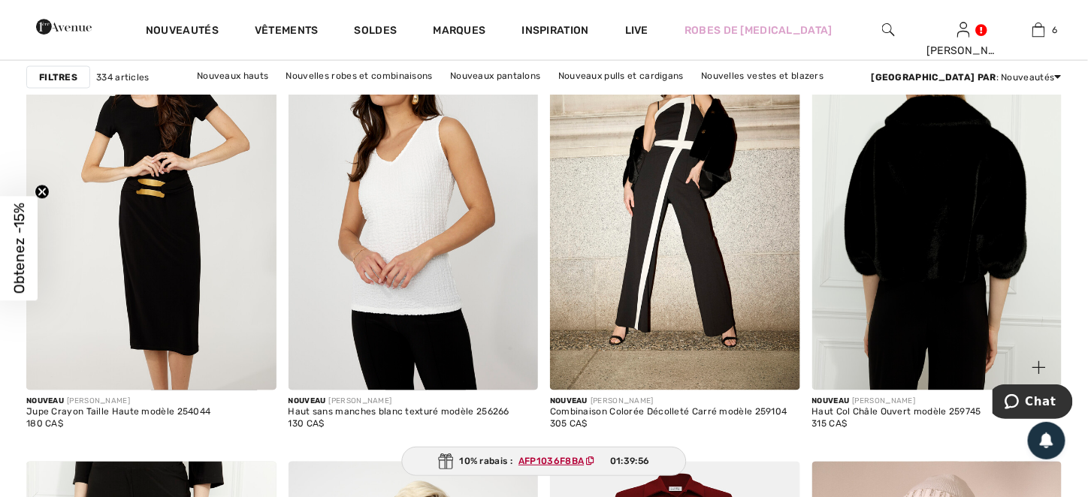
click at [920, 222] on img at bounding box center [937, 203] width 250 height 375
click at [914, 225] on img at bounding box center [937, 203] width 250 height 375
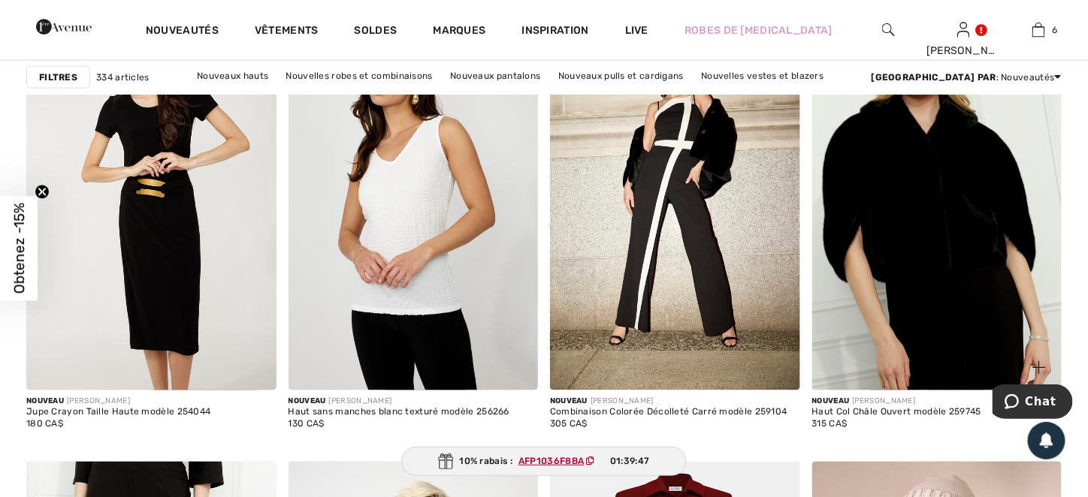
click at [857, 411] on div "Haut Col Châle Ouvert modèle 259745" at bounding box center [897, 413] width 170 height 11
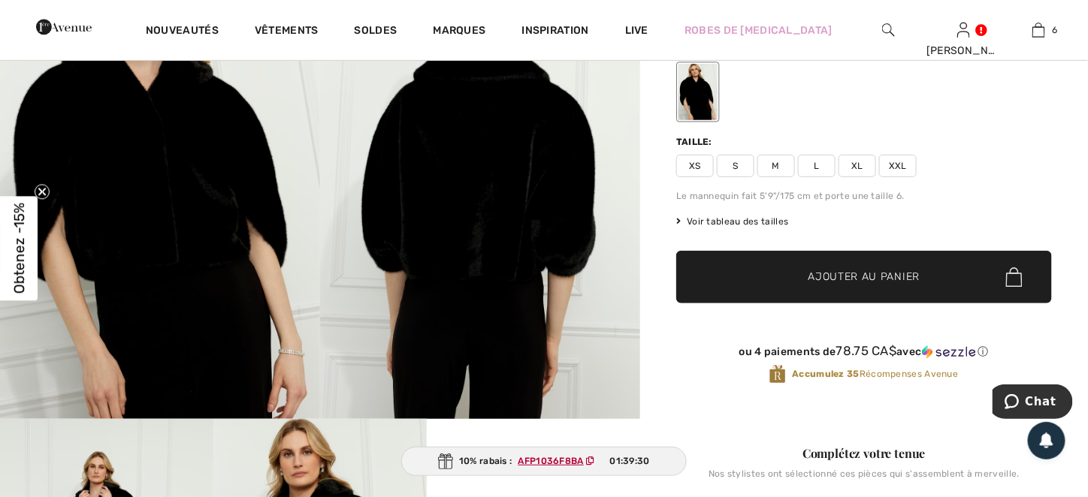
scroll to position [75, 0]
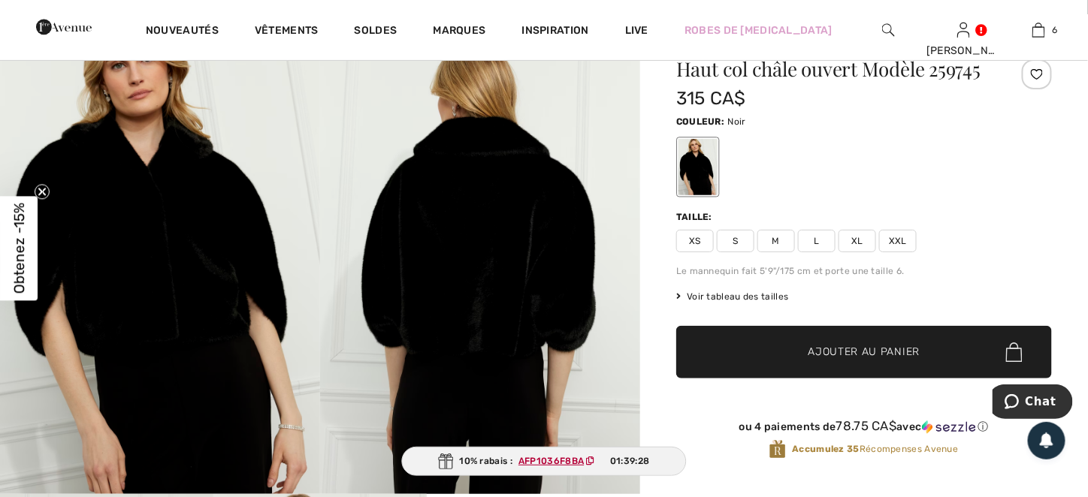
click at [854, 243] on span "XL" at bounding box center [857, 241] width 38 height 23
click at [824, 348] on span "Ajouter au panier" at bounding box center [864, 353] width 112 height 16
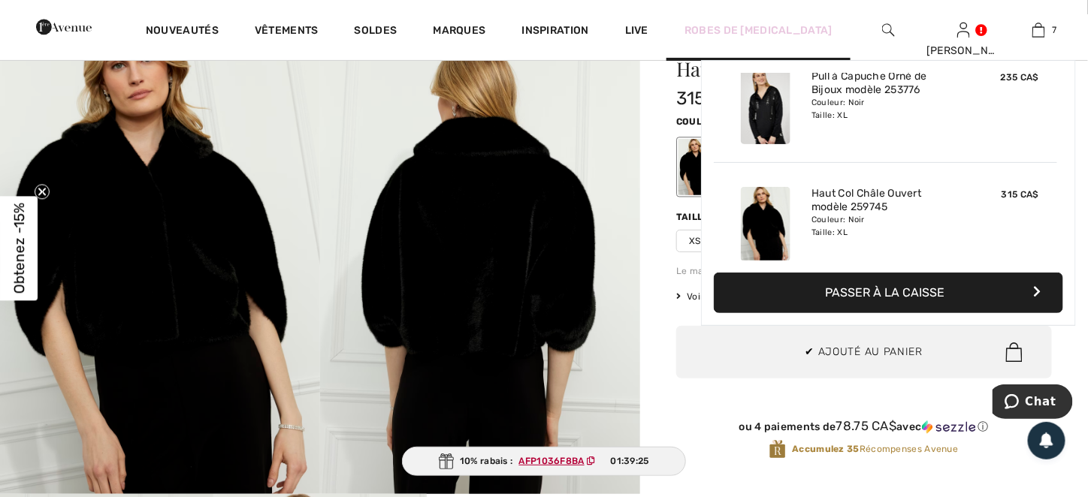
scroll to position [630, 0]
